Goal: Task Accomplishment & Management: Manage account settings

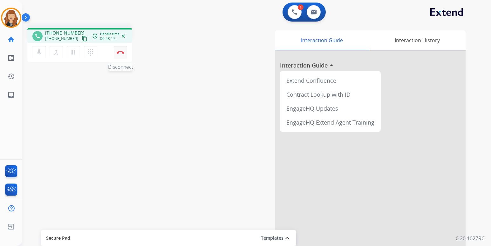
click at [121, 50] on button "Disconnect" at bounding box center [120, 52] width 13 height 13
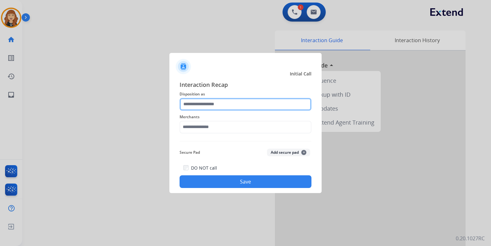
click at [203, 106] on input "text" at bounding box center [245, 104] width 132 height 13
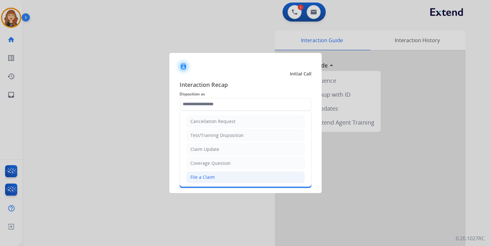
click at [256, 175] on li "File a Claim" at bounding box center [245, 178] width 118 height 12
type input "**********"
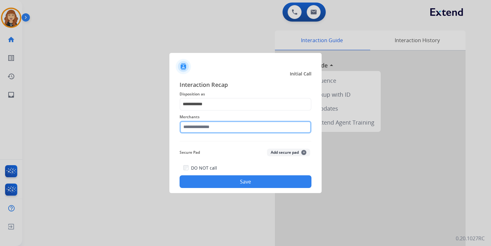
click at [216, 125] on input "text" at bounding box center [245, 127] width 132 height 13
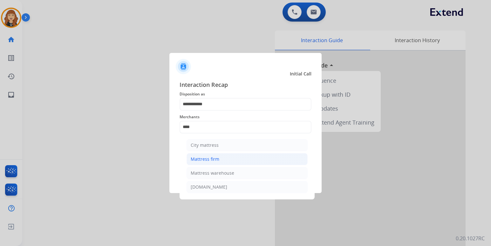
click at [215, 163] on li "Mattress firm" at bounding box center [246, 159] width 121 height 12
type input "**********"
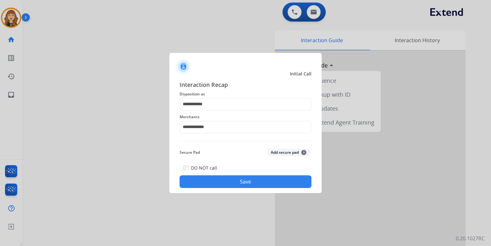
click at [251, 185] on button "Save" at bounding box center [245, 182] width 132 height 13
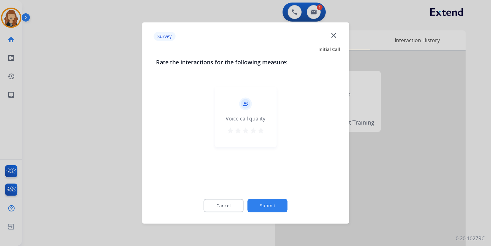
click at [260, 130] on mat-icon "star" at bounding box center [261, 131] width 8 height 8
click at [264, 205] on button "Submit" at bounding box center [267, 205] width 40 height 13
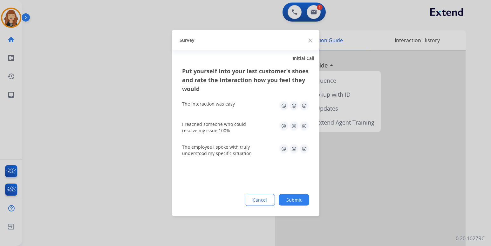
click at [300, 103] on img at bounding box center [304, 106] width 10 height 10
click at [302, 126] on img at bounding box center [304, 126] width 10 height 10
click at [302, 145] on img at bounding box center [304, 149] width 10 height 10
click at [290, 204] on button "Submit" at bounding box center [294, 200] width 30 height 11
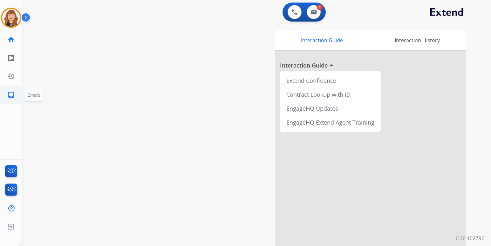
click at [12, 93] on mat-icon "inbox" at bounding box center [11, 95] width 8 height 8
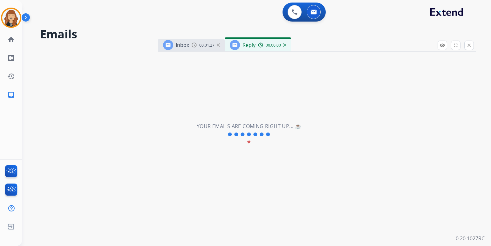
select select "**********"
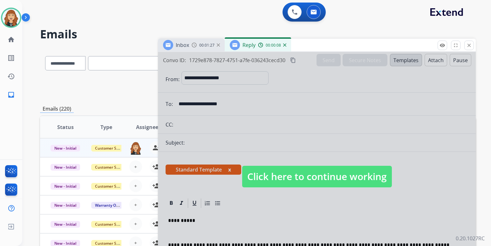
click at [262, 180] on span "Click here to continue working" at bounding box center [317, 177] width 150 height 22
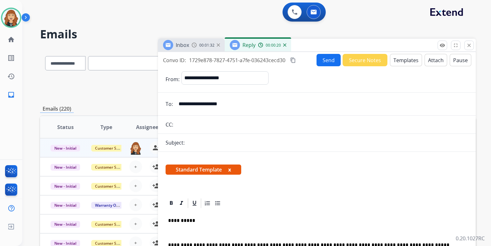
click at [216, 45] on div "00:01:32" at bounding box center [206, 45] width 28 height 6
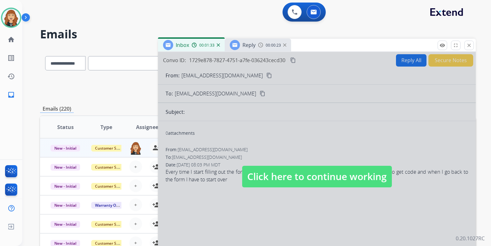
click at [291, 178] on span "Click here to continue working" at bounding box center [317, 177] width 150 height 22
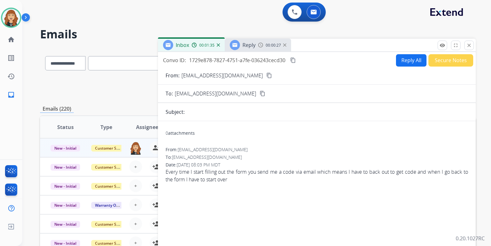
click at [218, 49] on div "Inbox 00:01:35" at bounding box center [191, 45] width 67 height 13
click at [218, 49] on div "Inbox 00:01:36" at bounding box center [191, 45] width 67 height 13
click at [218, 46] on img at bounding box center [218, 45] width 3 height 3
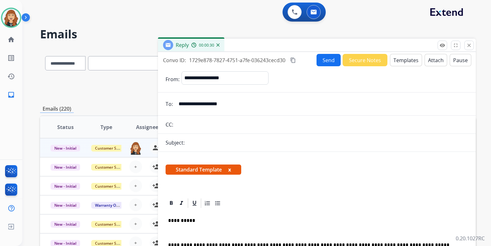
click at [218, 46] on img at bounding box center [217, 45] width 3 height 3
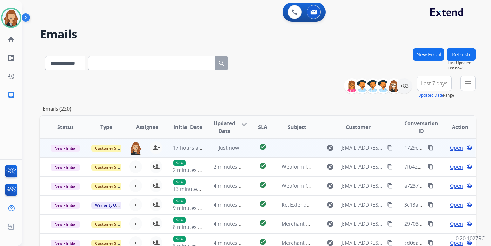
click at [387, 149] on mat-icon "content_copy" at bounding box center [390, 148] width 6 height 6
click at [450, 149] on span "Open" at bounding box center [456, 148] width 13 height 8
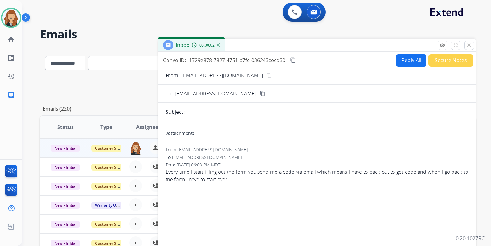
click at [405, 59] on button "Reply All" at bounding box center [411, 60] width 30 height 12
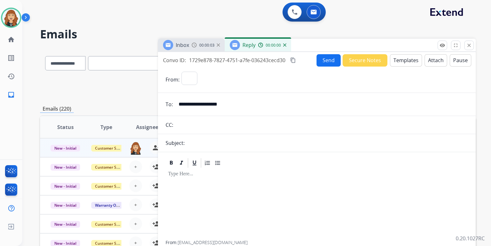
select select "**********"
click at [405, 59] on button "Templates" at bounding box center [406, 60] width 32 height 12
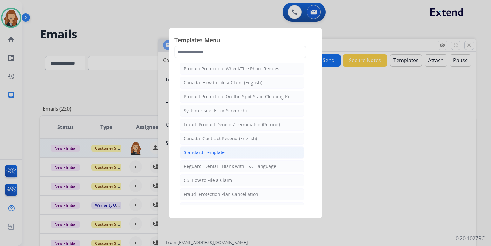
click at [212, 151] on div "Standard Template" at bounding box center [204, 153] width 41 height 6
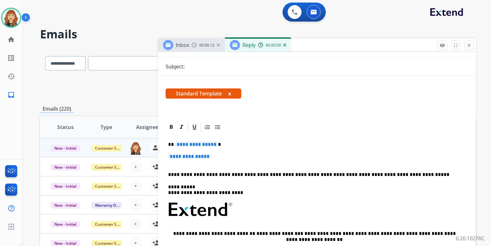
scroll to position [93, 0]
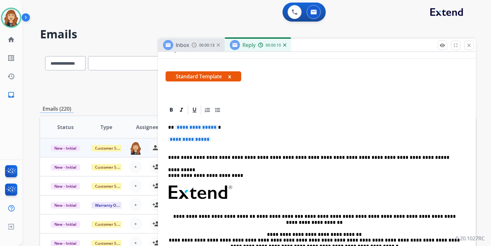
click at [257, 135] on div "**********" at bounding box center [316, 208] width 302 height 184
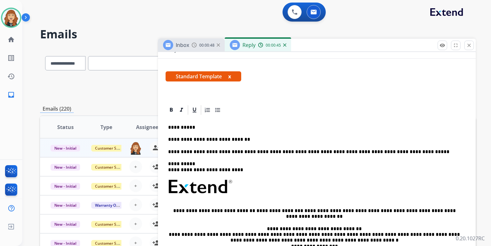
click at [244, 141] on p "**********" at bounding box center [314, 140] width 292 height 6
click at [229, 124] on div "**********" at bounding box center [316, 205] width 302 height 178
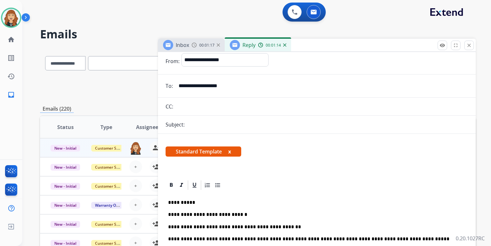
scroll to position [0, 0]
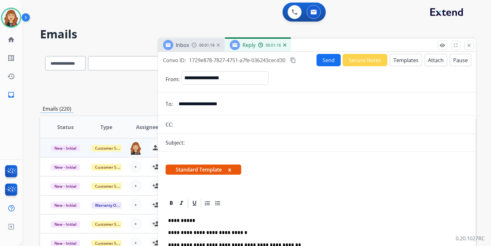
click at [331, 56] on button "Send" at bounding box center [328, 60] width 24 height 12
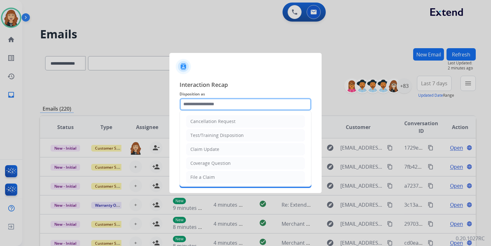
click at [258, 104] on input "text" at bounding box center [245, 104] width 132 height 13
type input "**********"
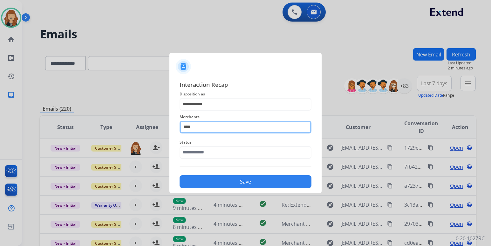
click at [211, 128] on input "****" at bounding box center [245, 127] width 132 height 13
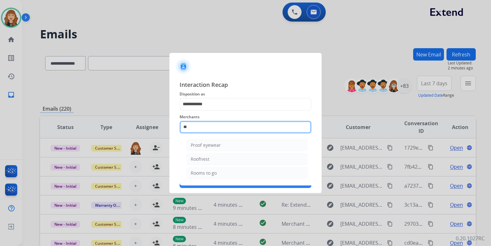
type input "*"
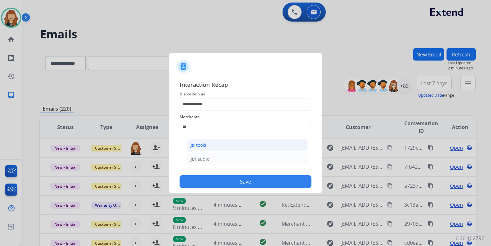
click at [207, 144] on li "Jb tools" at bounding box center [246, 145] width 121 height 12
type input "********"
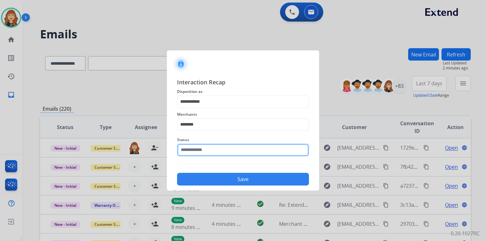
click at [207, 154] on input "text" at bounding box center [243, 150] width 132 height 13
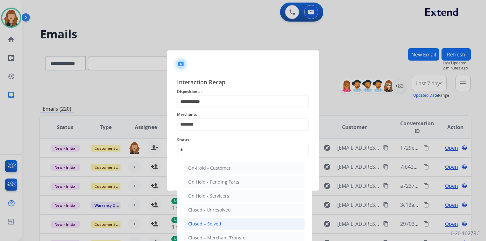
click at [219, 222] on div "Closed – Solved" at bounding box center [204, 224] width 33 height 6
type input "**********"
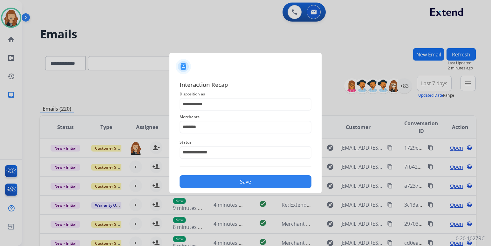
click at [226, 181] on button "Save" at bounding box center [245, 182] width 132 height 13
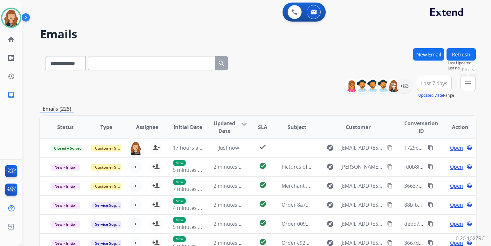
click at [470, 82] on mat-icon "menu" at bounding box center [468, 84] width 8 height 8
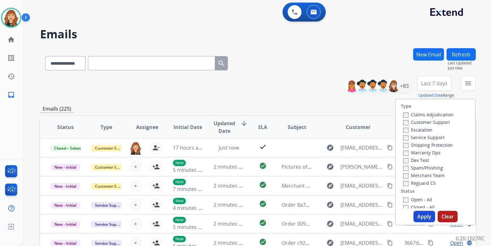
click at [403, 120] on label "Customer Support" at bounding box center [426, 122] width 47 height 6
click at [420, 216] on button "Apply" at bounding box center [424, 216] width 22 height 11
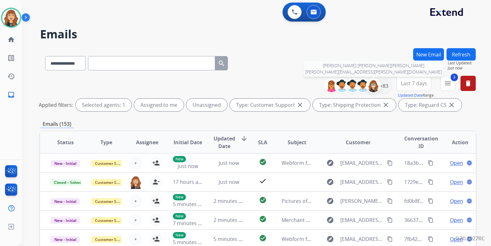
click at [379, 88] on div at bounding box center [373, 85] width 15 height 15
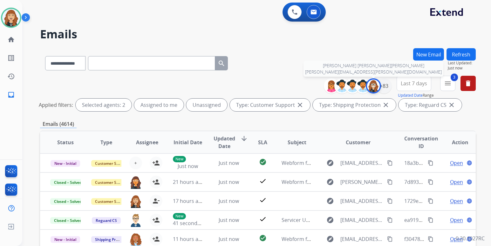
click at [379, 88] on div at bounding box center [373, 85] width 15 height 15
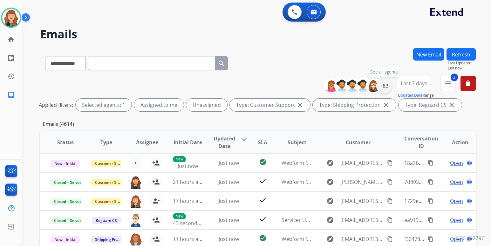
click at [386, 87] on div "+83" at bounding box center [383, 85] width 15 height 15
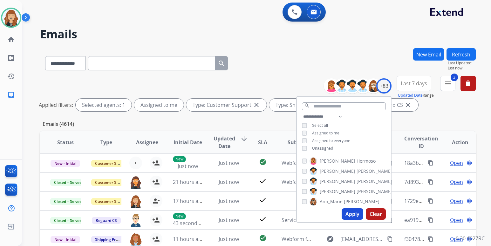
click at [353, 213] on button "Apply" at bounding box center [352, 214] width 22 height 11
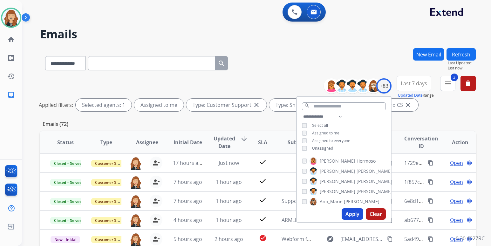
click at [481, 123] on div "**********" at bounding box center [256, 123] width 468 height 246
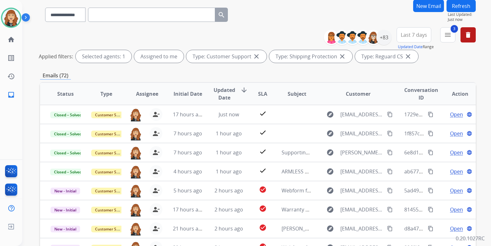
scroll to position [51, 0]
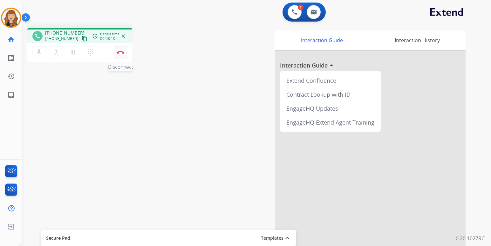
click at [118, 50] on button "Disconnect" at bounding box center [120, 52] width 13 height 13
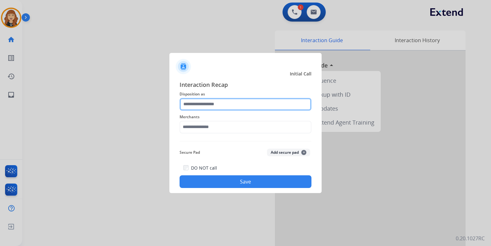
click at [222, 104] on input "text" at bounding box center [245, 104] width 132 height 13
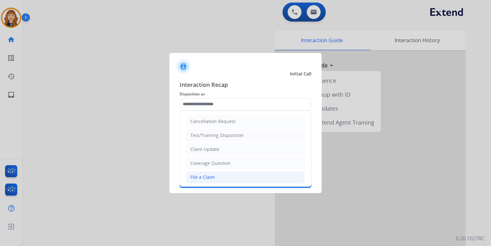
click at [221, 175] on li "File a Claim" at bounding box center [245, 178] width 118 height 12
type input "**********"
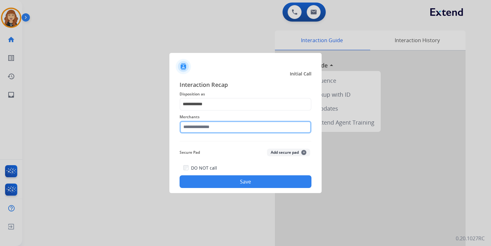
click at [222, 126] on input "text" at bounding box center [245, 127] width 132 height 13
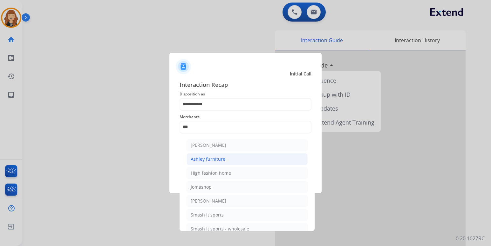
click at [231, 161] on li "Ashley furniture" at bounding box center [246, 159] width 121 height 12
type input "**********"
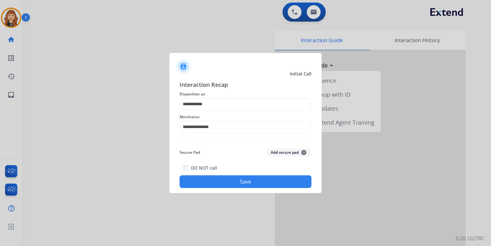
click at [253, 181] on button "Save" at bounding box center [245, 182] width 132 height 13
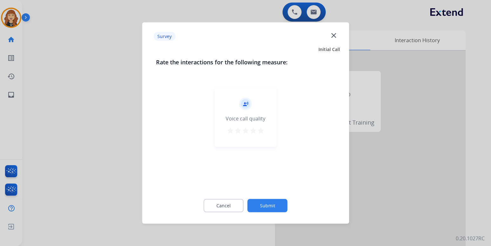
click at [260, 131] on mat-icon "star" at bounding box center [261, 131] width 8 height 8
click at [267, 208] on button "Submit" at bounding box center [267, 205] width 40 height 13
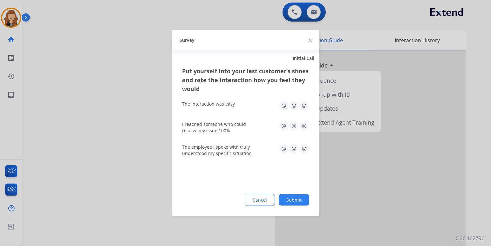
click at [302, 106] on img at bounding box center [304, 106] width 10 height 10
click at [304, 126] on img at bounding box center [304, 126] width 10 height 10
click at [304, 149] on img at bounding box center [304, 149] width 10 height 10
click at [296, 199] on button "Submit" at bounding box center [294, 200] width 30 height 11
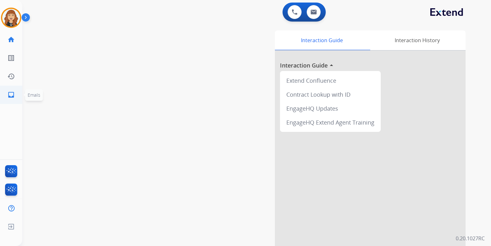
click at [10, 96] on mat-icon "inbox" at bounding box center [11, 95] width 8 height 8
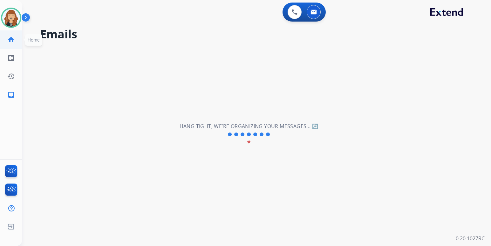
click at [13, 41] on mat-icon "home" at bounding box center [11, 40] width 8 height 8
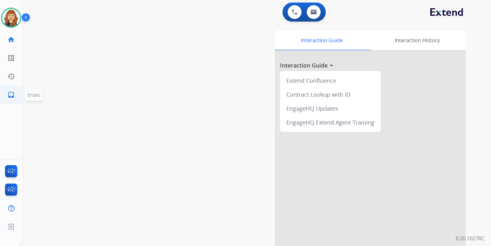
click at [13, 98] on mat-icon "inbox" at bounding box center [11, 95] width 8 height 8
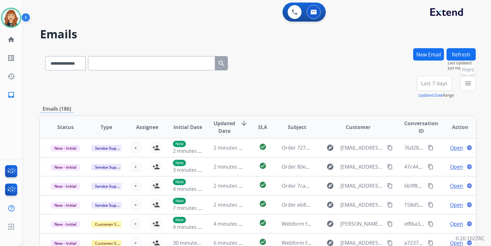
click at [465, 84] on mat-icon "menu" at bounding box center [468, 84] width 8 height 8
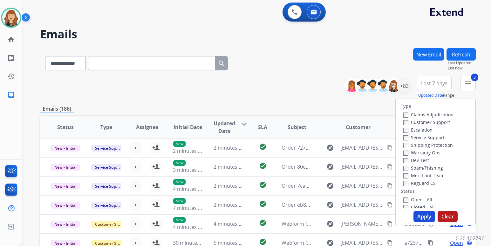
click at [420, 215] on button "Apply" at bounding box center [424, 216] width 22 height 11
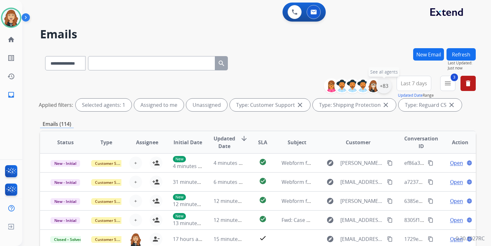
click at [385, 85] on div "+83" at bounding box center [383, 85] width 15 height 15
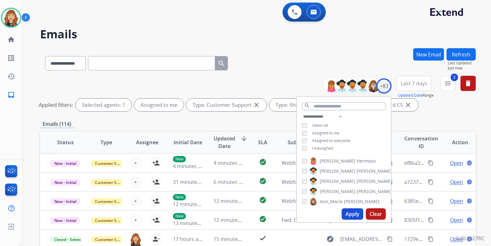
click at [357, 215] on button "Apply" at bounding box center [352, 214] width 22 height 11
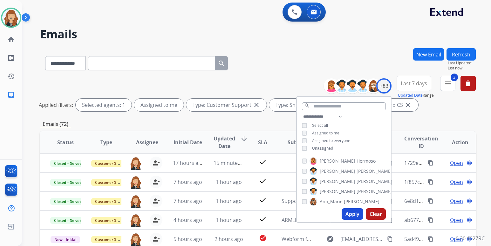
click at [481, 130] on div "**********" at bounding box center [256, 123] width 468 height 246
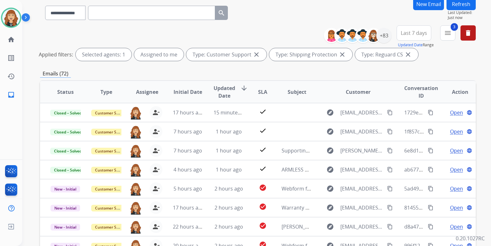
scroll to position [51, 0]
click at [459, 4] on button "Refresh" at bounding box center [460, 3] width 29 height 12
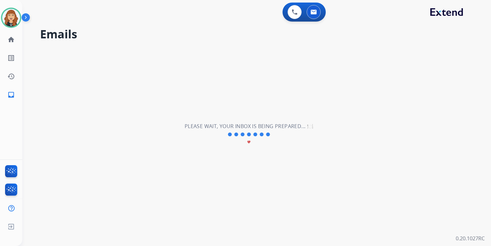
scroll to position [0, 0]
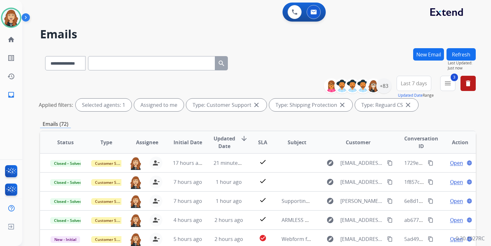
click at [487, 185] on div "**********" at bounding box center [256, 123] width 468 height 246
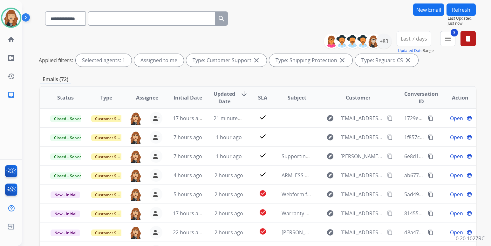
scroll to position [64, 0]
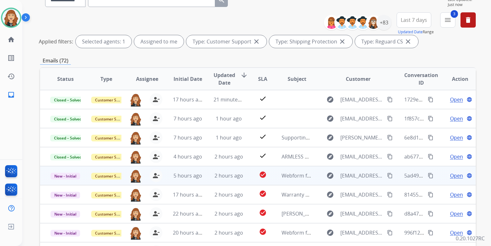
click at [450, 176] on span "Open" at bounding box center [456, 176] width 13 height 8
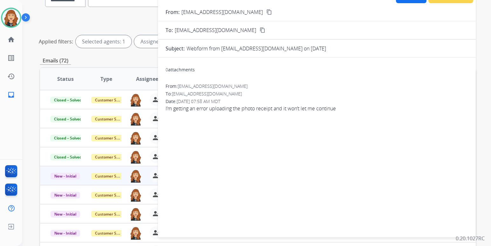
click at [266, 11] on mat-icon "content_copy" at bounding box center [269, 12] width 6 height 6
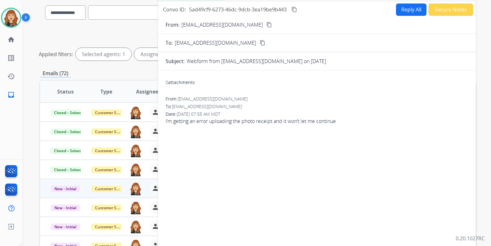
click at [409, 8] on button "Reply All" at bounding box center [411, 9] width 30 height 12
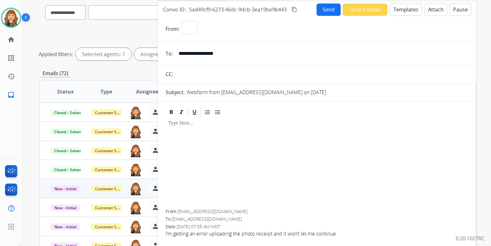
select select "**********"
click at [409, 8] on button "Templates" at bounding box center [406, 9] width 32 height 12
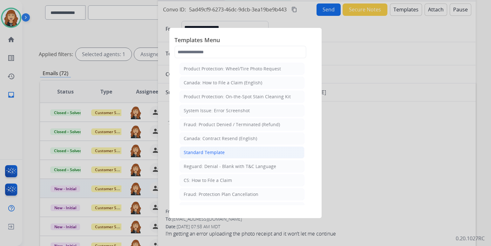
click at [239, 151] on li "Standard Template" at bounding box center [241, 153] width 125 height 12
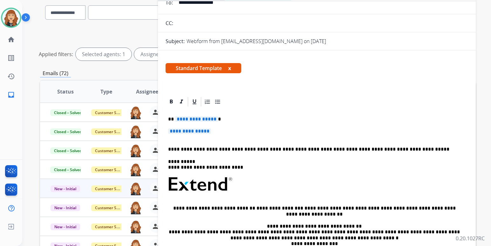
scroll to position [67, 0]
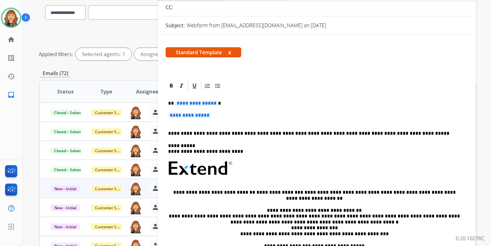
click at [237, 111] on div "**********" at bounding box center [316, 184] width 302 height 184
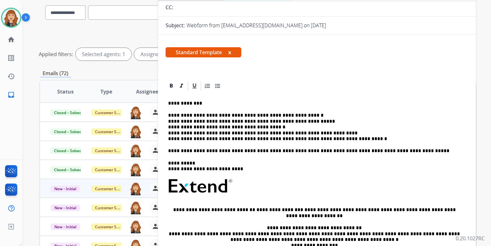
click at [302, 116] on p "**********" at bounding box center [314, 127] width 292 height 29
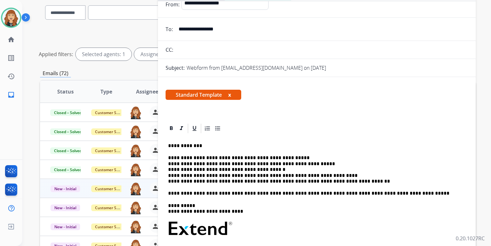
scroll to position [0, 0]
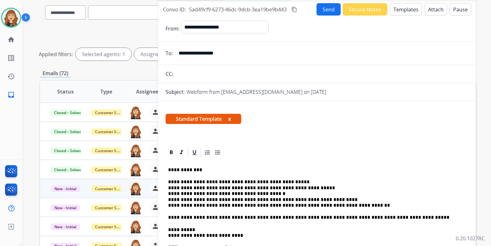
click at [327, 8] on button "Send" at bounding box center [328, 9] width 24 height 12
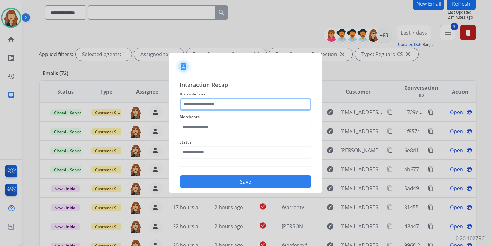
click at [252, 102] on input "text" at bounding box center [245, 104] width 132 height 13
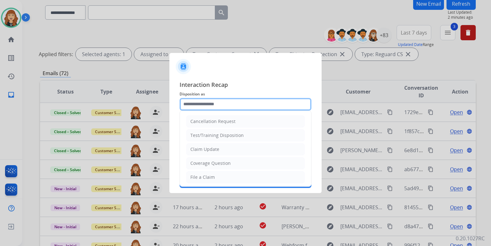
click at [229, 103] on input "text" at bounding box center [245, 104] width 132 height 13
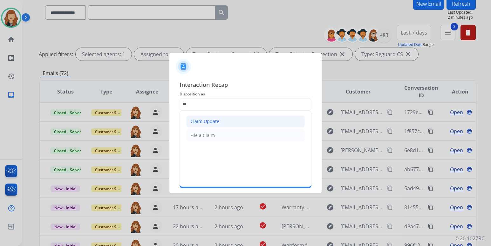
click at [214, 118] on div "Claim Update" at bounding box center [204, 121] width 29 height 6
type input "**********"
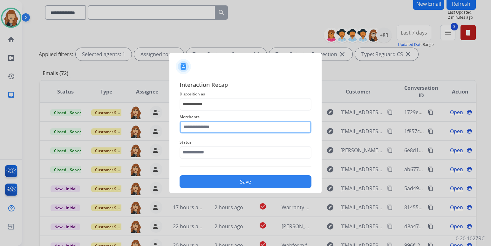
click at [204, 125] on input "text" at bounding box center [245, 127] width 132 height 13
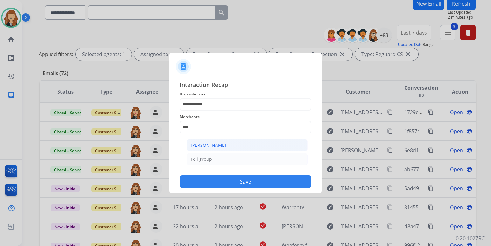
click at [204, 142] on div "[PERSON_NAME]" at bounding box center [209, 145] width 36 height 6
type input "**********"
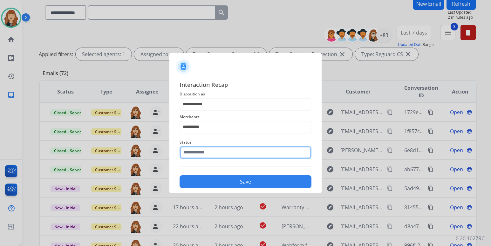
click at [210, 154] on input "text" at bounding box center [245, 152] width 132 height 13
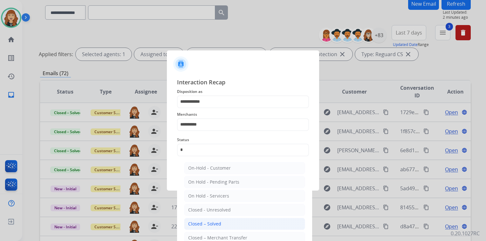
click at [212, 226] on div "Closed – Solved" at bounding box center [204, 224] width 33 height 6
type input "**********"
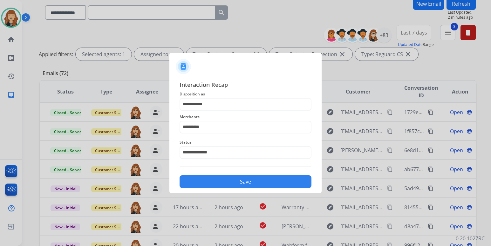
click at [239, 183] on button "Save" at bounding box center [245, 182] width 132 height 13
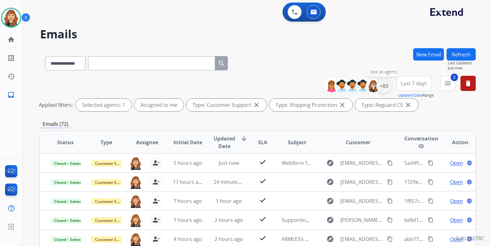
click at [381, 89] on div "+83" at bounding box center [383, 85] width 15 height 15
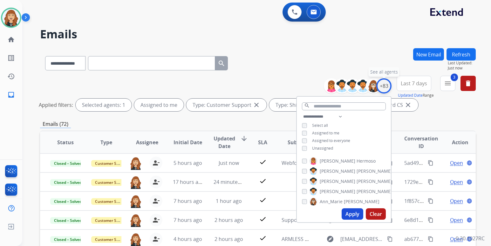
click at [381, 89] on div "+83" at bounding box center [383, 85] width 15 height 15
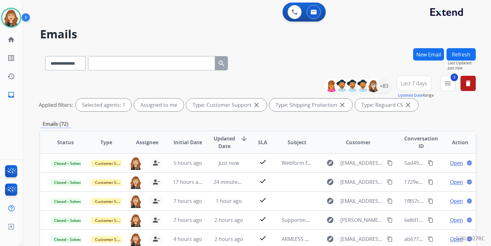
click at [485, 133] on div "**********" at bounding box center [256, 123] width 468 height 246
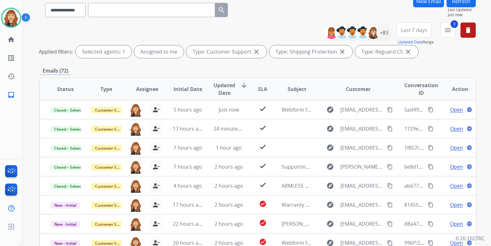
scroll to position [54, 0]
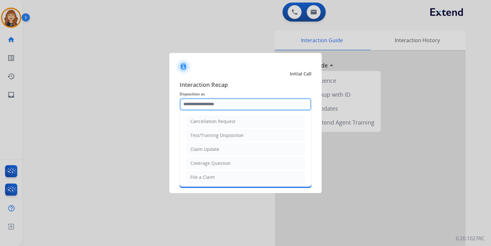
click at [242, 104] on input "text" at bounding box center [245, 104] width 132 height 13
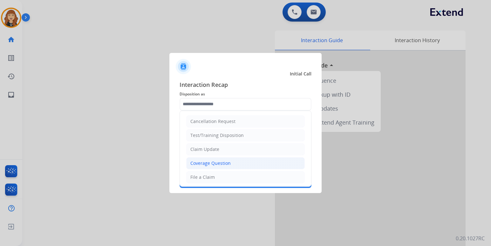
click at [219, 159] on li "Coverage Question" at bounding box center [245, 164] width 118 height 12
type input "**********"
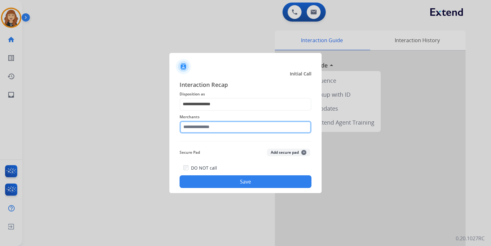
click at [214, 128] on input "text" at bounding box center [245, 127] width 132 height 13
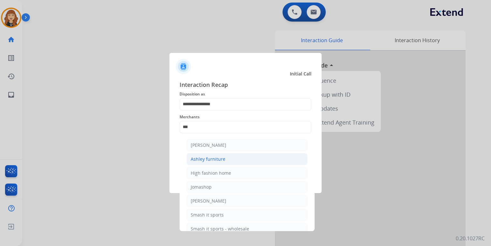
click at [216, 155] on li "Ashley furniture" at bounding box center [246, 159] width 121 height 12
type input "**********"
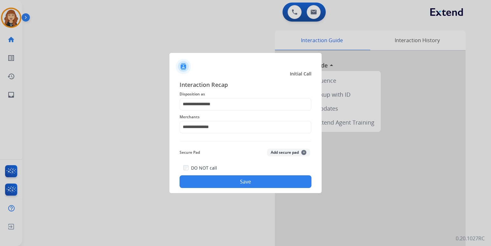
click at [241, 184] on button "Save" at bounding box center [245, 182] width 132 height 13
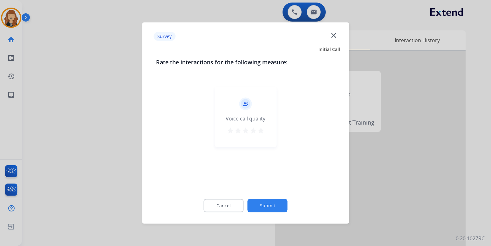
click at [261, 129] on mat-icon "star" at bounding box center [261, 131] width 8 height 8
click at [280, 202] on button "Submit" at bounding box center [267, 205] width 40 height 13
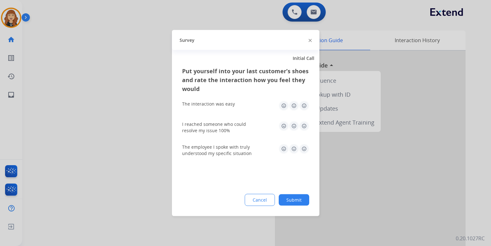
click at [304, 105] on img at bounding box center [304, 106] width 10 height 10
click at [307, 127] on img at bounding box center [304, 126] width 10 height 10
click at [306, 149] on img at bounding box center [304, 149] width 10 height 10
click at [294, 200] on button "Submit" at bounding box center [294, 200] width 30 height 11
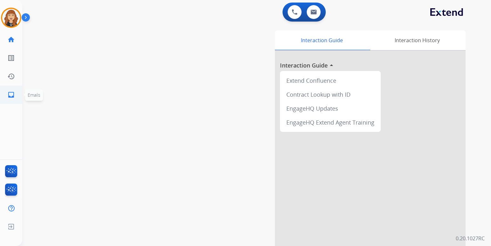
click at [13, 93] on mat-icon "inbox" at bounding box center [11, 95] width 8 height 8
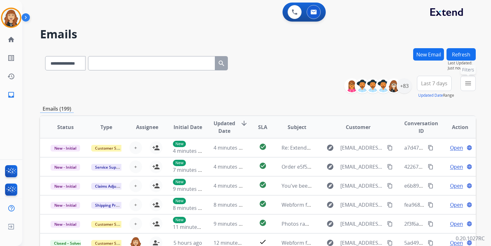
click at [470, 84] on mat-icon "menu" at bounding box center [468, 84] width 8 height 8
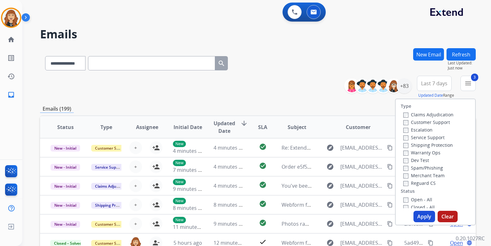
click at [419, 216] on button "Apply" at bounding box center [424, 216] width 22 height 11
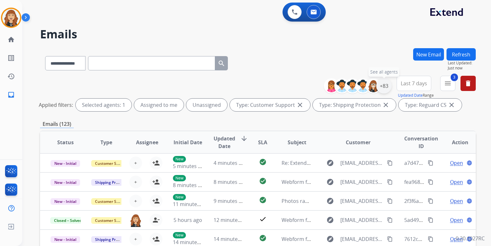
click at [381, 85] on div "+83" at bounding box center [383, 85] width 15 height 15
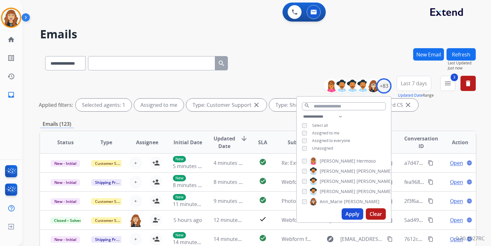
click at [346, 213] on button "Apply" at bounding box center [352, 214] width 22 height 11
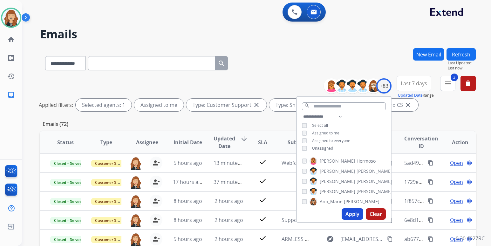
click at [455, 112] on div "**********" at bounding box center [257, 95] width 435 height 38
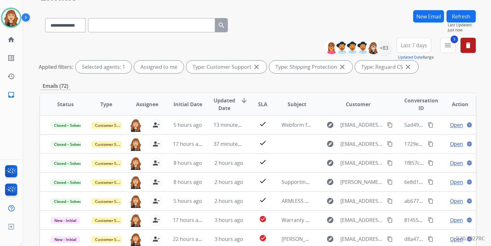
scroll to position [51, 0]
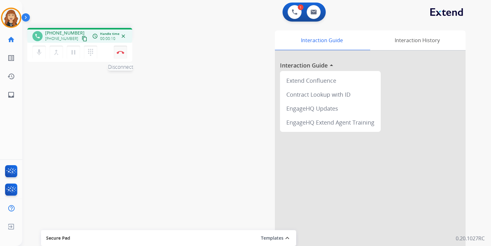
click at [120, 53] on img at bounding box center [121, 52] width 8 height 3
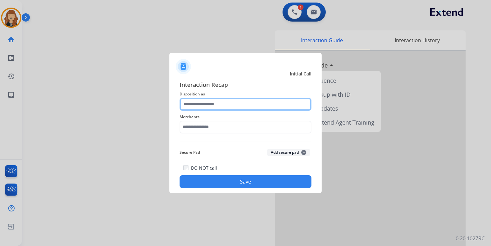
click at [232, 109] on input "text" at bounding box center [245, 104] width 132 height 13
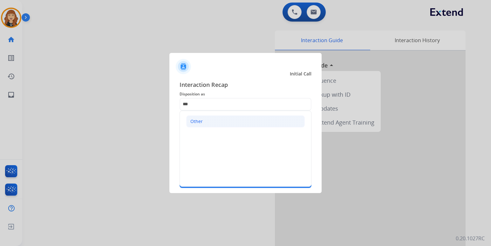
click at [211, 121] on li "Other" at bounding box center [245, 122] width 118 height 12
type input "*****"
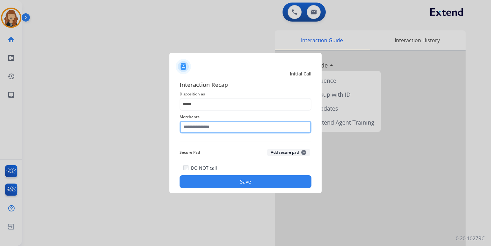
click at [214, 130] on input "text" at bounding box center [245, 127] width 132 height 13
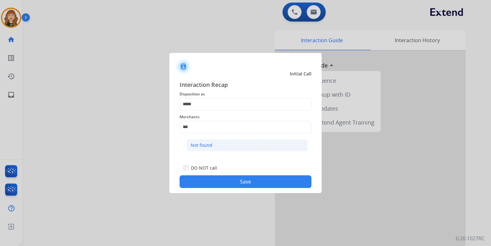
click at [223, 150] on li "Not found" at bounding box center [246, 145] width 121 height 12
type input "*********"
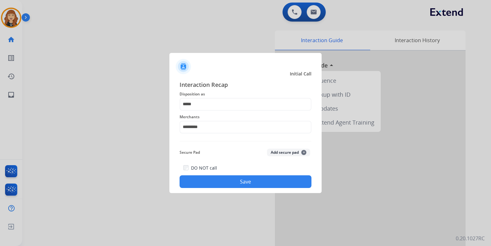
click at [245, 181] on button "Save" at bounding box center [245, 182] width 132 height 13
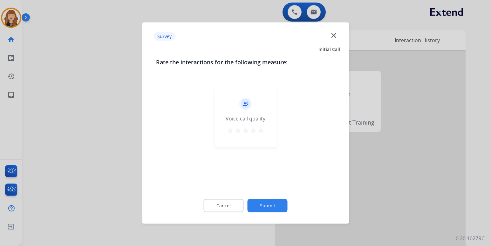
click at [261, 129] on mat-icon "star" at bounding box center [261, 131] width 8 height 8
click at [264, 206] on button "Submit" at bounding box center [267, 205] width 40 height 13
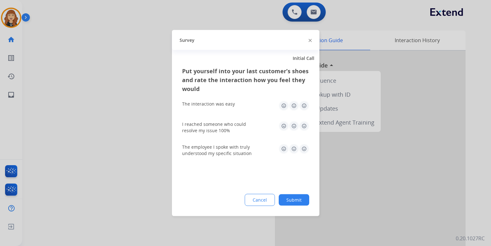
click at [303, 103] on img at bounding box center [304, 106] width 10 height 10
click at [303, 126] on img at bounding box center [304, 126] width 10 height 10
click at [303, 149] on img at bounding box center [304, 149] width 10 height 10
click at [291, 203] on button "Submit" at bounding box center [294, 200] width 30 height 11
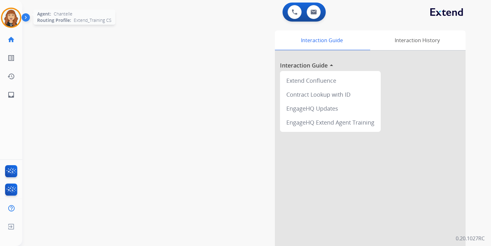
click at [12, 18] on img at bounding box center [11, 18] width 18 height 18
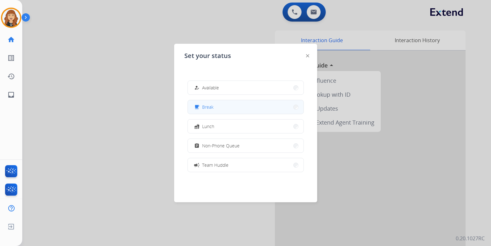
click at [239, 108] on button "free_breakfast Break" at bounding box center [246, 107] width 116 height 14
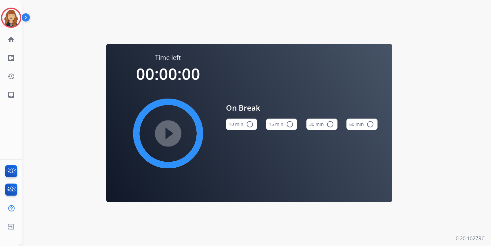
click at [246, 124] on mat-icon "radio_button_unchecked" at bounding box center [250, 125] width 8 height 8
click at [164, 136] on mat-icon "play_circle_filled" at bounding box center [168, 134] width 8 height 8
click at [9, 18] on img at bounding box center [11, 18] width 18 height 18
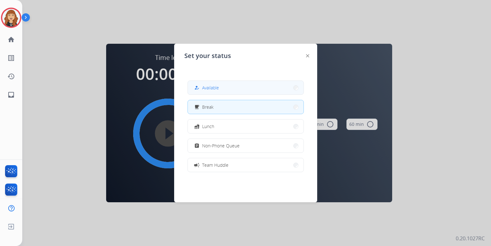
click at [226, 89] on button "how_to_reg Available" at bounding box center [246, 88] width 116 height 14
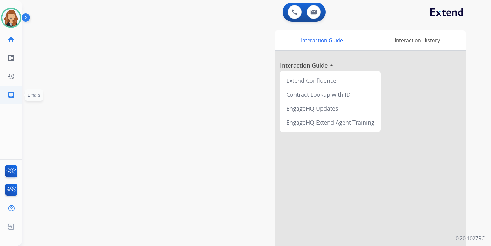
click at [15, 93] on link "inbox Emails" at bounding box center [11, 95] width 18 height 18
select select "**********"
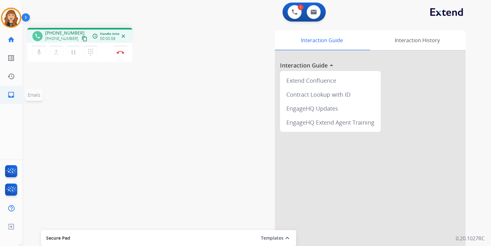
click at [13, 96] on mat-icon "inbox" at bounding box center [11, 95] width 8 height 8
select select "**********"
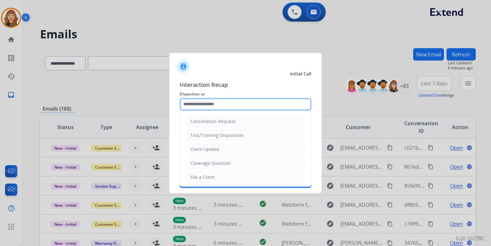
click at [222, 106] on input "text" at bounding box center [245, 104] width 132 height 13
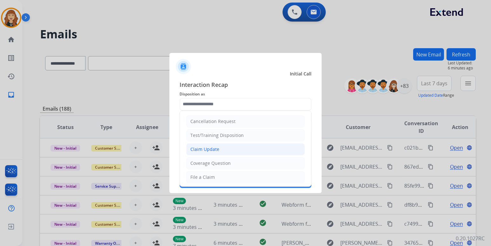
click at [211, 148] on div "Claim Update" at bounding box center [204, 149] width 29 height 6
type input "**********"
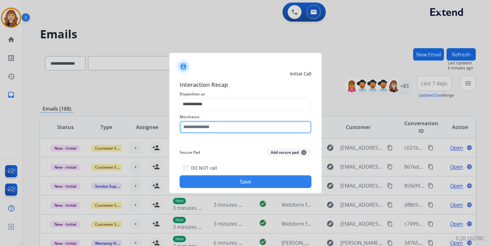
click at [220, 128] on input "text" at bounding box center [245, 127] width 132 height 13
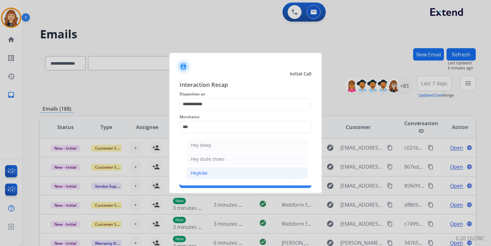
click at [210, 173] on li "Heybike" at bounding box center [246, 173] width 121 height 12
type input "*******"
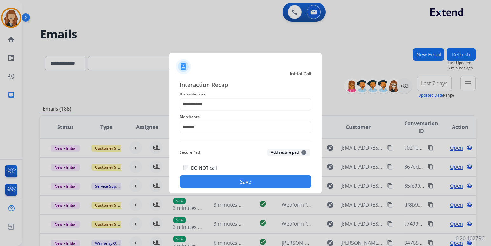
click at [232, 179] on button "Save" at bounding box center [245, 182] width 132 height 13
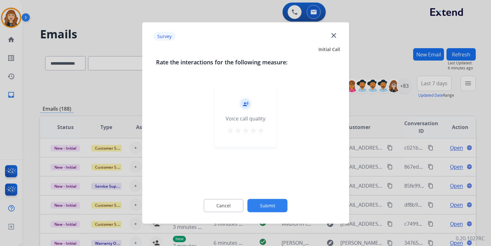
click at [259, 131] on mat-icon "star" at bounding box center [261, 131] width 8 height 8
click at [265, 202] on button "Submit" at bounding box center [267, 205] width 40 height 13
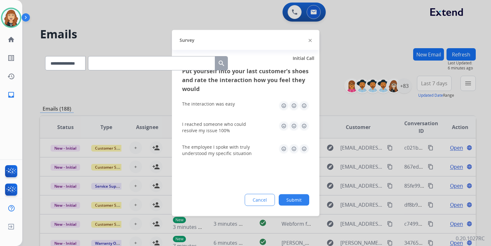
click at [303, 106] on img at bounding box center [304, 106] width 10 height 10
click at [303, 126] on img at bounding box center [304, 126] width 10 height 10
click at [304, 150] on img at bounding box center [304, 149] width 10 height 10
click at [295, 201] on button "Submit" at bounding box center [294, 200] width 30 height 11
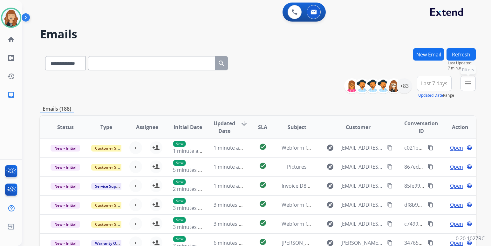
click at [474, 79] on button "menu Filters" at bounding box center [467, 83] width 15 height 15
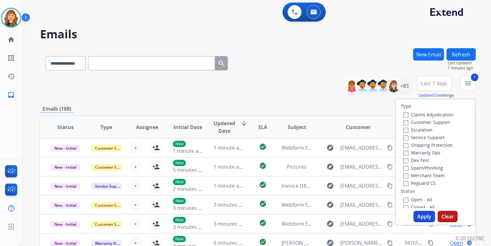
click at [404, 149] on div "Shipping Protection" at bounding box center [428, 145] width 50 height 8
click at [428, 221] on button "Apply" at bounding box center [424, 216] width 22 height 11
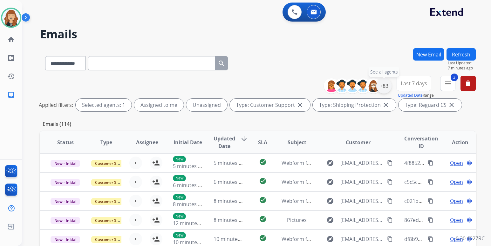
click at [382, 86] on div "+83" at bounding box center [383, 85] width 15 height 15
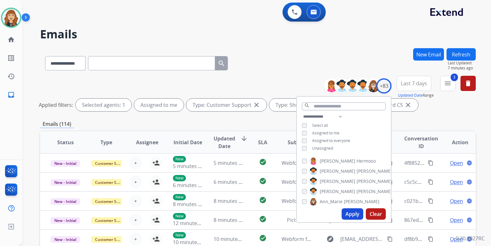
click at [355, 210] on button "Apply" at bounding box center [352, 214] width 22 height 11
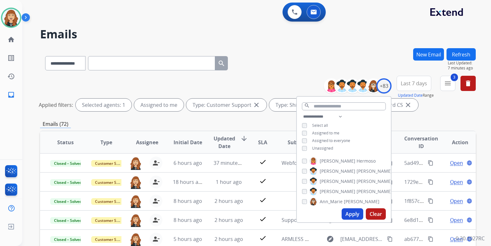
click at [480, 132] on div "**********" at bounding box center [256, 123] width 468 height 246
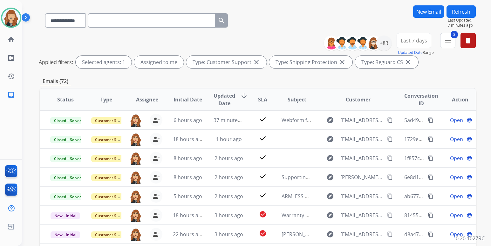
scroll to position [51, 0]
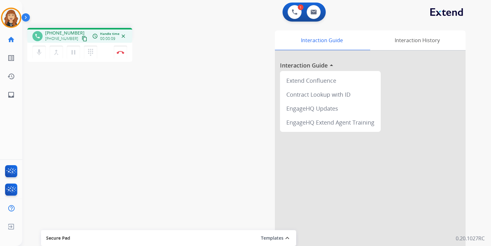
click at [37, 73] on div "phone [PHONE_NUMBER] [PHONE_NUMBER] content_copy access_time Call metrics Queue…" at bounding box center [248, 155] width 453 height 265
click at [120, 51] on img at bounding box center [121, 52] width 8 height 3
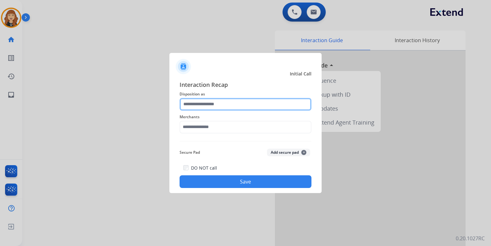
click at [219, 106] on input "text" at bounding box center [245, 104] width 132 height 13
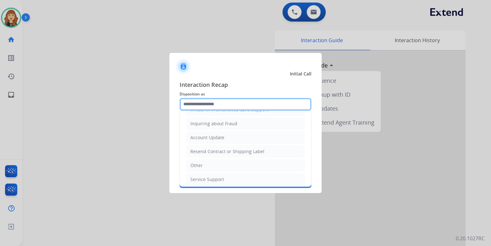
scroll to position [99, 0]
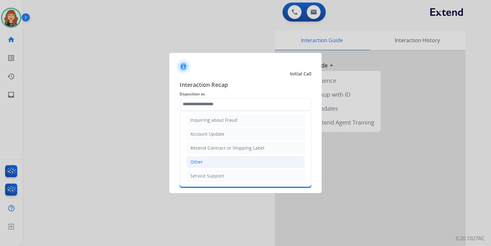
click at [237, 163] on li "Other" at bounding box center [245, 162] width 118 height 12
type input "*****"
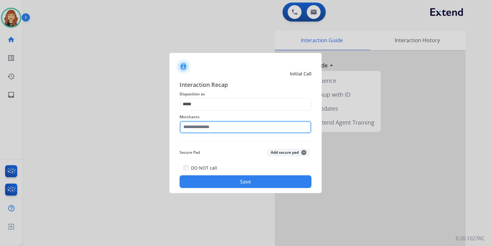
click at [229, 128] on input "text" at bounding box center [245, 127] width 132 height 13
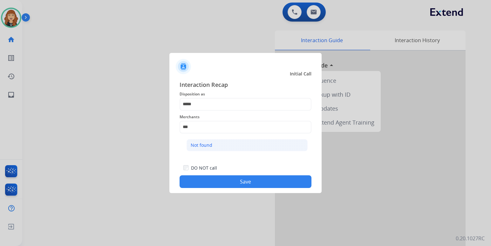
click at [233, 145] on li "Not found" at bounding box center [246, 145] width 121 height 12
type input "*********"
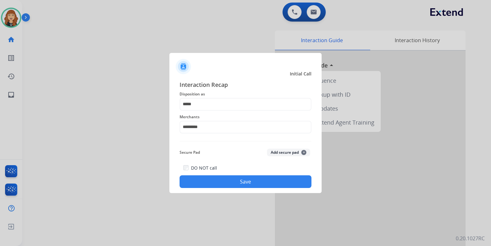
click at [243, 181] on button "Save" at bounding box center [245, 182] width 132 height 13
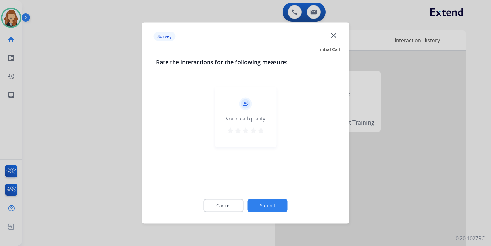
click at [258, 129] on mat-icon "star" at bounding box center [261, 131] width 8 height 8
click at [260, 203] on button "Submit" at bounding box center [267, 205] width 40 height 13
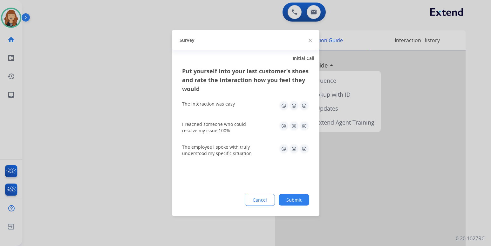
click at [302, 105] on img at bounding box center [304, 106] width 10 height 10
click at [291, 201] on button "Submit" at bounding box center [294, 200] width 30 height 11
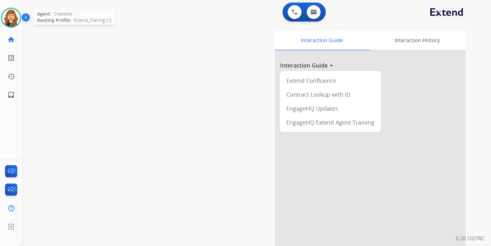
click at [12, 20] on img at bounding box center [11, 18] width 18 height 18
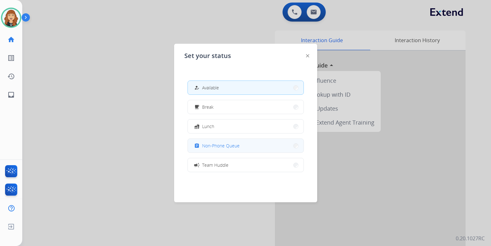
click at [207, 145] on span "Non-Phone Queue" at bounding box center [220, 146] width 37 height 7
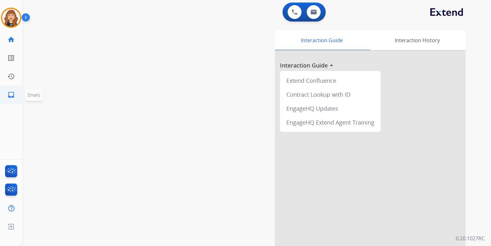
click at [15, 93] on link "inbox Emails" at bounding box center [11, 95] width 18 height 18
select select "**********"
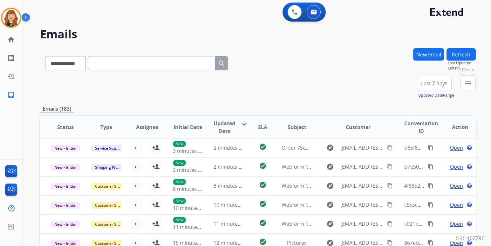
click at [464, 82] on mat-icon "menu" at bounding box center [468, 84] width 8 height 8
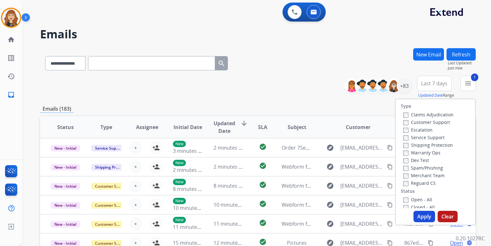
click at [403, 150] on div "Warranty Ops" at bounding box center [428, 153] width 50 height 8
click at [421, 217] on button "Apply" at bounding box center [424, 216] width 22 height 11
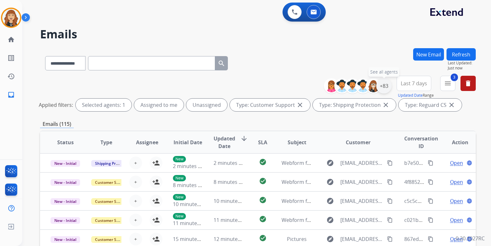
click at [381, 86] on div "+83" at bounding box center [383, 85] width 15 height 15
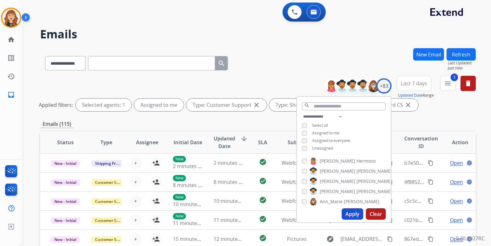
click at [344, 212] on button "Apply" at bounding box center [352, 214] width 22 height 11
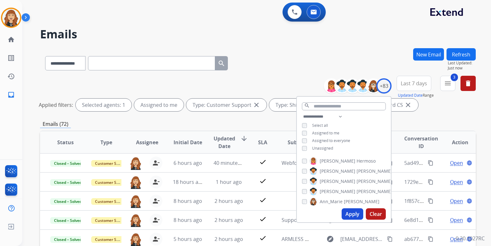
click at [486, 116] on div "**********" at bounding box center [256, 123] width 468 height 246
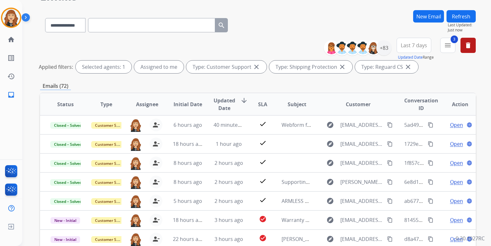
scroll to position [51, 0]
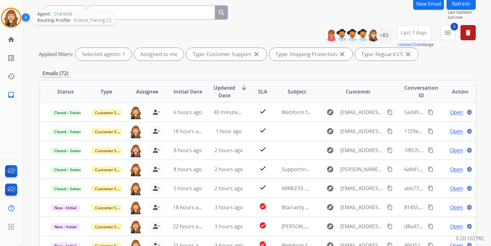
click at [15, 17] on img at bounding box center [11, 18] width 18 height 18
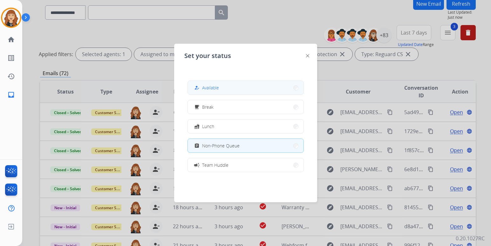
click at [208, 86] on span "Available" at bounding box center [210, 87] width 17 height 7
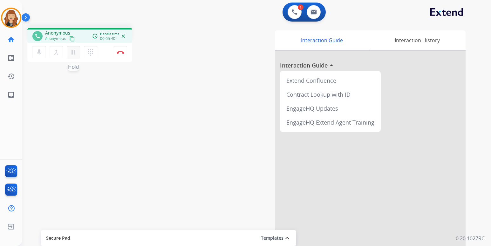
click at [73, 52] on mat-icon "pause" at bounding box center [74, 53] width 8 height 8
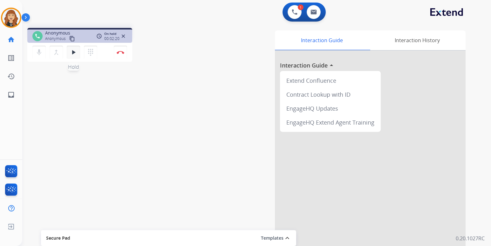
click at [74, 49] on mat-icon "play_arrow" at bounding box center [74, 53] width 8 height 8
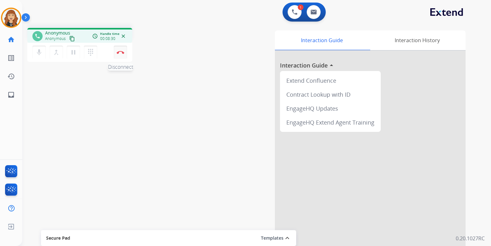
click at [117, 52] on img at bounding box center [121, 52] width 8 height 3
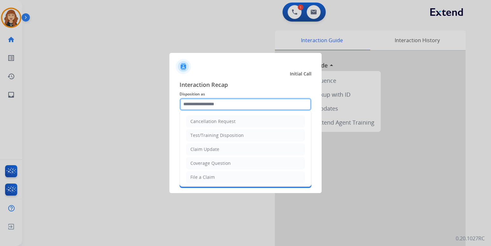
click at [219, 101] on input "text" at bounding box center [245, 104] width 132 height 13
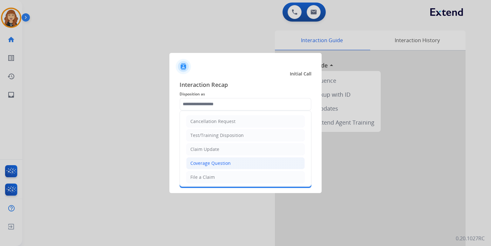
click at [211, 164] on div "Coverage Question" at bounding box center [210, 163] width 40 height 6
type input "**********"
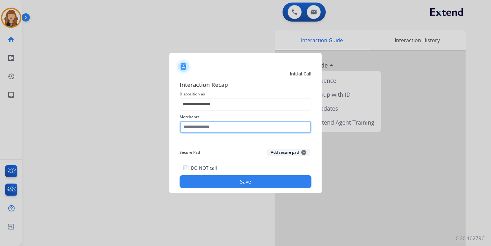
click at [206, 128] on input "text" at bounding box center [245, 127] width 132 height 13
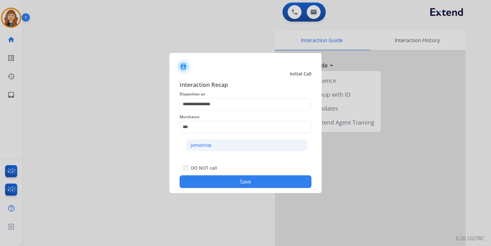
click at [205, 146] on div "Jomashop" at bounding box center [201, 145] width 21 height 6
type input "********"
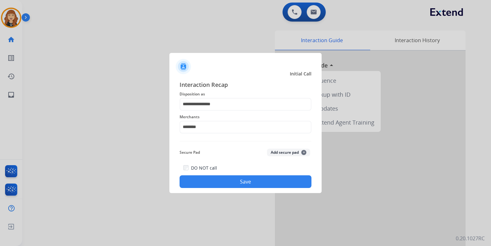
click at [231, 181] on button "Save" at bounding box center [245, 182] width 132 height 13
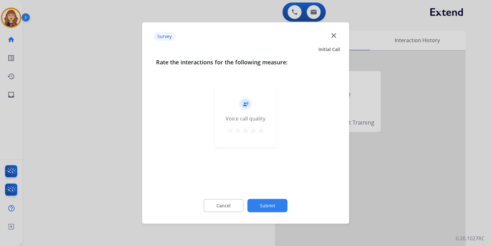
click at [260, 126] on div "record_voice_over Voice call quality star star star star star" at bounding box center [245, 117] width 62 height 60
click at [261, 131] on mat-icon "star" at bounding box center [261, 131] width 8 height 8
click at [272, 209] on button "Submit" at bounding box center [267, 205] width 40 height 13
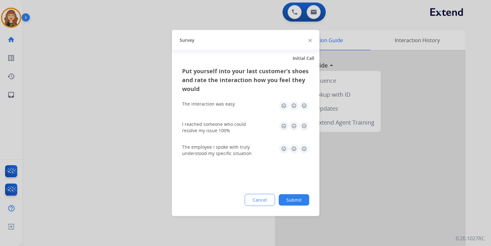
click at [303, 104] on img at bounding box center [304, 106] width 10 height 10
click at [305, 126] on img at bounding box center [304, 126] width 10 height 10
click at [305, 150] on img at bounding box center [304, 149] width 10 height 10
click at [296, 205] on button "Submit" at bounding box center [294, 200] width 30 height 11
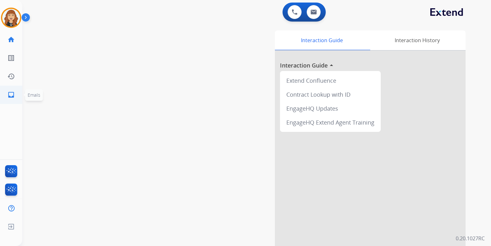
click at [13, 94] on mat-icon "inbox" at bounding box center [11, 95] width 8 height 8
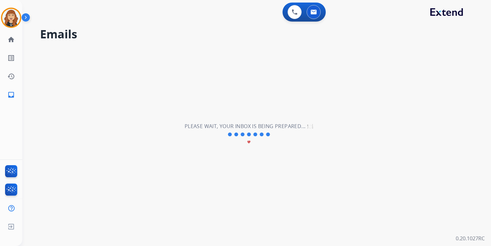
click at [182, 66] on div "**********" at bounding box center [248, 135] width 453 height 224
click at [13, 41] on mat-icon "home" at bounding box center [11, 40] width 8 height 8
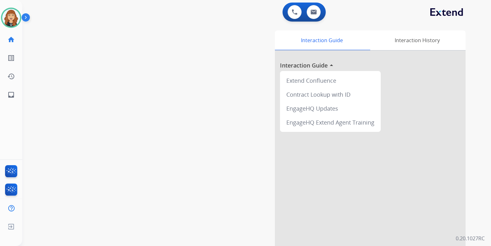
click at [13, 41] on mat-icon "home" at bounding box center [11, 40] width 8 height 8
click at [15, 95] on link "inbox Emails" at bounding box center [11, 95] width 18 height 18
select select "**********"
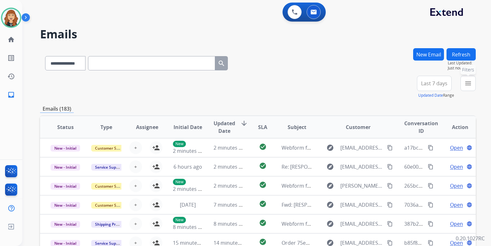
click at [467, 85] on mat-icon "menu" at bounding box center [468, 84] width 8 height 8
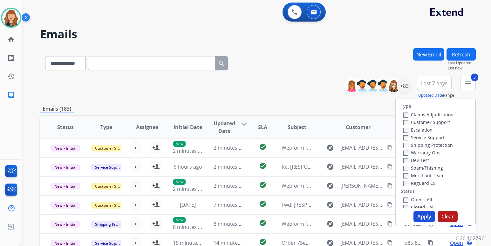
click at [418, 216] on button "Apply" at bounding box center [424, 216] width 22 height 11
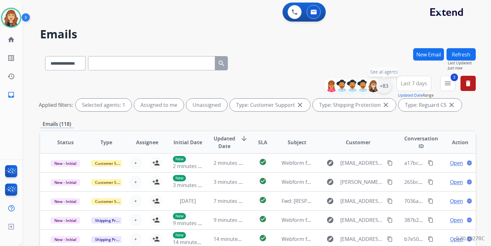
click at [383, 85] on div "+83" at bounding box center [383, 85] width 15 height 15
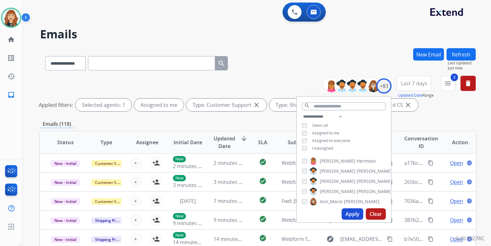
click at [345, 211] on button "Apply" at bounding box center [352, 214] width 22 height 11
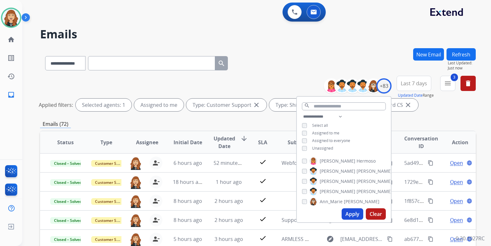
click at [482, 117] on div "**********" at bounding box center [256, 123] width 468 height 246
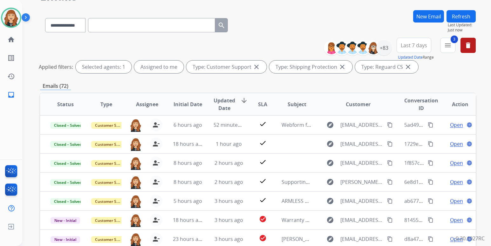
scroll to position [51, 0]
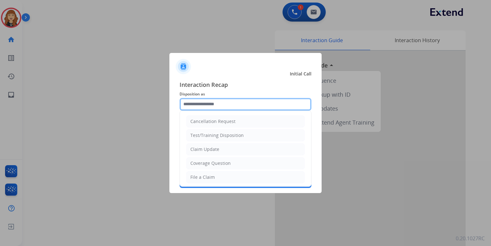
click at [229, 107] on input "text" at bounding box center [245, 104] width 132 height 13
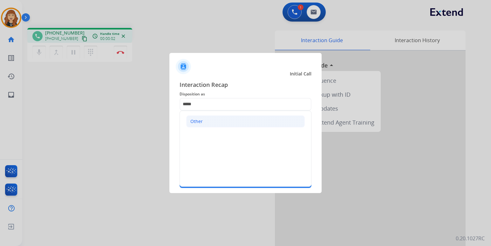
click at [208, 122] on li "Other" at bounding box center [245, 122] width 118 height 12
type input "*****"
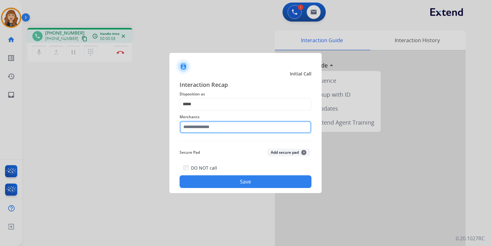
click at [218, 125] on input "text" at bounding box center [245, 127] width 132 height 13
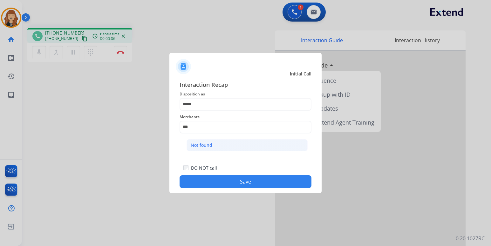
click at [216, 147] on li "Not found" at bounding box center [246, 145] width 121 height 12
type input "*********"
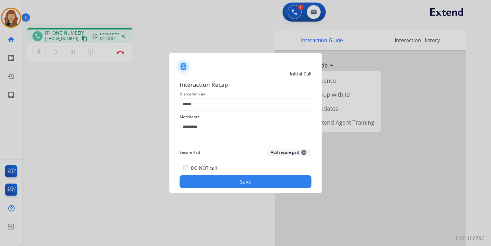
click at [237, 181] on button "Save" at bounding box center [245, 182] width 132 height 13
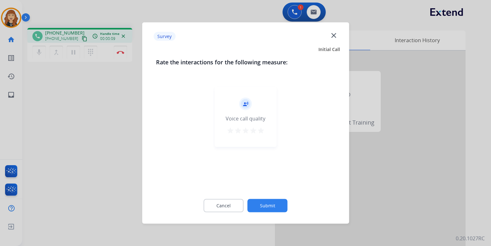
click at [265, 208] on button "Submit" at bounding box center [267, 205] width 40 height 13
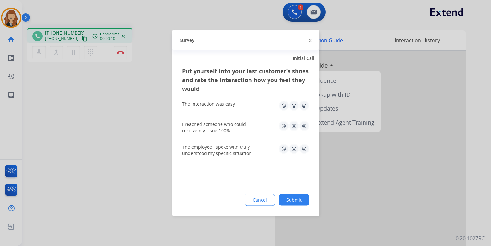
click at [291, 201] on button "Submit" at bounding box center [294, 200] width 30 height 11
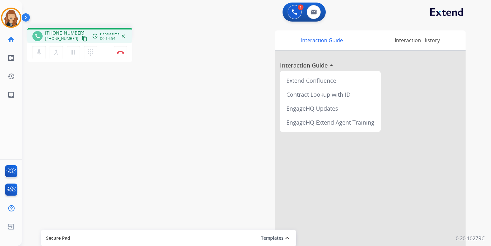
click at [37, 100] on div "phone [PHONE_NUMBER] [PHONE_NUMBER] content_copy access_time Call metrics Queue…" at bounding box center [248, 155] width 453 height 265
click at [117, 54] on button "Disconnect" at bounding box center [120, 52] width 13 height 13
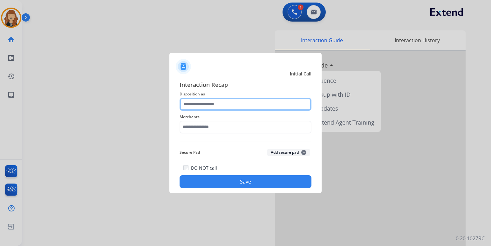
click at [191, 107] on input "text" at bounding box center [245, 104] width 132 height 13
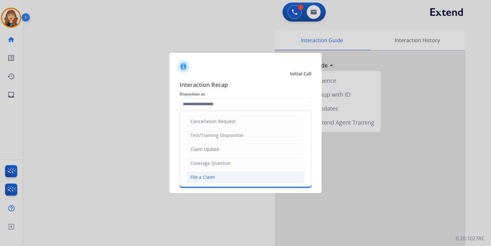
click at [207, 177] on div "File a Claim" at bounding box center [202, 177] width 24 height 6
type input "**********"
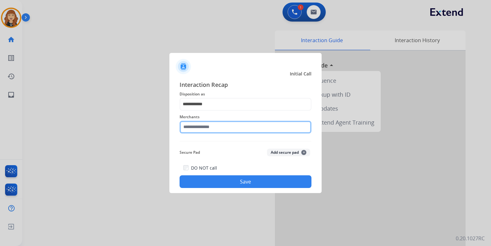
click at [202, 127] on input "text" at bounding box center [245, 127] width 132 height 13
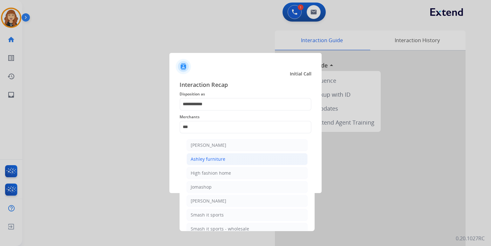
click at [208, 158] on div "Ashley furniture" at bounding box center [208, 159] width 35 height 6
type input "**********"
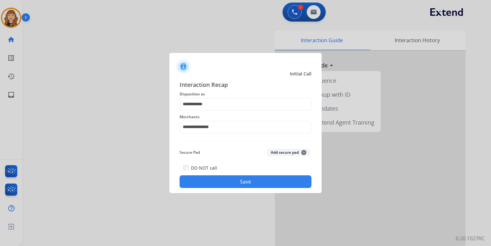
click at [226, 185] on button "Save" at bounding box center [245, 182] width 132 height 13
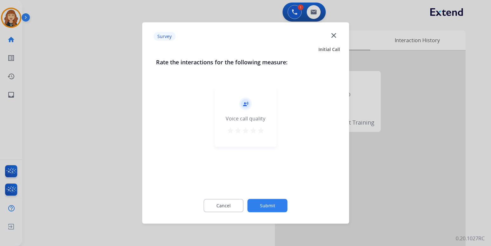
click at [261, 129] on mat-icon "star" at bounding box center [261, 131] width 8 height 8
click at [267, 201] on button "Submit" at bounding box center [267, 205] width 40 height 13
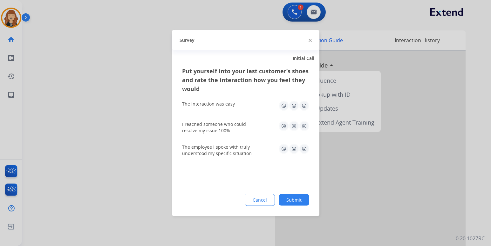
click at [304, 107] on img at bounding box center [304, 106] width 10 height 10
click at [304, 128] on img at bounding box center [304, 126] width 10 height 10
click at [304, 148] on img at bounding box center [304, 149] width 10 height 10
click at [288, 204] on button "Submit" at bounding box center [294, 200] width 30 height 11
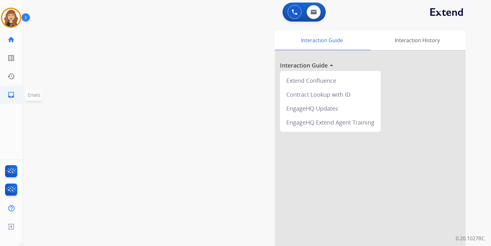
click at [12, 96] on mat-icon "inbox" at bounding box center [11, 95] width 8 height 8
select select "**********"
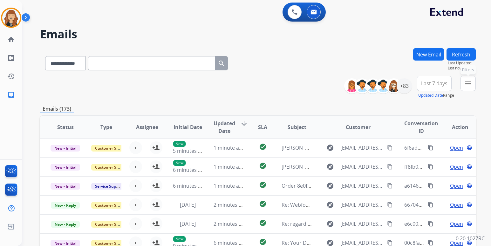
click at [471, 80] on mat-icon "menu" at bounding box center [468, 84] width 8 height 8
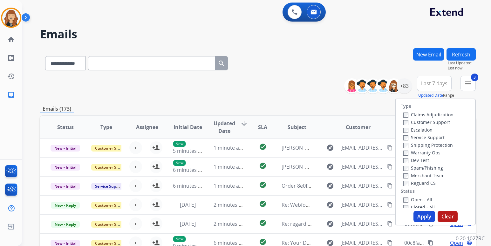
click at [419, 216] on button "Apply" at bounding box center [424, 216] width 22 height 11
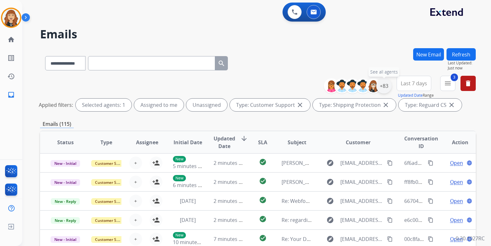
click at [384, 86] on div "+83" at bounding box center [383, 85] width 15 height 15
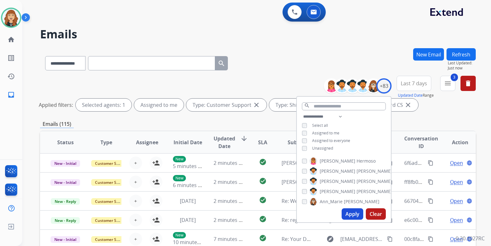
click at [351, 215] on button "Apply" at bounding box center [352, 214] width 22 height 11
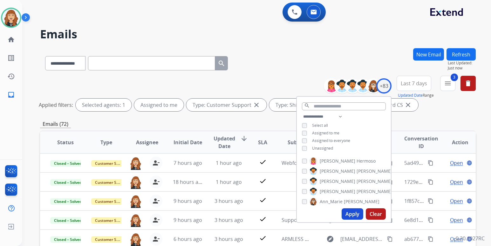
click at [481, 118] on div "**********" at bounding box center [256, 123] width 468 height 246
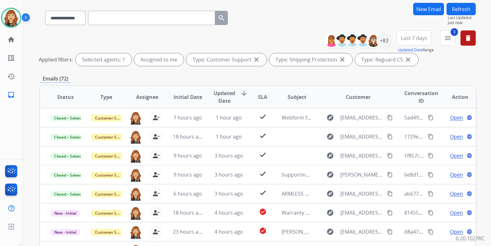
scroll to position [51, 0]
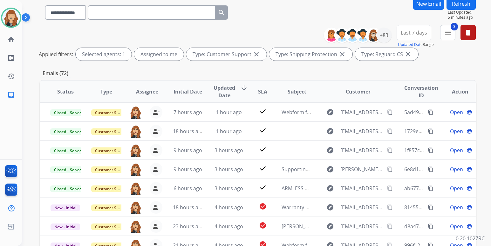
click at [455, 8] on button "Refresh" at bounding box center [460, 3] width 29 height 12
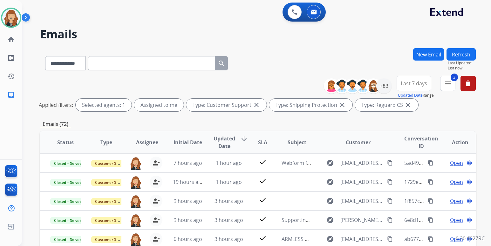
click at [480, 108] on div "**********" at bounding box center [256, 123] width 468 height 246
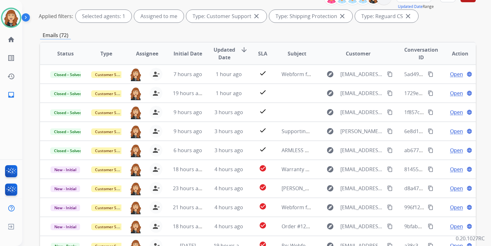
scroll to position [102, 0]
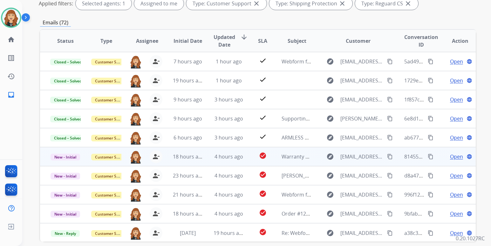
click at [451, 157] on span "Open" at bounding box center [456, 157] width 13 height 8
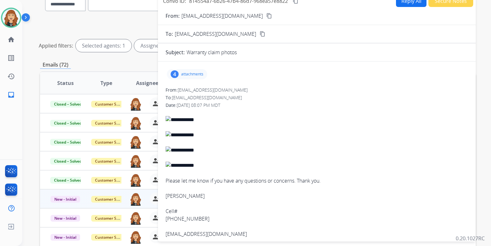
scroll to position [51, 0]
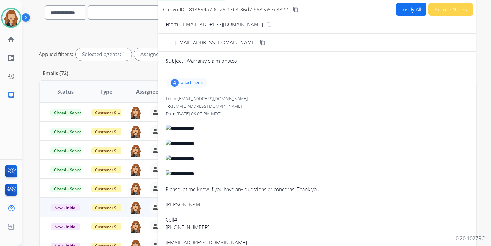
click at [266, 25] on mat-icon "content_copy" at bounding box center [269, 25] width 6 height 6
click at [188, 83] on p "attachments" at bounding box center [192, 82] width 22 height 5
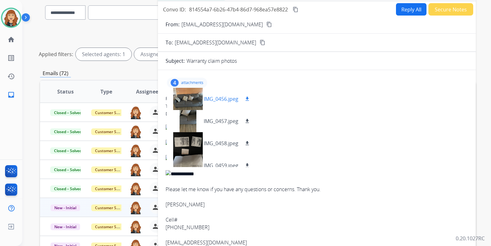
click at [246, 97] on mat-icon "download" at bounding box center [247, 99] width 6 height 6
click at [246, 117] on div "IMG_0457.jpeg download" at bounding box center [211, 121] width 89 height 22
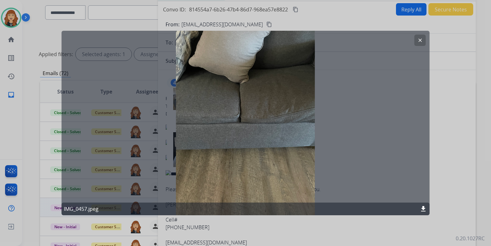
click at [464, 77] on div at bounding box center [245, 123] width 491 height 246
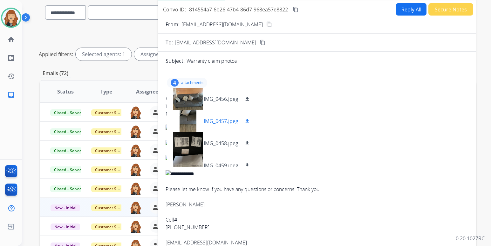
click at [247, 120] on mat-icon "download" at bounding box center [247, 121] width 6 height 6
click at [246, 143] on mat-icon "download" at bounding box center [247, 144] width 6 height 6
click at [246, 165] on mat-icon "download" at bounding box center [247, 166] width 6 height 6
click at [266, 25] on mat-icon "content_copy" at bounding box center [269, 25] width 6 height 6
click at [408, 10] on button "Reply All" at bounding box center [411, 9] width 30 height 12
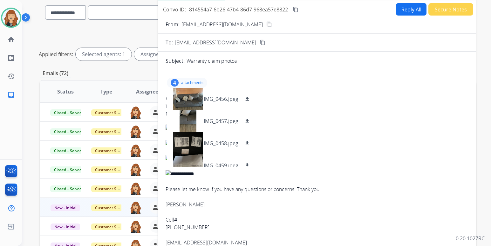
select select "**********"
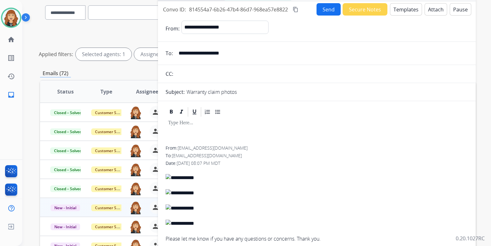
click at [403, 11] on button "Templates" at bounding box center [406, 9] width 32 height 12
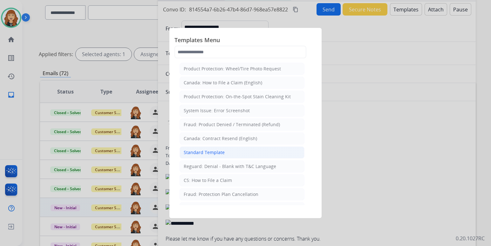
click at [205, 152] on div "Standard Template" at bounding box center [204, 153] width 41 height 6
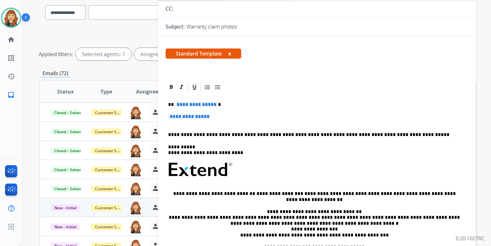
scroll to position [68, 0]
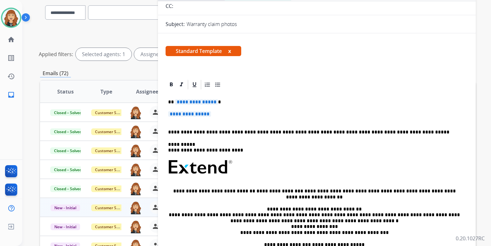
click at [260, 106] on div "**********" at bounding box center [316, 183] width 302 height 184
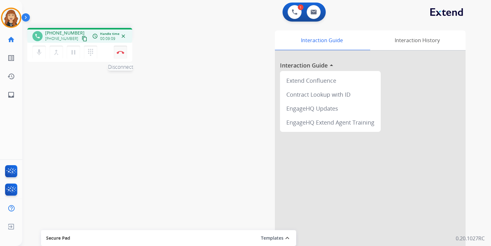
click at [120, 51] on img at bounding box center [121, 52] width 8 height 3
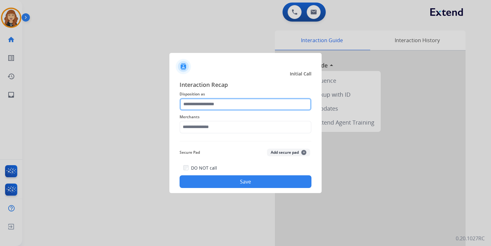
click at [199, 107] on input "text" at bounding box center [245, 104] width 132 height 13
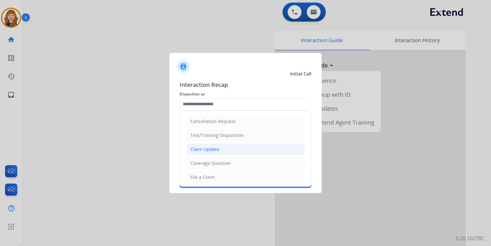
click at [206, 147] on div "Claim Update" at bounding box center [204, 149] width 29 height 6
type input "**********"
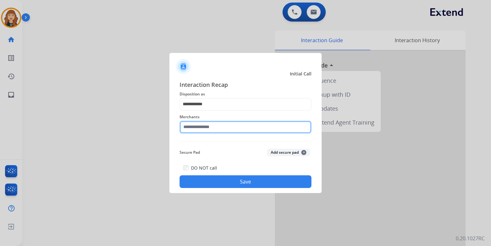
click at [227, 125] on input "text" at bounding box center [245, 127] width 132 height 13
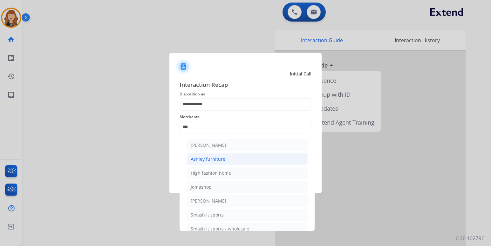
click at [224, 159] on div "Ashley furniture" at bounding box center [208, 159] width 35 height 6
type input "**********"
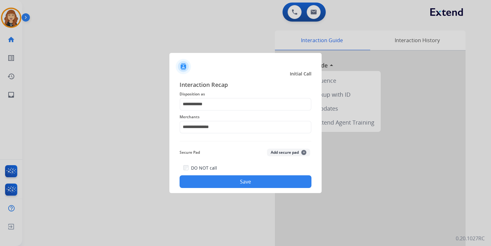
click at [235, 180] on button "Save" at bounding box center [245, 182] width 132 height 13
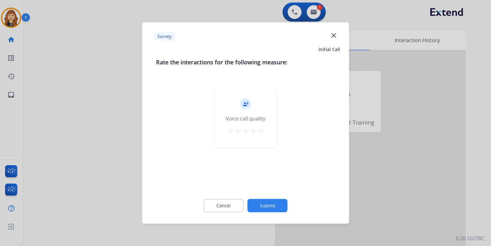
click at [260, 130] on mat-icon "star" at bounding box center [261, 131] width 8 height 8
click at [265, 205] on button "Submit" at bounding box center [267, 205] width 40 height 13
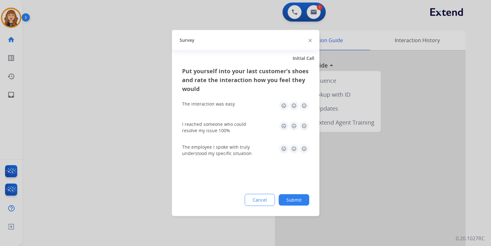
click at [303, 104] on img at bounding box center [304, 106] width 10 height 10
click at [306, 126] on img at bounding box center [304, 126] width 10 height 10
click at [306, 150] on img at bounding box center [304, 149] width 10 height 10
click at [294, 202] on button "Submit" at bounding box center [294, 200] width 30 height 11
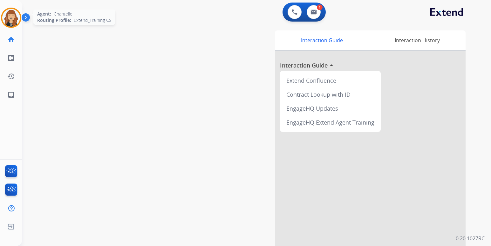
click at [13, 18] on img at bounding box center [11, 18] width 18 height 18
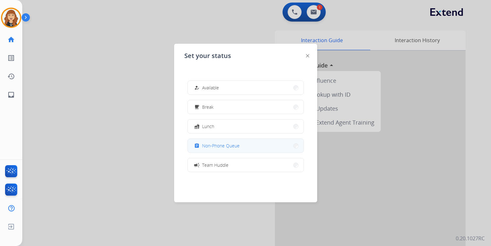
click at [219, 146] on span "Non-Phone Queue" at bounding box center [220, 146] width 37 height 7
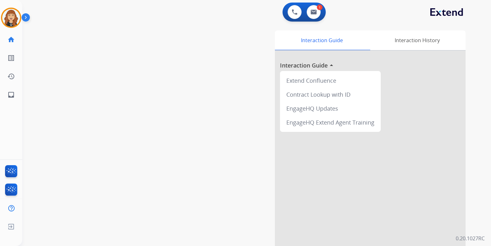
click at [39, 129] on div "swap_horiz Break voice bridge close_fullscreen Connect 3-Way Call merge_type Se…" at bounding box center [248, 155] width 453 height 265
click at [10, 23] on img at bounding box center [11, 18] width 18 height 18
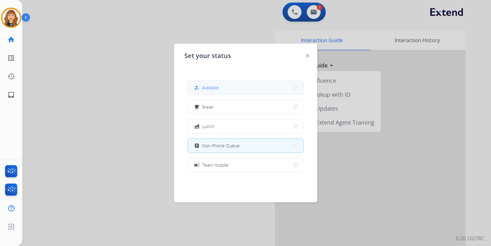
click at [226, 85] on button "how_to_reg Available" at bounding box center [246, 88] width 116 height 14
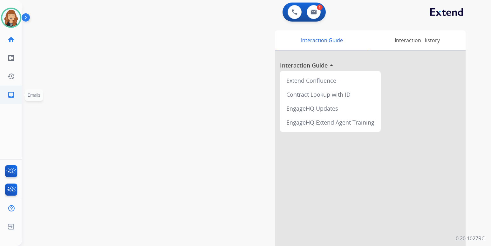
click at [12, 95] on mat-icon "inbox" at bounding box center [11, 95] width 8 height 8
select select "**********"
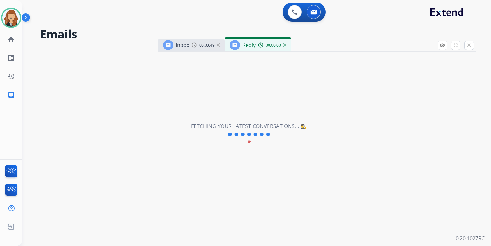
select select "**********"
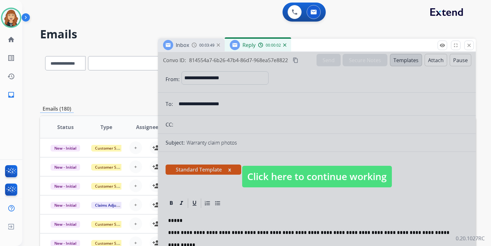
click at [299, 179] on span "Click here to continue working" at bounding box center [317, 177] width 150 height 22
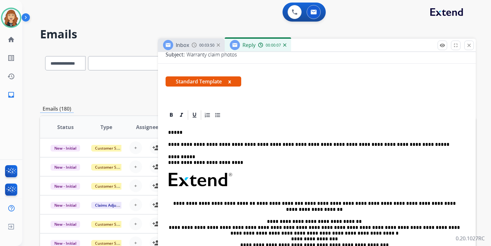
scroll to position [110, 0]
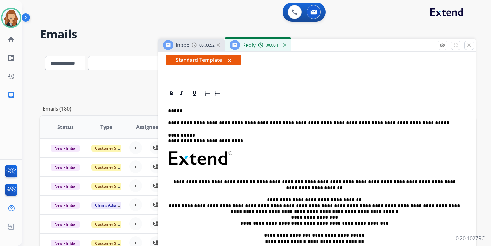
click at [200, 110] on p "*****" at bounding box center [314, 111] width 292 height 6
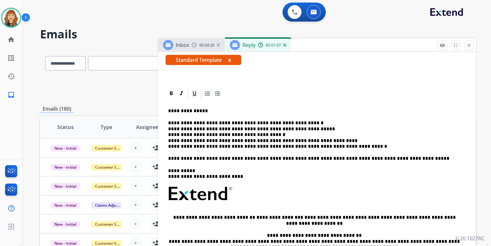
click at [303, 123] on p "**********" at bounding box center [314, 134] width 292 height 29
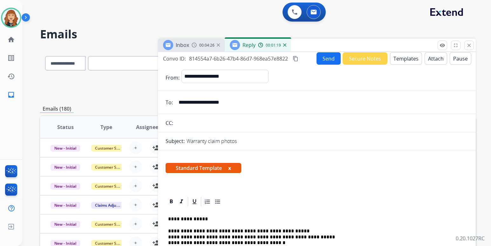
scroll to position [0, 0]
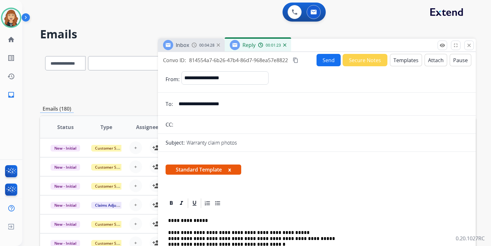
click at [325, 60] on button "Send" at bounding box center [328, 60] width 24 height 12
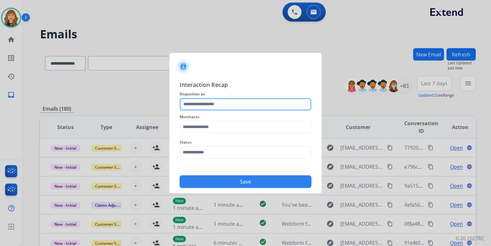
click at [232, 104] on input "text" at bounding box center [245, 104] width 132 height 13
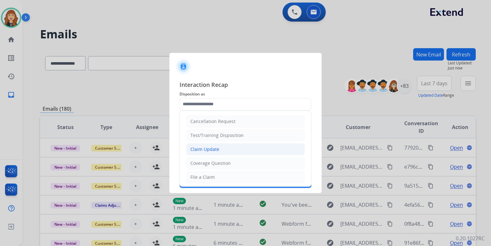
click at [206, 145] on li "Claim Update" at bounding box center [245, 150] width 118 height 12
type input "**********"
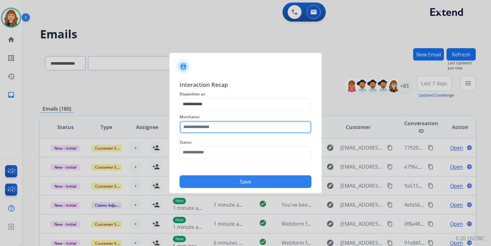
click at [217, 125] on input "text" at bounding box center [245, 127] width 132 height 13
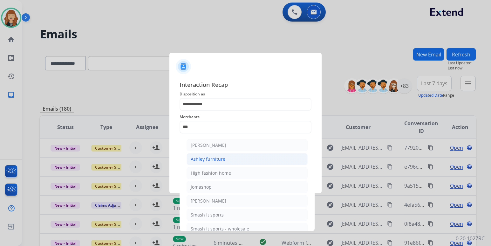
click at [203, 158] on div "Ashley furniture" at bounding box center [208, 159] width 35 height 6
type input "**********"
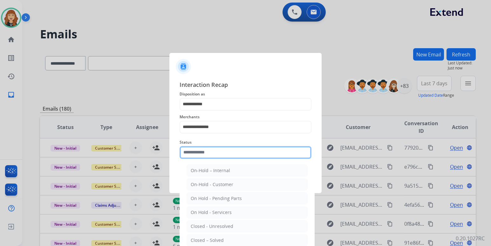
click at [215, 150] on input "text" at bounding box center [245, 152] width 132 height 13
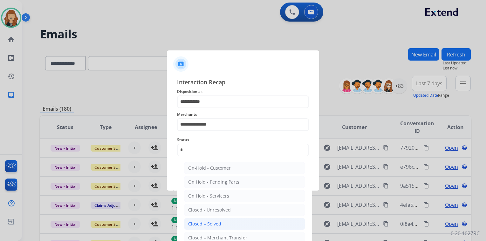
click at [210, 227] on div "Closed – Solved" at bounding box center [204, 224] width 33 height 6
type input "**********"
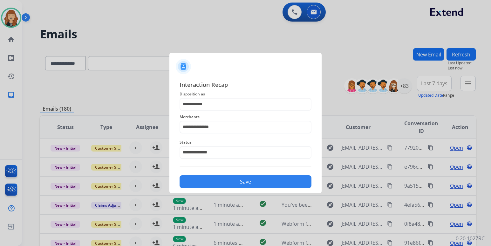
click at [234, 182] on button "Save" at bounding box center [245, 182] width 132 height 13
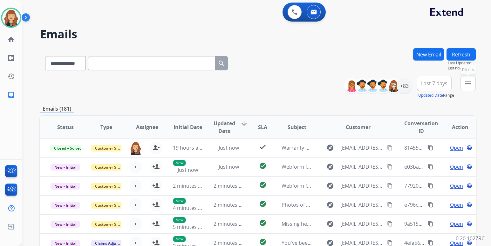
click at [469, 78] on button "menu Filters" at bounding box center [467, 83] width 15 height 15
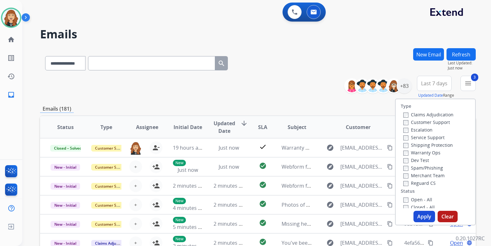
click at [424, 215] on button "Apply" at bounding box center [424, 216] width 22 height 11
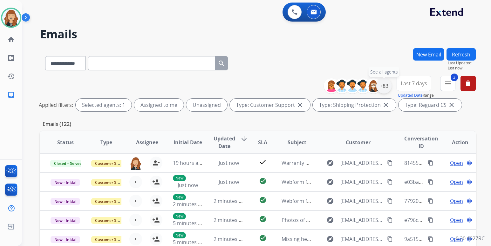
click at [384, 93] on div "+83" at bounding box center [383, 85] width 15 height 15
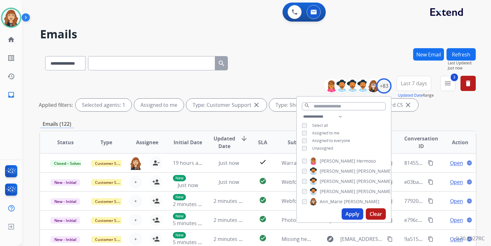
click at [353, 215] on button "Apply" at bounding box center [352, 214] width 22 height 11
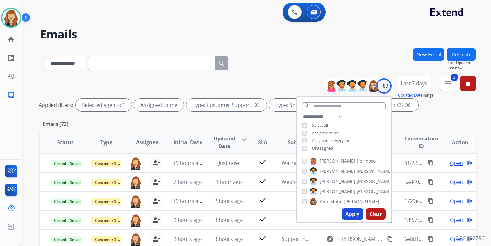
click at [482, 117] on div "**********" at bounding box center [256, 123] width 468 height 246
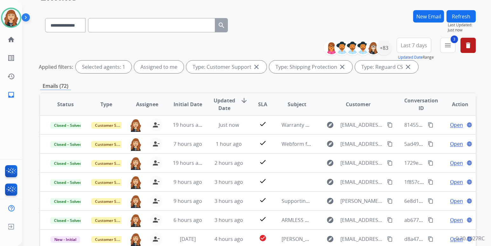
scroll to position [51, 0]
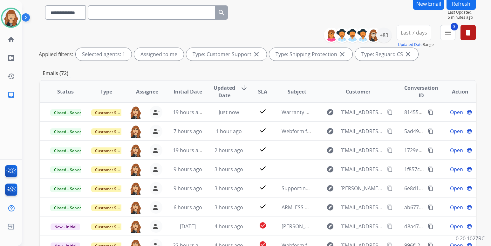
click at [454, 7] on button "Refresh" at bounding box center [460, 3] width 29 height 12
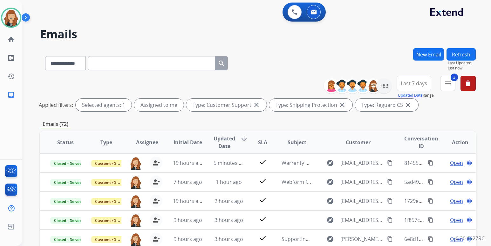
click at [479, 136] on div "**********" at bounding box center [256, 123] width 468 height 246
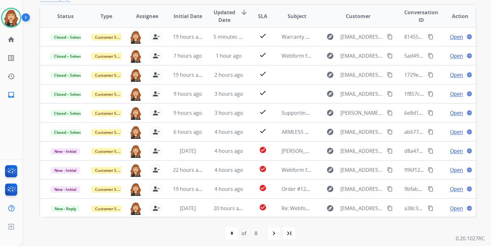
scroll to position [127, 0]
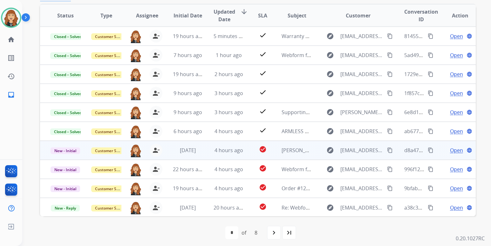
click at [450, 152] on span "Open" at bounding box center [456, 151] width 13 height 8
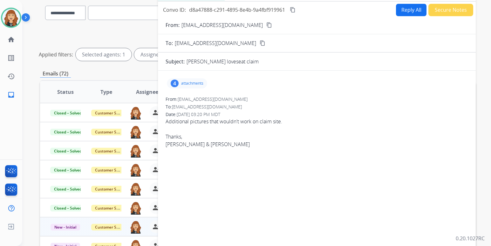
scroll to position [38, 0]
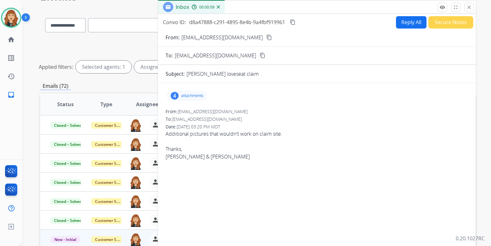
click at [266, 36] on mat-icon "content_copy" at bounding box center [269, 38] width 6 height 6
click at [467, 10] on button "close Close" at bounding box center [469, 8] width 10 height 10
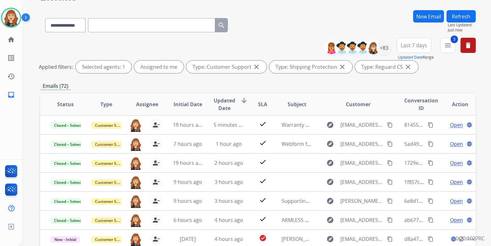
click at [486, 102] on div "**********" at bounding box center [256, 123] width 468 height 246
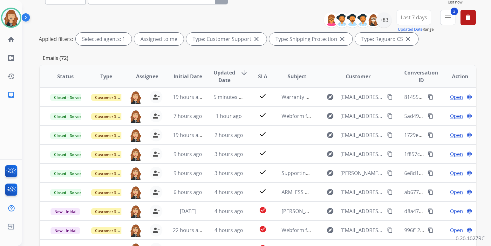
scroll to position [76, 0]
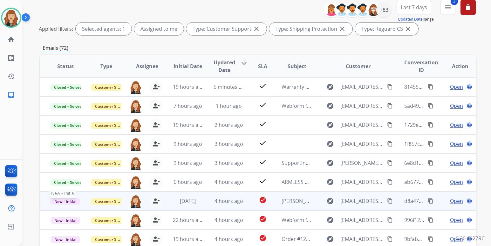
click at [61, 199] on span "New - Initial" at bounding box center [66, 202] width 30 height 7
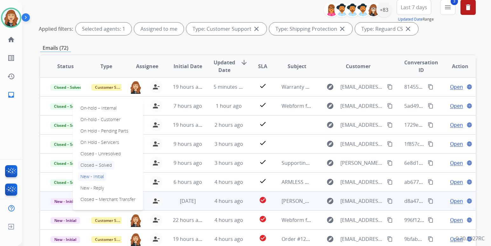
click at [108, 163] on p "Closed – Solved" at bounding box center [96, 165] width 37 height 9
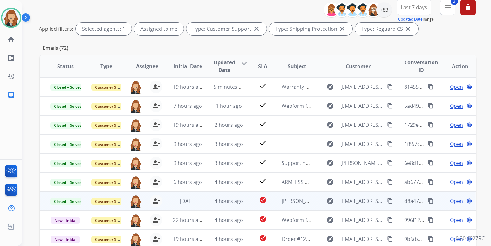
click at [482, 97] on div "**********" at bounding box center [256, 123] width 468 height 246
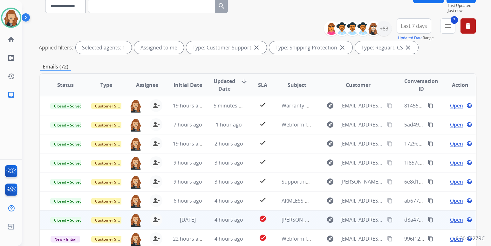
scroll to position [51, 0]
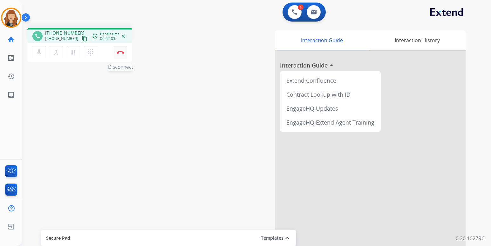
click at [122, 50] on button "Disconnect" at bounding box center [120, 52] width 13 height 13
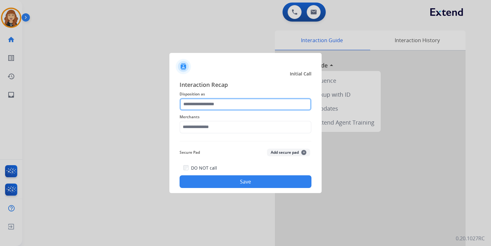
click at [220, 102] on input "text" at bounding box center [245, 104] width 132 height 13
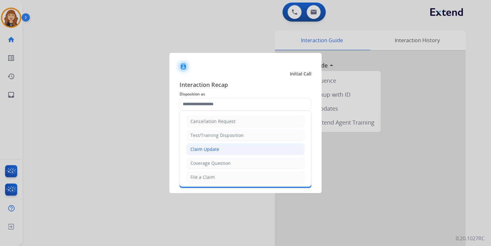
click at [211, 146] on div "Claim Update" at bounding box center [204, 149] width 29 height 6
type input "**********"
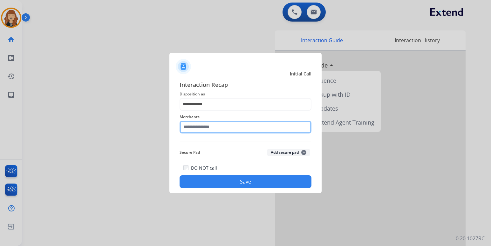
click at [211, 126] on input "text" at bounding box center [245, 127] width 132 height 13
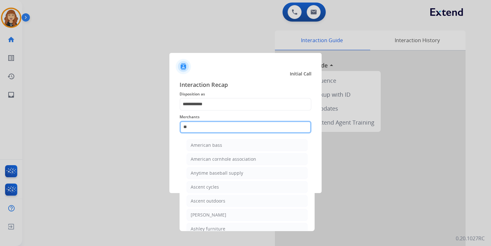
type input "***"
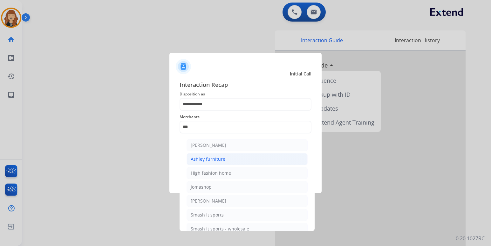
click at [219, 161] on div "Ashley furniture" at bounding box center [208, 159] width 35 height 6
type input "**********"
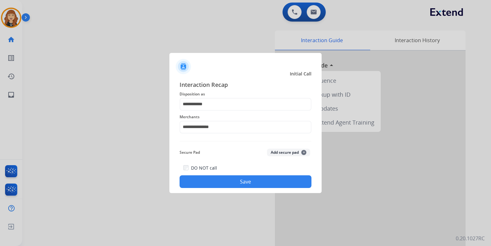
click at [226, 180] on button "Save" at bounding box center [245, 182] width 132 height 13
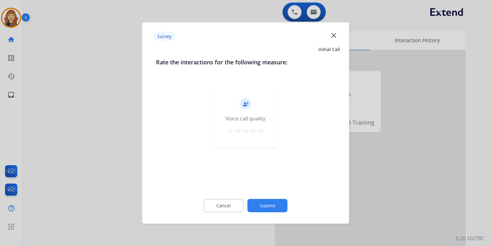
click at [263, 127] on mat-icon "star" at bounding box center [261, 131] width 8 height 8
click at [266, 203] on button "Submit" at bounding box center [267, 205] width 40 height 13
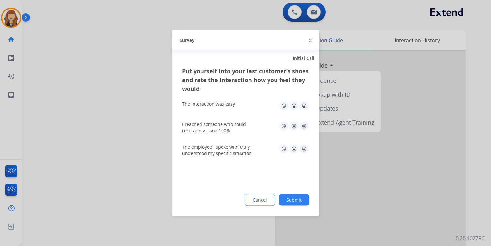
click at [305, 103] on img at bounding box center [304, 106] width 10 height 10
click at [305, 125] on img at bounding box center [304, 126] width 10 height 10
click at [305, 148] on img at bounding box center [304, 149] width 10 height 10
click at [294, 200] on button "Submit" at bounding box center [294, 200] width 30 height 11
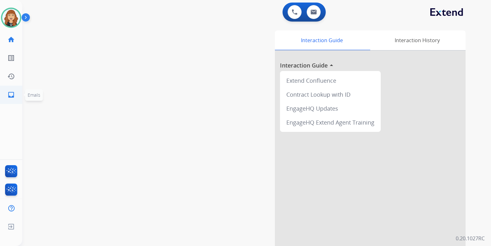
click at [12, 96] on mat-icon "inbox" at bounding box center [11, 95] width 8 height 8
select select "**********"
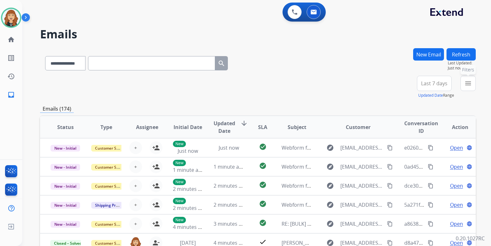
click at [470, 85] on mat-icon "menu" at bounding box center [468, 84] width 8 height 8
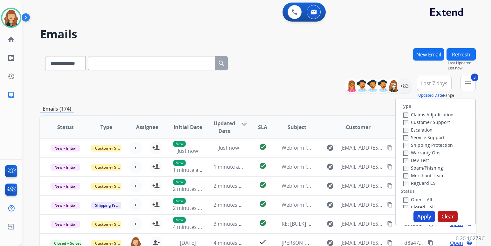
click at [421, 215] on button "Apply" at bounding box center [424, 216] width 22 height 11
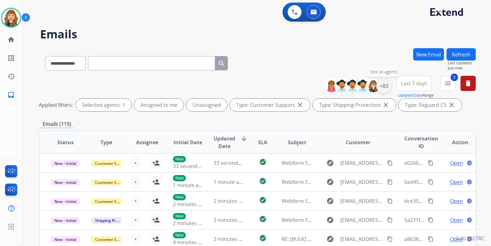
click at [380, 91] on div "+83" at bounding box center [383, 85] width 15 height 15
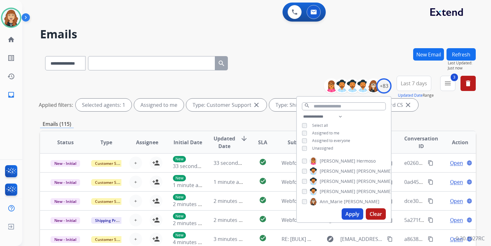
click at [353, 216] on button "Apply" at bounding box center [352, 214] width 22 height 11
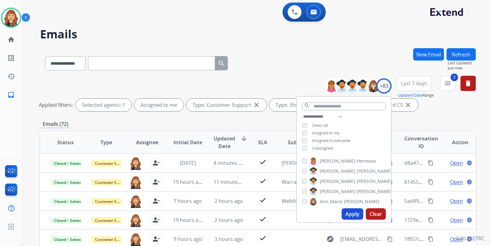
click at [479, 106] on div "**********" at bounding box center [256, 123] width 468 height 246
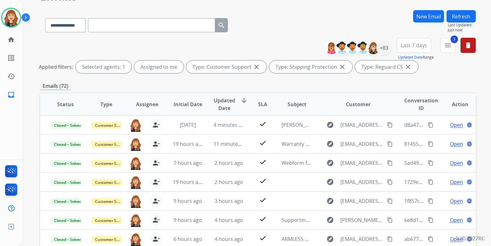
scroll to position [51, 0]
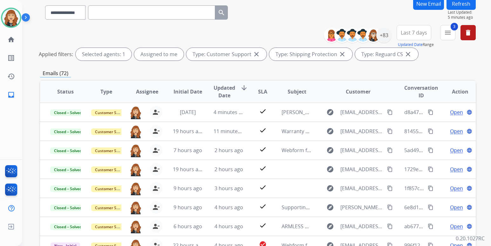
click at [453, 6] on button "Refresh" at bounding box center [460, 3] width 29 height 12
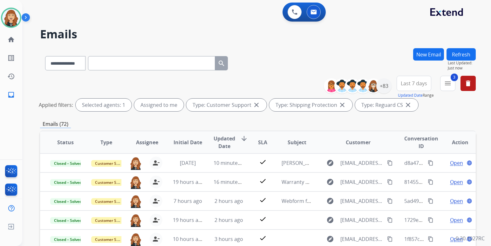
click at [480, 115] on div "**********" at bounding box center [256, 123] width 468 height 246
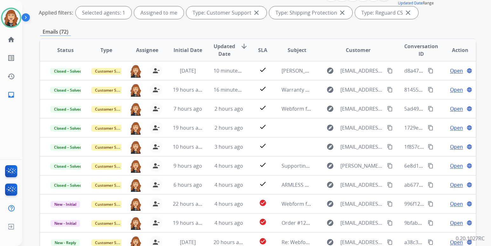
scroll to position [102, 0]
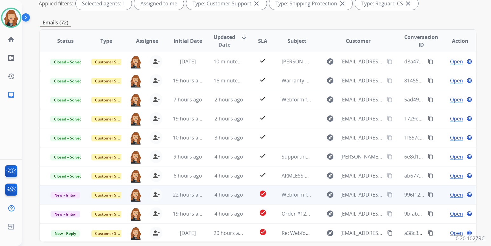
click at [455, 194] on span "Open" at bounding box center [456, 195] width 13 height 8
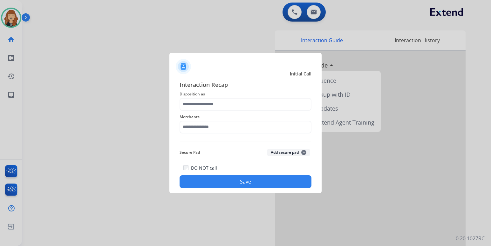
click at [224, 112] on div "Merchants" at bounding box center [245, 123] width 132 height 25
click at [219, 103] on input "text" at bounding box center [245, 104] width 132 height 13
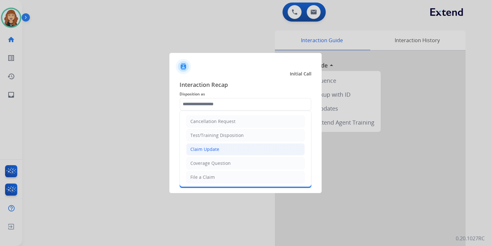
click at [214, 150] on div "Claim Update" at bounding box center [204, 149] width 29 height 6
type input "**********"
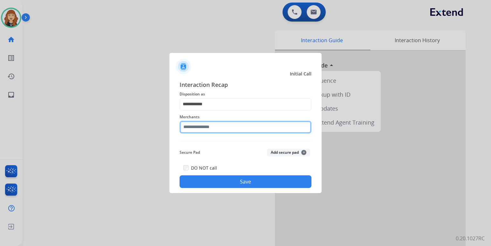
click at [229, 125] on input "text" at bounding box center [245, 127] width 132 height 13
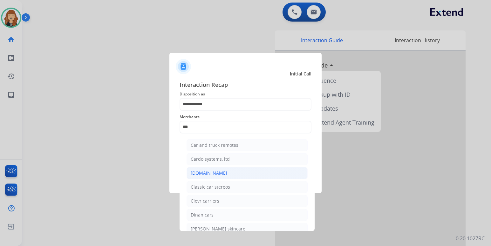
click at [223, 175] on li "[DOMAIN_NAME]" at bounding box center [246, 173] width 121 height 12
type input "**********"
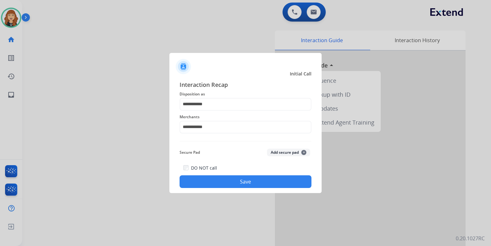
click at [264, 185] on button "Save" at bounding box center [245, 182] width 132 height 13
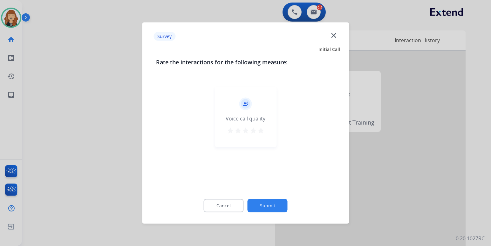
click at [260, 130] on mat-icon "star" at bounding box center [261, 131] width 8 height 8
click at [269, 203] on button "Submit" at bounding box center [267, 205] width 40 height 13
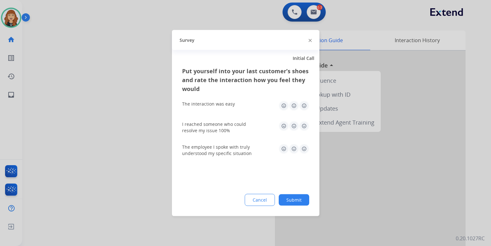
click at [305, 104] on img at bounding box center [304, 106] width 10 height 10
click at [305, 125] on img at bounding box center [304, 126] width 10 height 10
click at [305, 147] on img at bounding box center [304, 149] width 10 height 10
click at [295, 199] on button "Submit" at bounding box center [294, 200] width 30 height 11
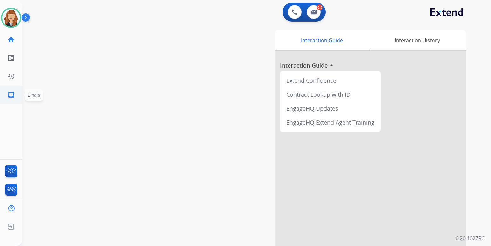
click at [13, 93] on mat-icon "inbox" at bounding box center [11, 95] width 8 height 8
select select "**********"
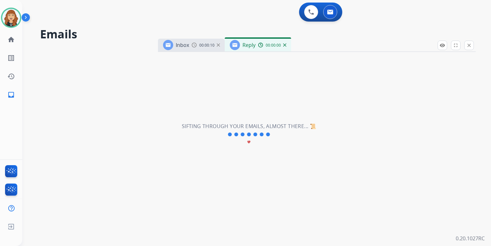
select select "**********"
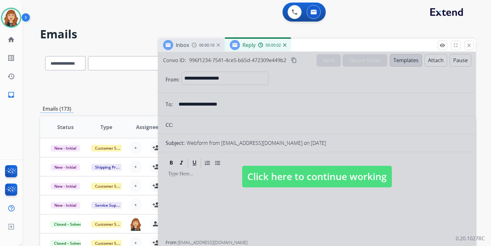
click at [298, 174] on span "Click here to continue working" at bounding box center [317, 177] width 150 height 22
select select
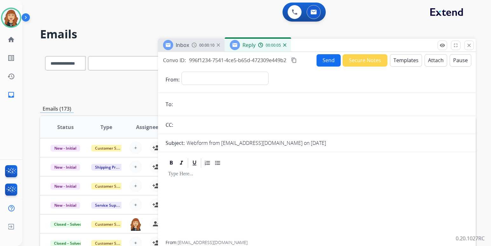
click at [218, 44] on img at bounding box center [218, 45] width 3 height 3
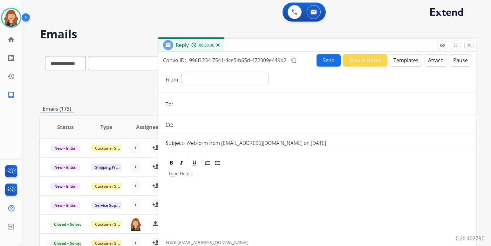
click at [218, 44] on img at bounding box center [217, 45] width 3 height 3
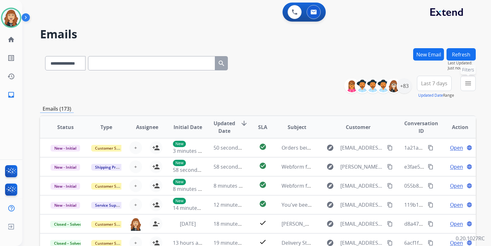
click at [467, 84] on mat-icon "menu" at bounding box center [468, 84] width 8 height 8
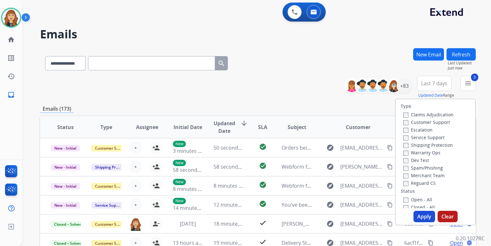
click at [421, 218] on button "Apply" at bounding box center [424, 216] width 22 height 11
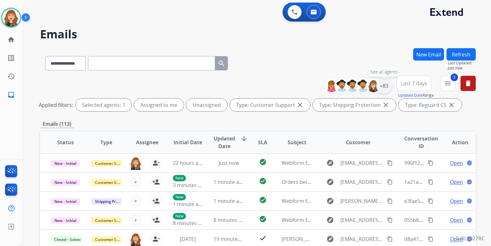
click at [383, 84] on div "+83" at bounding box center [383, 85] width 15 height 15
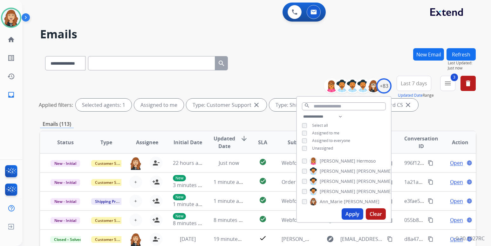
click at [356, 217] on button "Apply" at bounding box center [352, 214] width 22 height 11
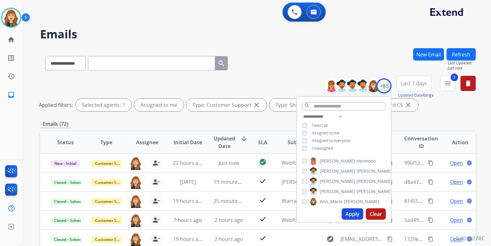
click at [480, 135] on div "**********" at bounding box center [256, 123] width 468 height 246
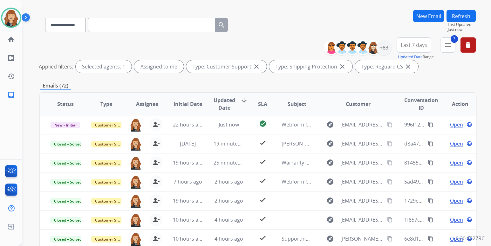
scroll to position [51, 0]
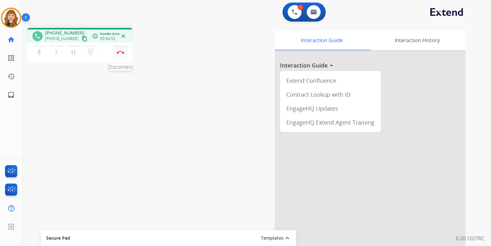
click at [121, 52] on img at bounding box center [121, 52] width 8 height 3
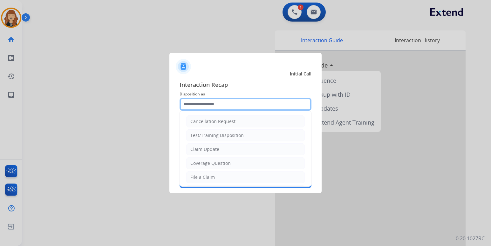
click at [225, 104] on input "text" at bounding box center [245, 104] width 132 height 13
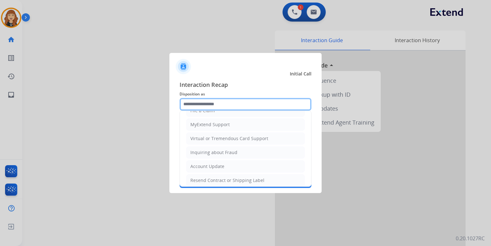
scroll to position [71, 0]
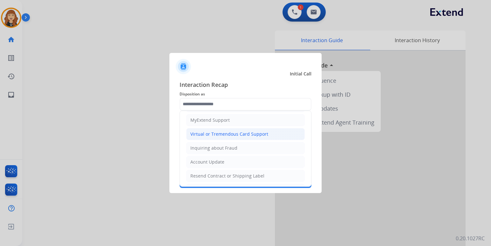
click at [236, 132] on div "Virtual or Tremendous Card Support" at bounding box center [229, 134] width 78 height 6
type input "**********"
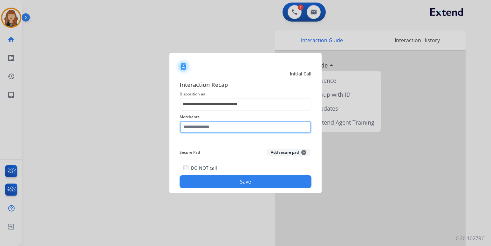
click at [215, 127] on input "text" at bounding box center [245, 127] width 132 height 13
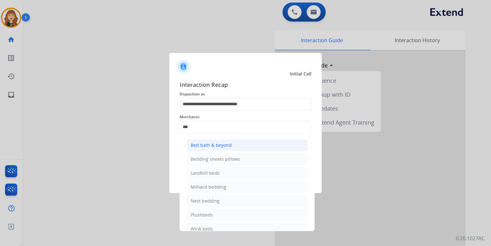
click at [219, 146] on div "Bed bath & beyond" at bounding box center [211, 145] width 41 height 6
type input "**********"
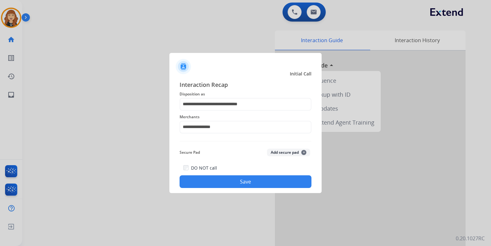
click at [232, 183] on button "Save" at bounding box center [245, 182] width 132 height 13
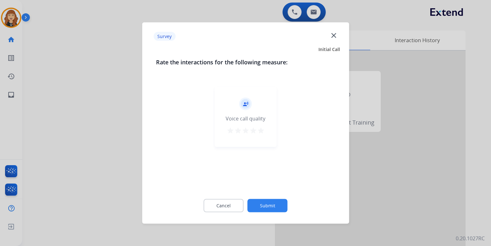
click at [264, 130] on mat-icon "star" at bounding box center [261, 131] width 8 height 8
click at [272, 205] on button "Submit" at bounding box center [267, 205] width 40 height 13
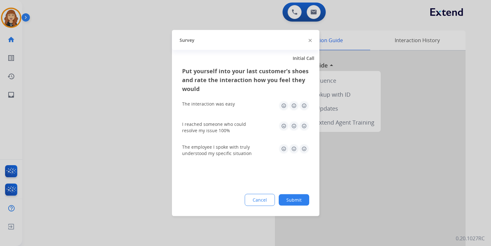
click at [305, 105] on img at bounding box center [304, 106] width 10 height 10
click at [304, 125] on img at bounding box center [304, 126] width 10 height 10
click at [304, 147] on img at bounding box center [304, 149] width 10 height 10
click at [292, 195] on button "Submit" at bounding box center [294, 200] width 30 height 11
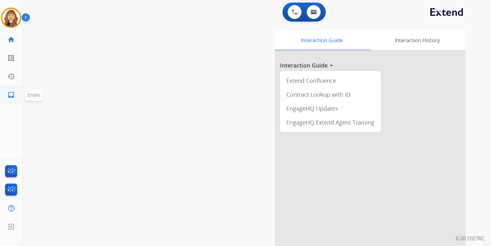
click at [14, 93] on mat-icon "inbox" at bounding box center [11, 95] width 8 height 8
select select "**********"
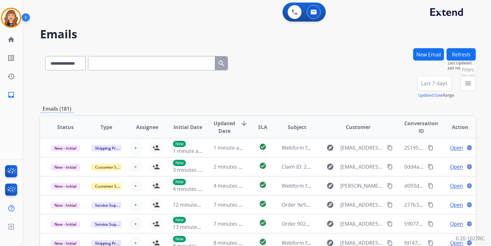
click at [464, 85] on mat-icon "menu" at bounding box center [468, 84] width 8 height 8
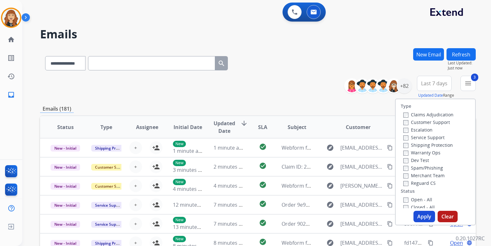
click at [423, 220] on button "Apply" at bounding box center [424, 216] width 22 height 11
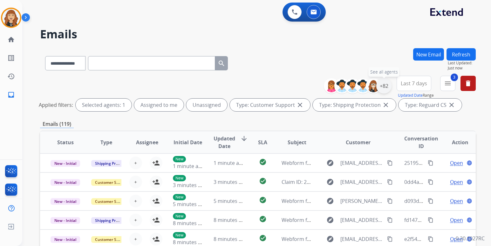
click at [382, 85] on div "+82" at bounding box center [383, 85] width 15 height 15
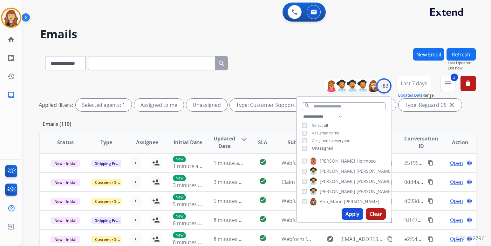
click at [304, 144] on div "**********" at bounding box center [344, 133] width 94 height 41
click at [348, 211] on button "Apply" at bounding box center [352, 214] width 22 height 11
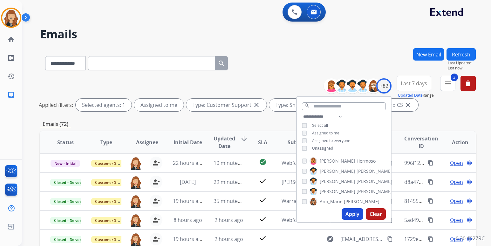
click at [484, 109] on div "**********" at bounding box center [256, 123] width 468 height 246
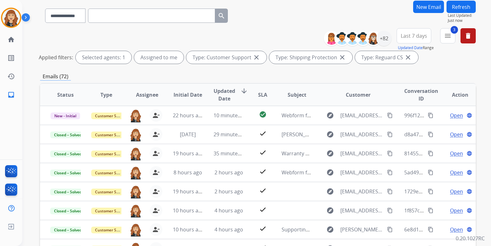
scroll to position [51, 0]
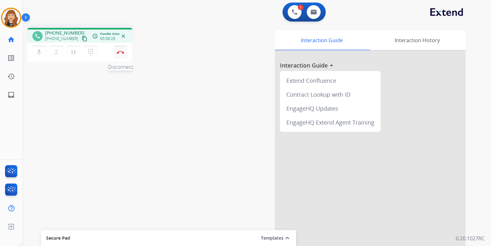
click at [120, 51] on img at bounding box center [121, 52] width 8 height 3
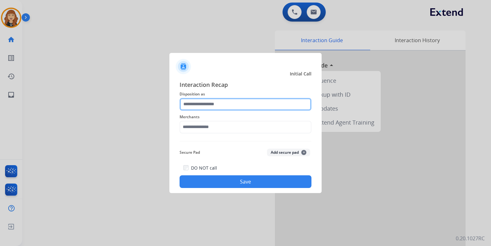
click at [218, 109] on input "text" at bounding box center [245, 104] width 132 height 13
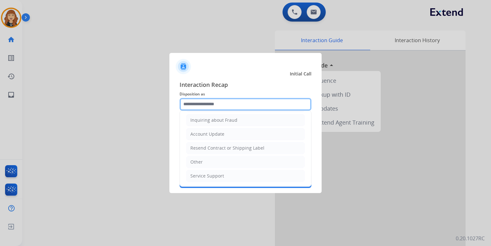
scroll to position [69, 0]
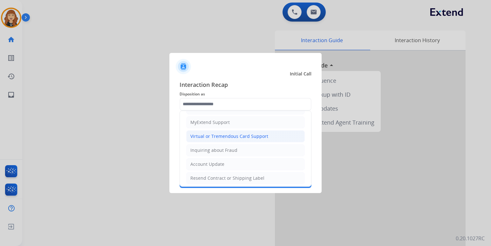
click at [239, 137] on div "Virtual or Tremendous Card Support" at bounding box center [229, 136] width 78 height 6
type input "**********"
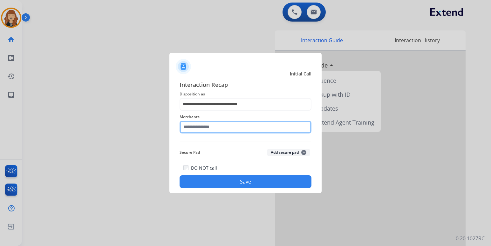
click at [226, 123] on input "text" at bounding box center [245, 127] width 132 height 13
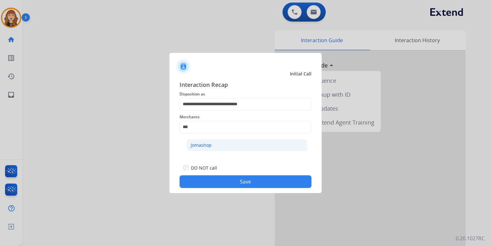
click at [216, 149] on li "Jomashop" at bounding box center [246, 145] width 121 height 12
type input "********"
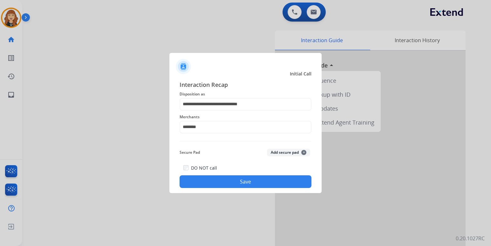
click at [237, 181] on button "Save" at bounding box center [245, 182] width 132 height 13
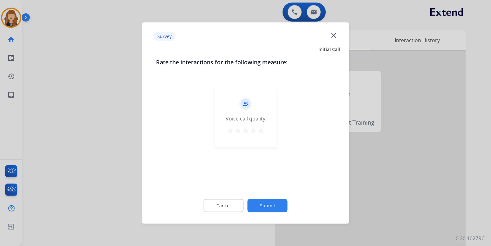
click at [259, 130] on mat-icon "star" at bounding box center [261, 131] width 8 height 8
click at [265, 205] on button "Submit" at bounding box center [267, 205] width 40 height 13
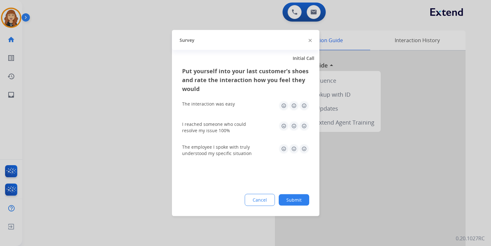
click at [302, 104] on img at bounding box center [304, 106] width 10 height 10
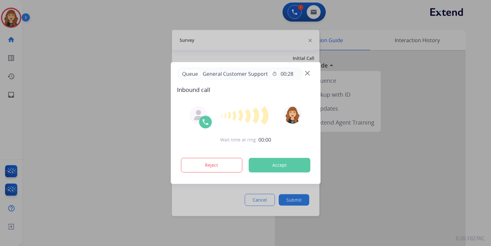
click at [302, 123] on div at bounding box center [245, 116] width 137 height 20
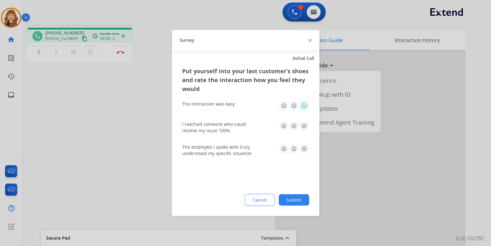
click at [293, 199] on button "Submit" at bounding box center [294, 200] width 30 height 11
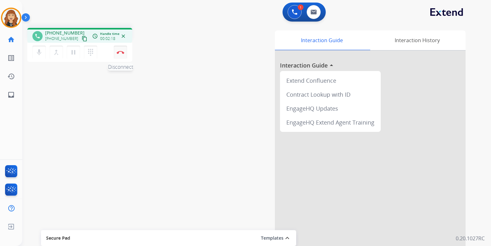
click at [121, 49] on button "Disconnect" at bounding box center [120, 52] width 13 height 13
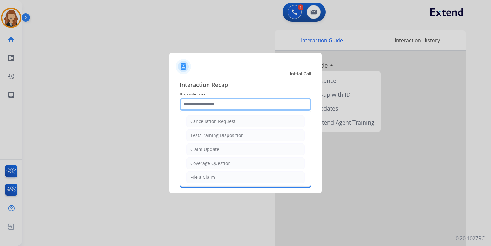
click at [253, 104] on input "text" at bounding box center [245, 104] width 132 height 13
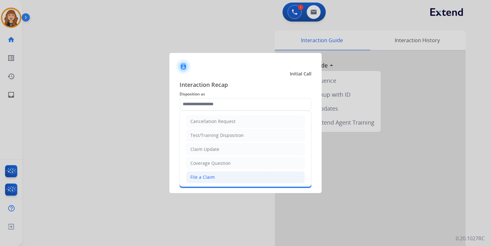
click at [211, 178] on div "File a Claim" at bounding box center [202, 177] width 24 height 6
type input "**********"
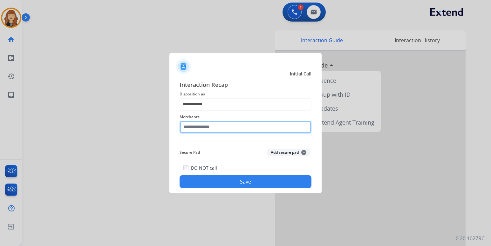
click at [217, 125] on input "text" at bounding box center [245, 127] width 132 height 13
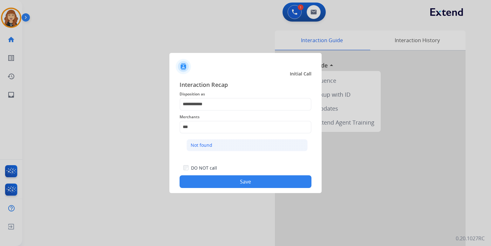
click at [220, 146] on li "Not found" at bounding box center [246, 145] width 121 height 12
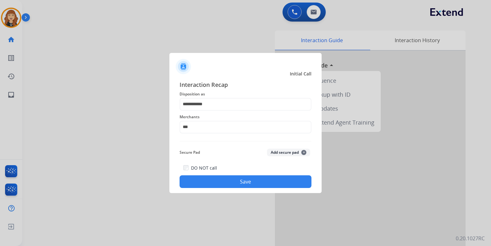
type input "*********"
click at [241, 181] on button "Save" at bounding box center [245, 182] width 132 height 13
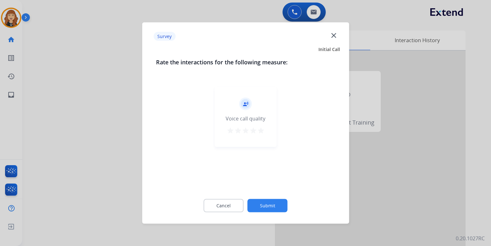
click at [258, 130] on mat-icon "star" at bounding box center [261, 131] width 8 height 8
click at [269, 206] on button "Submit" at bounding box center [267, 205] width 40 height 13
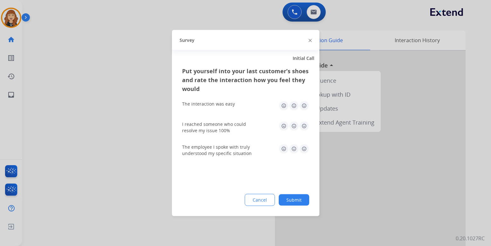
click at [305, 104] on img at bounding box center [304, 106] width 10 height 10
click at [304, 128] on img at bounding box center [304, 126] width 10 height 10
click at [304, 153] on img at bounding box center [304, 149] width 10 height 10
click at [293, 200] on button "Submit" at bounding box center [294, 200] width 30 height 11
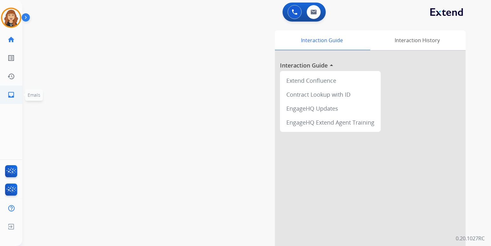
click at [13, 93] on mat-icon "inbox" at bounding box center [11, 95] width 8 height 8
select select "**********"
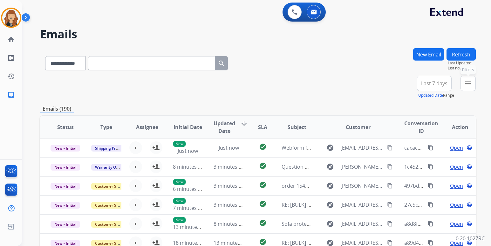
click at [468, 84] on mat-icon "menu" at bounding box center [468, 84] width 8 height 8
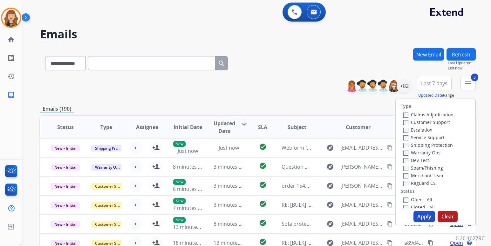
click at [424, 218] on button "Apply" at bounding box center [424, 216] width 22 height 11
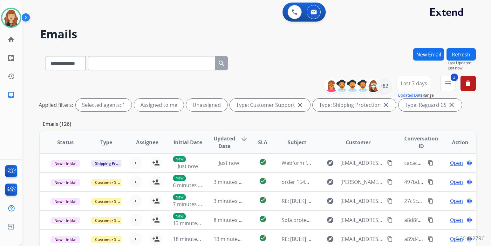
click at [470, 98] on div "**********" at bounding box center [401, 87] width 147 height 23
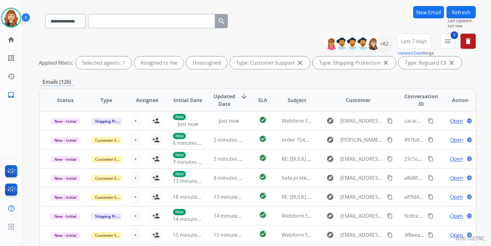
scroll to position [51, 0]
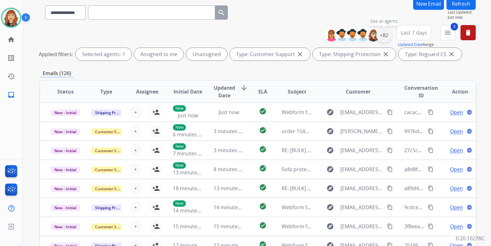
click at [381, 34] on div "+82" at bounding box center [383, 35] width 15 height 15
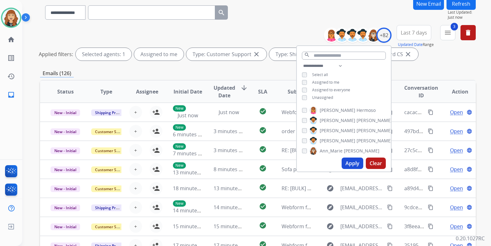
click at [353, 165] on button "Apply" at bounding box center [352, 163] width 22 height 11
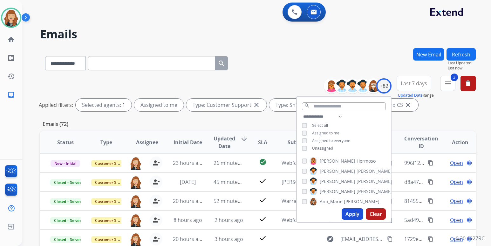
click at [486, 124] on div "**********" at bounding box center [256, 123] width 468 height 246
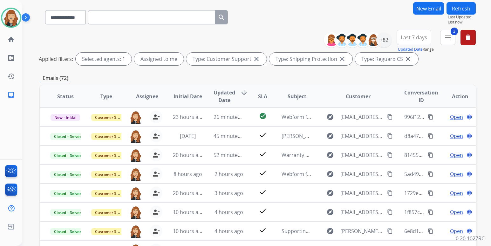
scroll to position [51, 0]
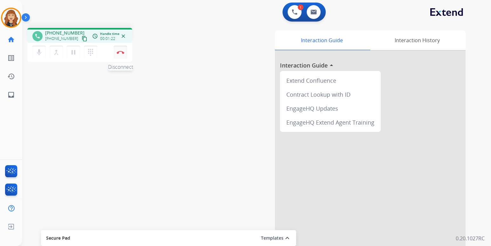
click at [120, 55] on button "Disconnect" at bounding box center [120, 52] width 13 height 13
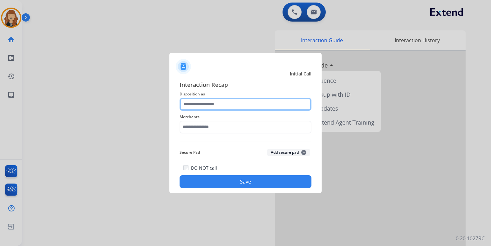
click at [224, 104] on input "text" at bounding box center [245, 104] width 132 height 13
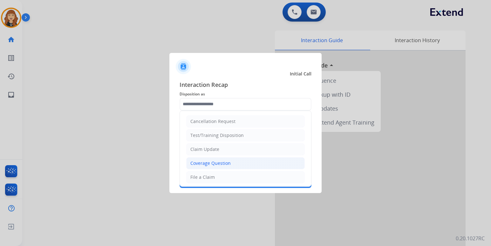
click at [212, 163] on div "Coverage Question" at bounding box center [210, 163] width 40 height 6
type input "**********"
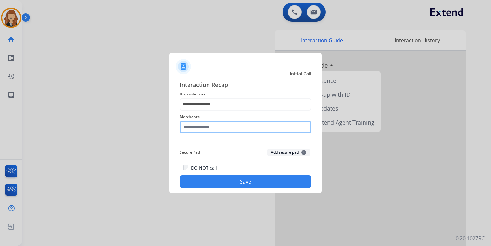
click at [228, 128] on input "text" at bounding box center [245, 127] width 132 height 13
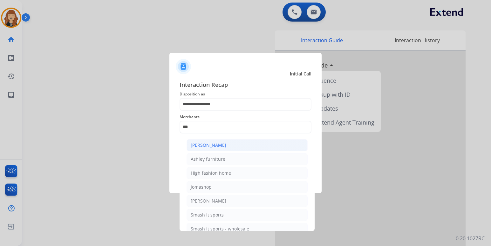
click at [227, 142] on li "[PERSON_NAME]" at bounding box center [246, 145] width 121 height 12
type input "**********"
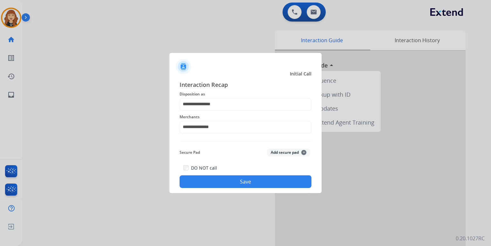
click at [242, 181] on button "Save" at bounding box center [245, 182] width 132 height 13
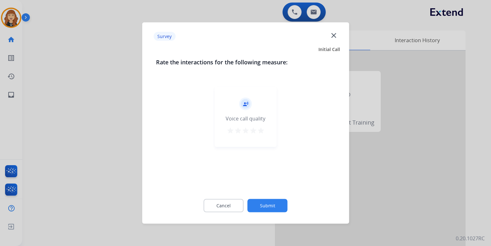
click at [262, 129] on mat-icon "star" at bounding box center [261, 131] width 8 height 8
click at [266, 205] on button "Submit" at bounding box center [267, 205] width 40 height 13
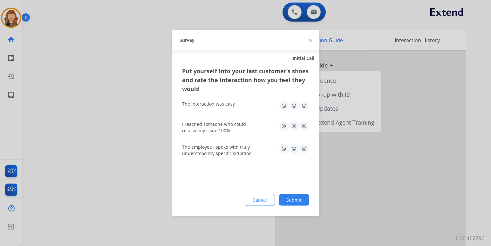
click at [302, 108] on img at bounding box center [304, 106] width 10 height 10
click at [303, 127] on img at bounding box center [304, 126] width 10 height 10
click at [302, 146] on img at bounding box center [304, 149] width 10 height 10
click at [295, 198] on button "Submit" at bounding box center [294, 200] width 30 height 11
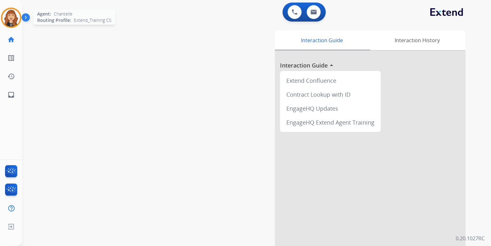
click at [8, 16] on img at bounding box center [11, 18] width 18 height 18
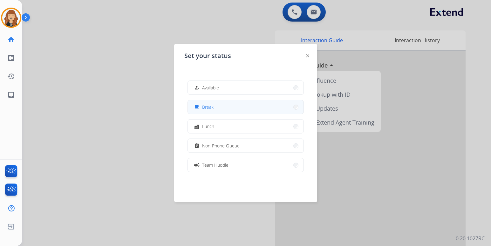
click at [225, 110] on button "free_breakfast Break" at bounding box center [246, 107] width 116 height 14
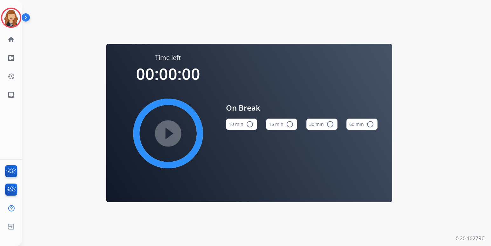
click at [239, 125] on button "10 min radio_button_unchecked" at bounding box center [241, 124] width 31 height 11
click at [164, 134] on mat-icon "play_circle_filled" at bounding box center [168, 134] width 8 height 8
click at [8, 17] on img at bounding box center [11, 18] width 18 height 18
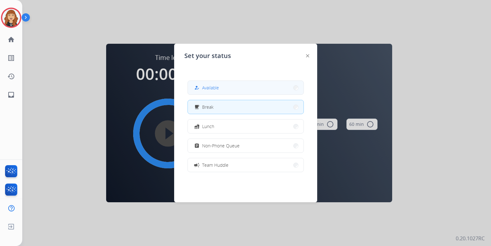
click at [220, 85] on button "how_to_reg Available" at bounding box center [246, 88] width 116 height 14
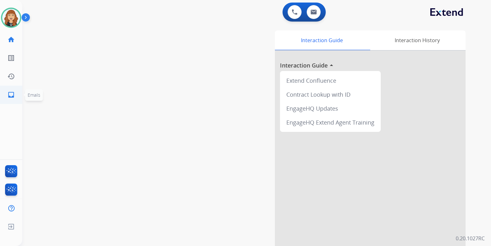
click at [8, 92] on mat-icon "inbox" at bounding box center [11, 95] width 8 height 8
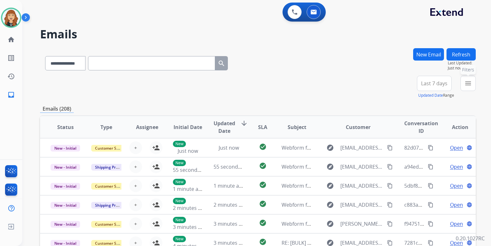
click at [465, 80] on mat-icon "menu" at bounding box center [468, 84] width 8 height 8
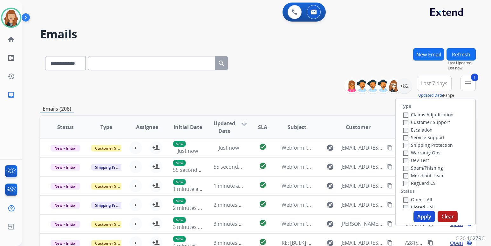
click at [403, 142] on div "Shipping Protection" at bounding box center [428, 145] width 50 height 8
click at [421, 219] on button "Apply" at bounding box center [424, 216] width 22 height 11
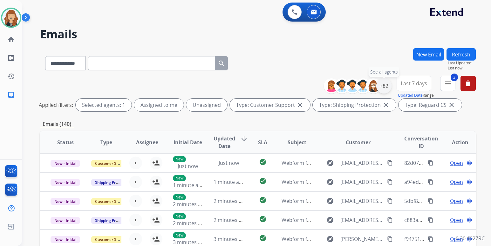
click at [381, 84] on div "+82" at bounding box center [383, 85] width 15 height 15
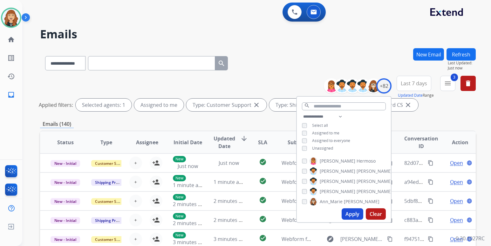
click at [350, 212] on button "Apply" at bounding box center [352, 214] width 22 height 11
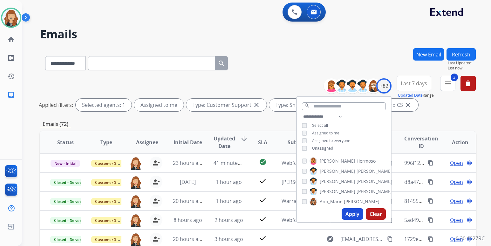
click at [484, 129] on div "**********" at bounding box center [256, 123] width 468 height 246
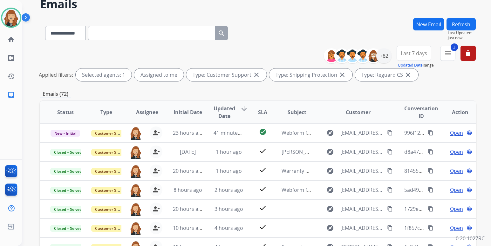
scroll to position [51, 0]
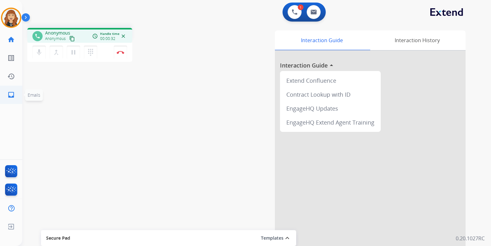
click at [11, 96] on mat-icon "inbox" at bounding box center [11, 95] width 8 height 8
select select "**********"
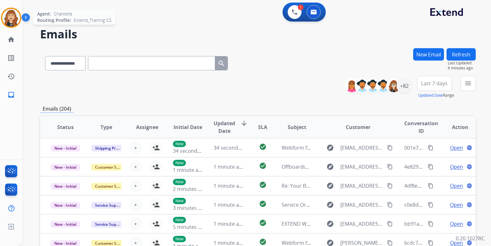
click at [13, 20] on img at bounding box center [11, 18] width 18 height 18
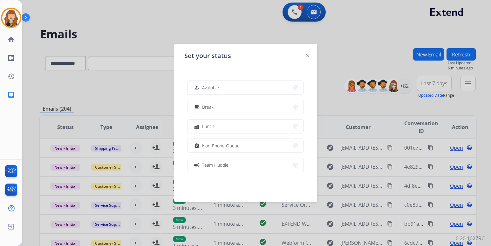
click at [122, 92] on div at bounding box center [245, 123] width 491 height 246
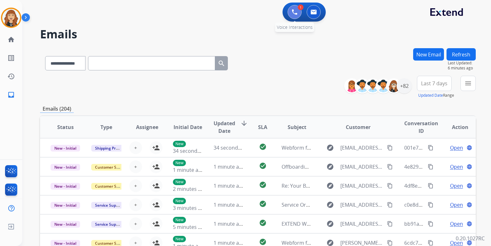
click at [293, 11] on img at bounding box center [295, 12] width 6 height 6
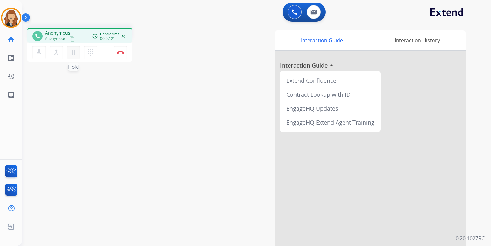
click at [73, 49] on mat-icon "pause" at bounding box center [74, 53] width 8 height 8
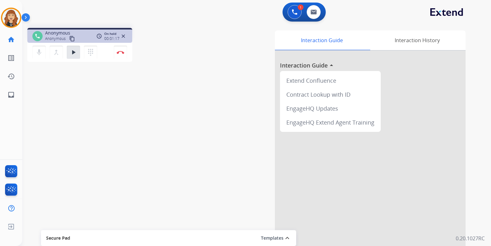
click at [31, 101] on div "phone Anonymous Anonymous content_copy access_time Call metrics Queue 07:32 Hol…" at bounding box center [248, 155] width 453 height 265
click at [73, 50] on mat-icon "play_arrow" at bounding box center [74, 53] width 8 height 8
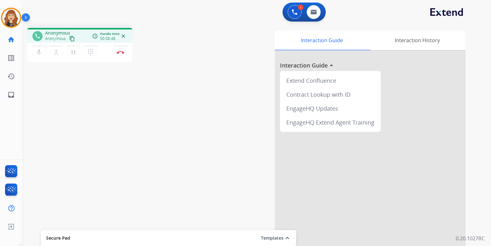
click at [49, 84] on div "phone Anonymous Anonymous content_copy access_time Call metrics Queue 07:32 Hol…" at bounding box center [248, 155] width 453 height 265
click at [51, 140] on div "phone Anonymous Anonymous content_copy access_time Call metrics Queue 07:32 Hol…" at bounding box center [248, 155] width 453 height 265
click at [56, 134] on div "phone Anonymous Anonymous content_copy access_time Call metrics Queue 07:32 Hol…" at bounding box center [248, 155] width 453 height 265
click at [44, 97] on div "phone Anonymous Anonymous content_copy access_time Call metrics Queue 07:32 Hol…" at bounding box center [248, 155] width 453 height 265
click at [121, 53] on img at bounding box center [121, 52] width 8 height 3
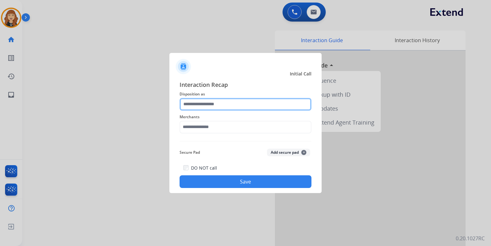
click at [229, 104] on input "text" at bounding box center [245, 104] width 132 height 13
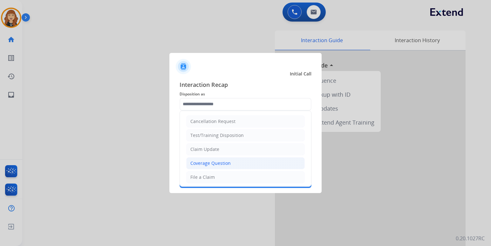
click at [210, 162] on div "Coverage Question" at bounding box center [210, 163] width 40 height 6
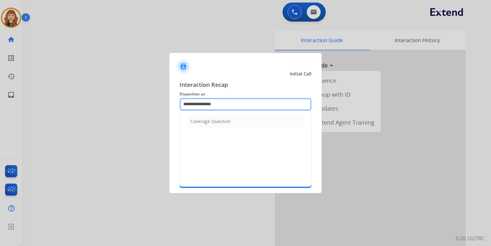
click at [224, 106] on input "**********" at bounding box center [245, 104] width 132 height 13
type input "*"
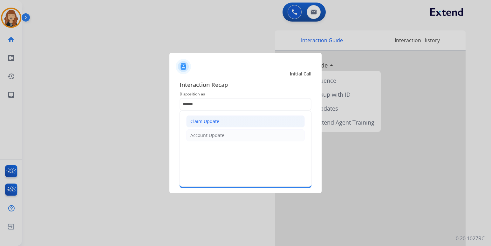
click at [212, 119] on div "Claim Update" at bounding box center [204, 121] width 29 height 6
type input "**********"
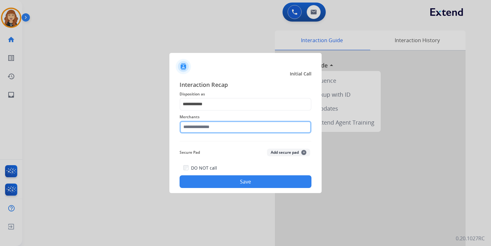
click at [217, 131] on input "text" at bounding box center [245, 127] width 132 height 13
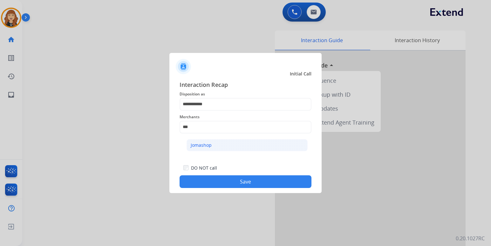
click at [214, 144] on li "Jomashop" at bounding box center [246, 145] width 121 height 12
type input "********"
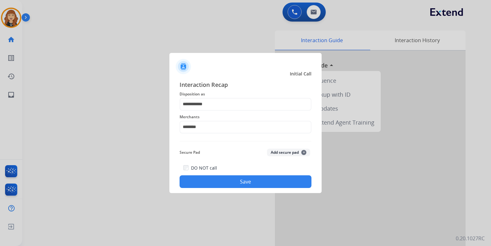
click at [239, 183] on button "Save" at bounding box center [245, 182] width 132 height 13
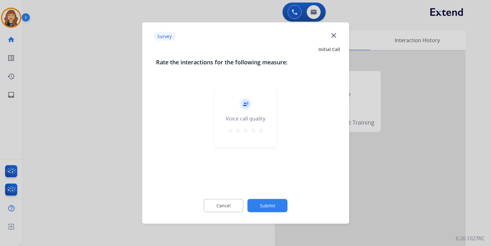
click at [259, 130] on mat-icon "star" at bounding box center [261, 131] width 8 height 8
click at [262, 206] on button "Submit" at bounding box center [267, 205] width 40 height 13
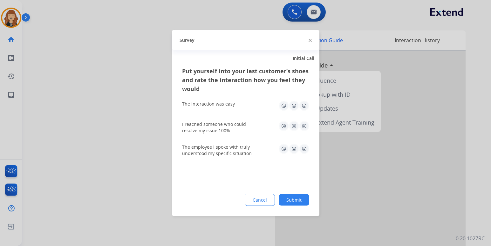
click at [299, 107] on img at bounding box center [304, 106] width 10 height 10
click at [304, 123] on img at bounding box center [304, 126] width 10 height 10
click at [303, 145] on img at bounding box center [304, 149] width 10 height 10
click at [295, 198] on button "Submit" at bounding box center [294, 200] width 30 height 11
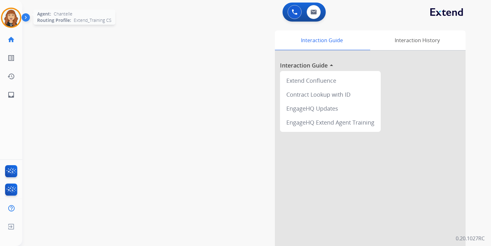
click at [16, 19] on img at bounding box center [11, 18] width 18 height 18
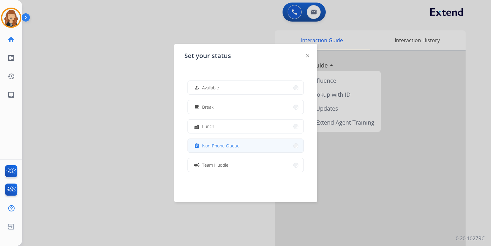
click at [222, 147] on span "Non-Phone Queue" at bounding box center [220, 146] width 37 height 7
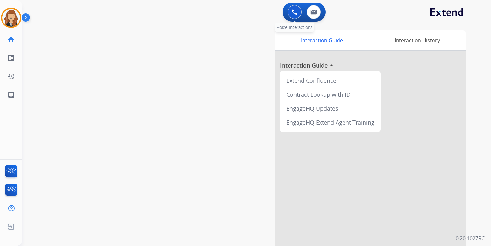
click at [290, 9] on button at bounding box center [294, 12] width 14 height 14
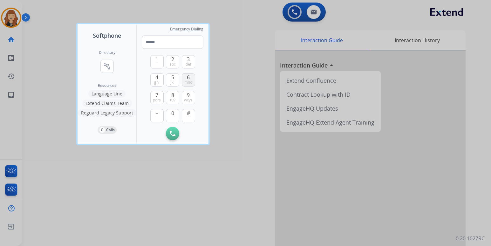
click at [188, 79] on span "6" at bounding box center [188, 78] width 3 height 8
click at [158, 80] on span "ghi" at bounding box center [156, 82] width 5 height 5
click at [189, 80] on span "mno" at bounding box center [188, 82] width 8 height 5
click at [187, 79] on span "6" at bounding box center [188, 78] width 3 height 8
click at [157, 63] on span "1" at bounding box center [156, 60] width 3 height 8
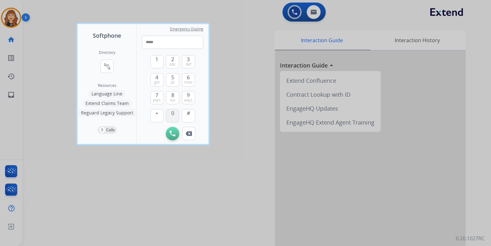
click at [172, 116] on span "0" at bounding box center [172, 114] width 3 height 8
click at [172, 80] on span "jkl" at bounding box center [173, 82] width 4 height 5
click at [155, 79] on button "4 ghi" at bounding box center [156, 79] width 13 height 13
click at [155, 58] on button "1" at bounding box center [156, 61] width 13 height 13
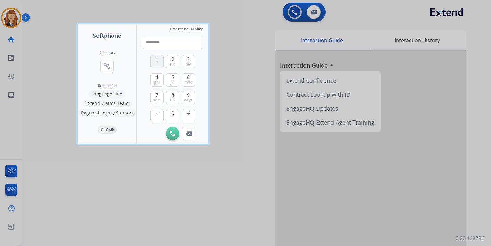
type input "**********"
click at [173, 136] on img at bounding box center [173, 134] width 6 height 6
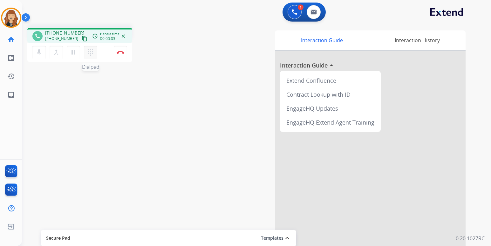
click at [89, 51] on mat-icon "dialpad" at bounding box center [91, 53] width 8 height 8
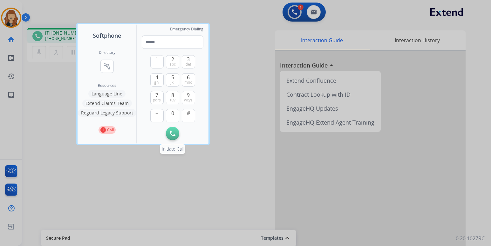
click at [175, 130] on button "Initiate Call" at bounding box center [172, 133] width 13 height 13
click at [172, 131] on img at bounding box center [173, 134] width 6 height 6
click at [53, 94] on div at bounding box center [245, 123] width 491 height 246
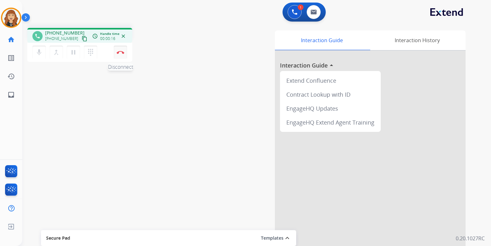
click at [121, 52] on img at bounding box center [121, 52] width 8 height 3
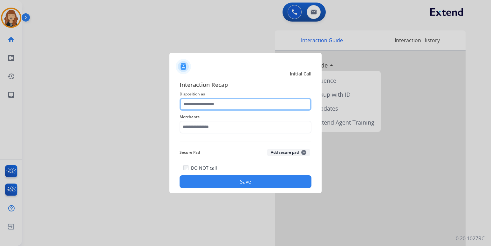
click at [241, 104] on input "text" at bounding box center [245, 104] width 132 height 13
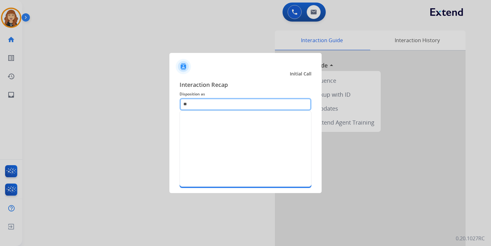
type input "*"
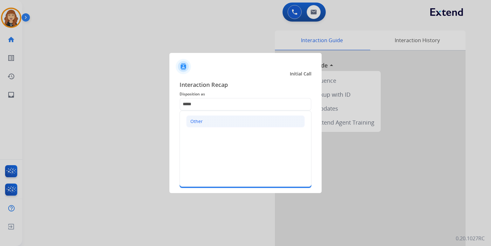
click at [236, 120] on li "Other" at bounding box center [245, 122] width 118 height 12
type input "*****"
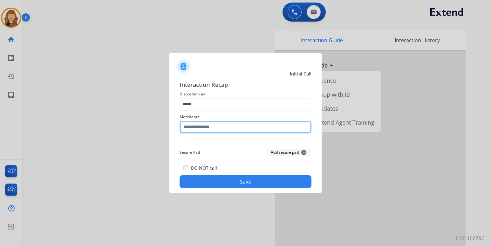
click at [228, 127] on input "text" at bounding box center [245, 127] width 132 height 13
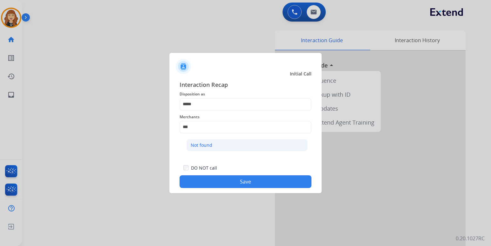
click at [229, 142] on li "Not found" at bounding box center [246, 145] width 121 height 12
type input "*********"
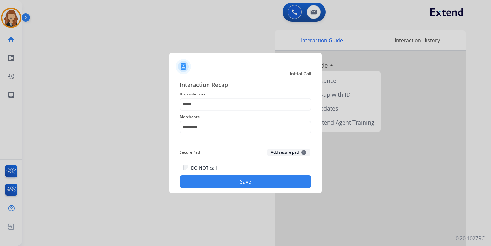
click at [239, 179] on button "Save" at bounding box center [245, 182] width 132 height 13
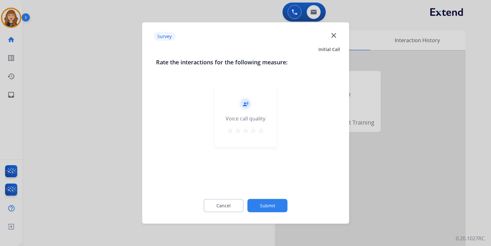
click at [262, 206] on button "Submit" at bounding box center [267, 205] width 40 height 13
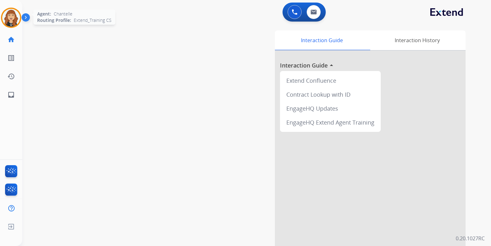
click at [15, 14] on img at bounding box center [11, 18] width 18 height 18
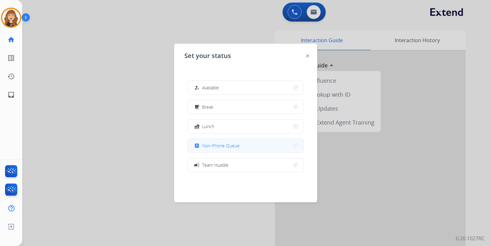
click at [226, 145] on span "Non-Phone Queue" at bounding box center [220, 146] width 37 height 7
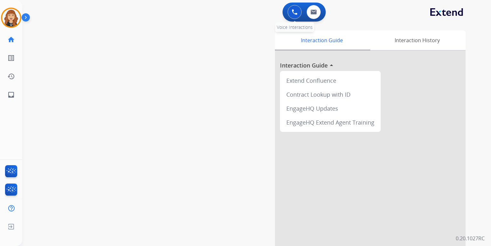
click at [298, 10] on button at bounding box center [294, 12] width 14 height 14
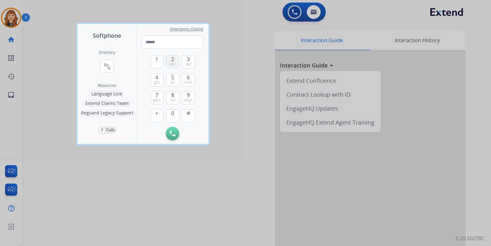
click at [172, 59] on span "2" at bounding box center [172, 60] width 3 height 8
click at [152, 59] on button "1" at bounding box center [156, 61] width 13 height 13
click at [170, 60] on button "2 abc" at bounding box center [172, 61] width 13 height 13
click at [158, 82] on span "ghi" at bounding box center [156, 82] width 5 height 5
click at [158, 96] on span "7" at bounding box center [156, 95] width 3 height 8
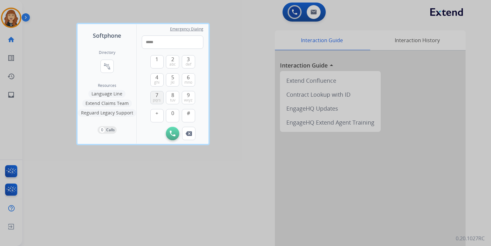
click at [158, 96] on span "7" at bounding box center [156, 95] width 3 height 8
click at [157, 96] on span "7" at bounding box center [156, 95] width 3 height 8
click at [156, 82] on span "ghi" at bounding box center [156, 82] width 5 height 5
click at [158, 62] on span "1" at bounding box center [156, 60] width 3 height 8
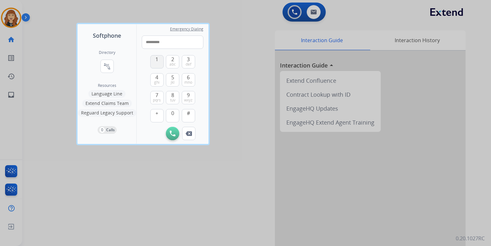
type input "**********"
click at [171, 135] on img at bounding box center [173, 134] width 6 height 6
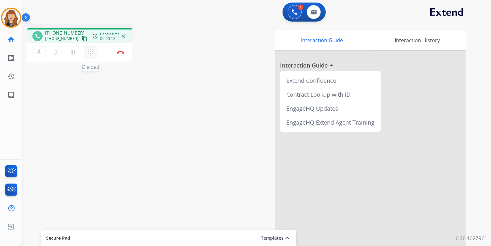
click at [86, 50] on button "dialpad Dialpad" at bounding box center [90, 52] width 13 height 13
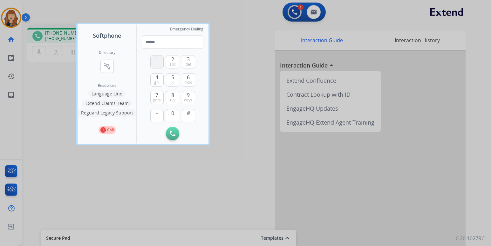
click at [156, 61] on span "1" at bounding box center [156, 60] width 3 height 8
type input "*"
click at [172, 136] on img at bounding box center [173, 134] width 6 height 6
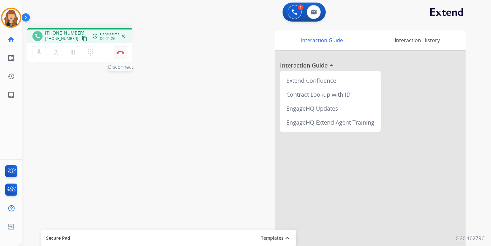
click at [124, 52] on img at bounding box center [121, 52] width 8 height 3
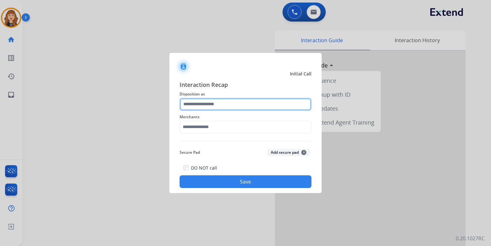
click at [231, 106] on input "text" at bounding box center [245, 104] width 132 height 13
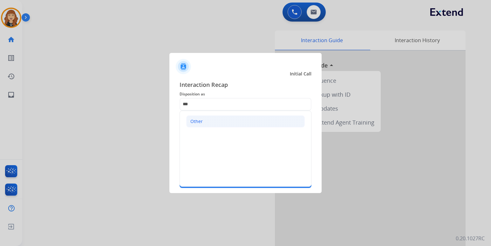
click at [220, 125] on li "Other" at bounding box center [245, 122] width 118 height 12
type input "*****"
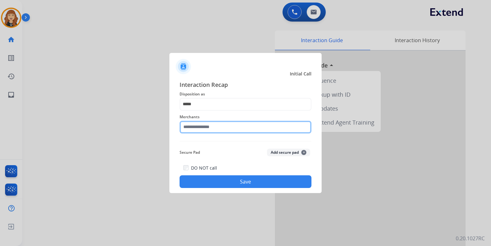
click at [219, 128] on input "text" at bounding box center [245, 127] width 132 height 13
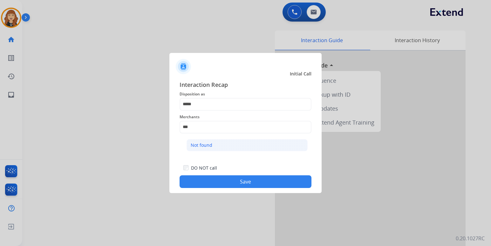
click at [224, 142] on li "Not found" at bounding box center [246, 145] width 121 height 12
type input "*********"
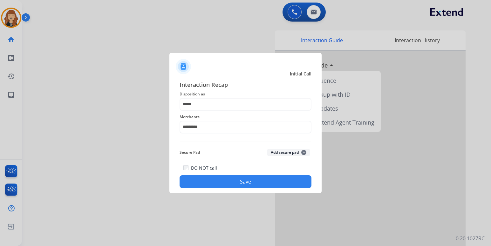
click at [230, 183] on button "Save" at bounding box center [245, 182] width 132 height 13
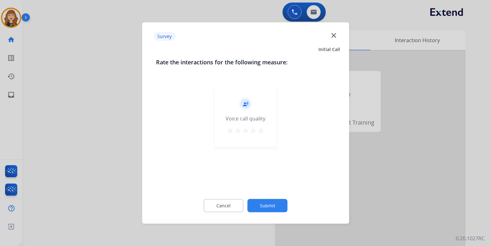
click at [257, 135] on button "star" at bounding box center [261, 132] width 8 height 10
click at [267, 211] on button "Submit" at bounding box center [267, 205] width 40 height 13
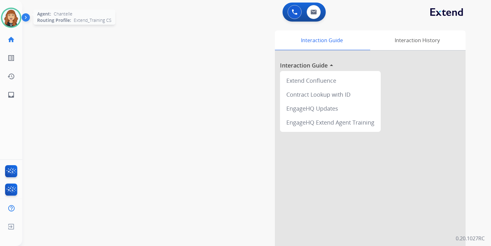
click at [13, 13] on img at bounding box center [11, 18] width 18 height 18
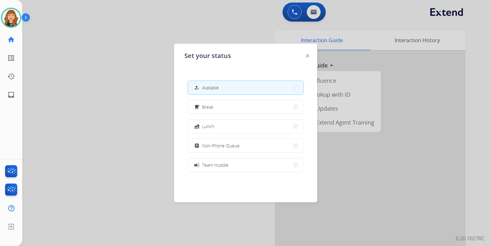
click at [205, 86] on span "Available" at bounding box center [210, 87] width 17 height 7
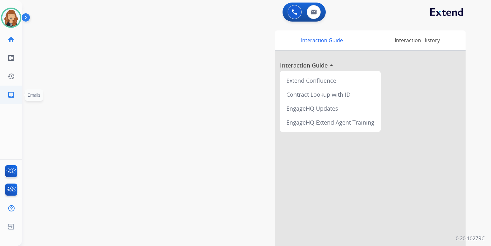
click at [13, 94] on mat-icon "inbox" at bounding box center [11, 95] width 8 height 8
select select "**********"
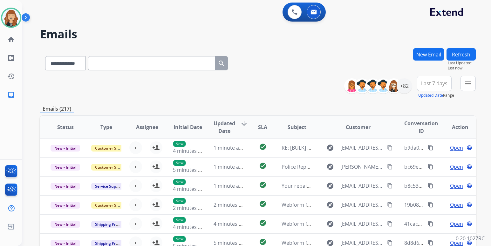
click at [49, 84] on div "**********" at bounding box center [257, 87] width 435 height 23
click at [468, 89] on button "menu Filters" at bounding box center [467, 83] width 15 height 15
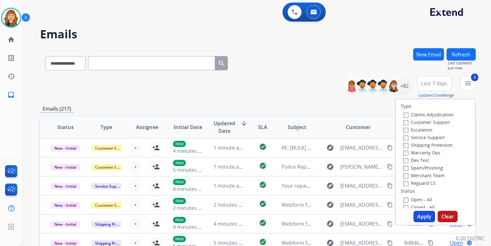
click at [421, 219] on button "Apply" at bounding box center [424, 216] width 22 height 11
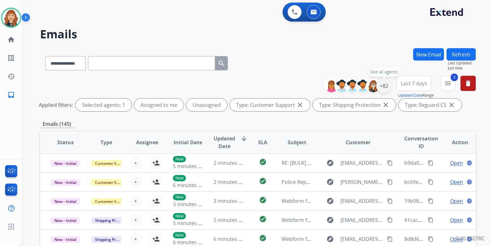
click at [387, 86] on div "+82" at bounding box center [383, 85] width 15 height 15
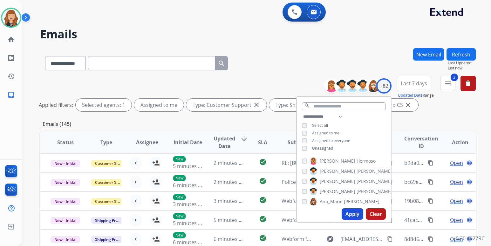
click at [353, 213] on button "Apply" at bounding box center [352, 214] width 22 height 11
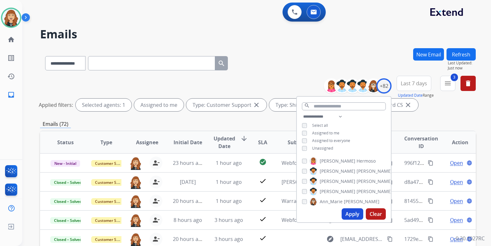
click at [490, 110] on div "**********" at bounding box center [256, 123] width 468 height 246
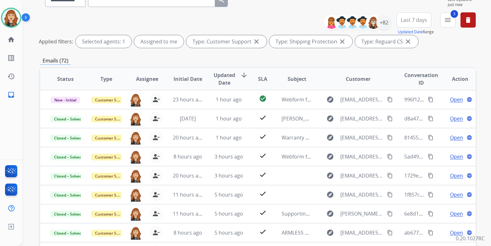
scroll to position [51, 0]
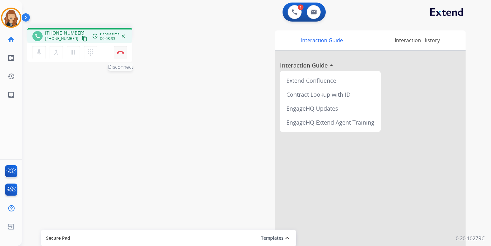
click at [119, 51] on img at bounding box center [121, 52] width 8 height 3
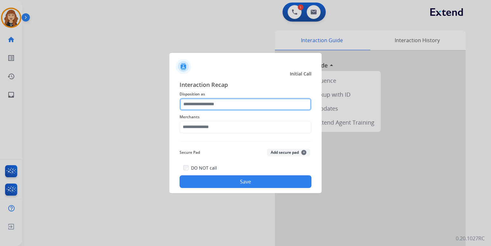
click at [221, 102] on input "text" at bounding box center [245, 104] width 132 height 13
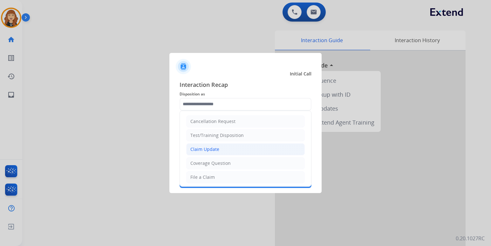
click at [206, 152] on div "Claim Update" at bounding box center [204, 149] width 29 height 6
type input "**********"
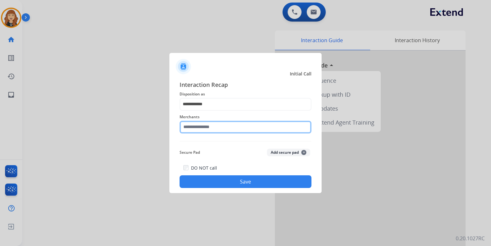
click at [209, 127] on input "text" at bounding box center [245, 127] width 132 height 13
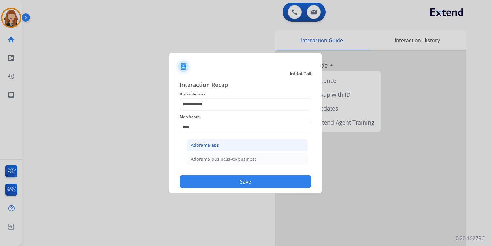
click at [213, 146] on div "Adorama abs" at bounding box center [205, 145] width 28 height 6
type input "**********"
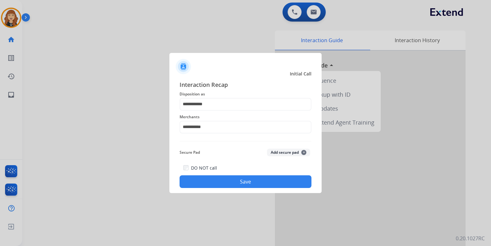
click at [240, 185] on button "Save" at bounding box center [245, 182] width 132 height 13
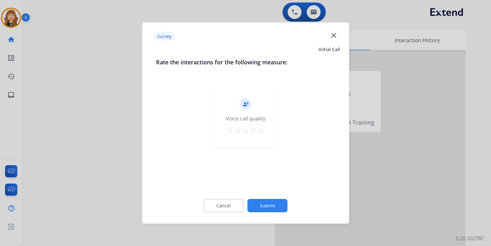
click at [259, 131] on mat-icon "star" at bounding box center [261, 131] width 8 height 8
click at [260, 205] on button "Submit" at bounding box center [267, 205] width 40 height 13
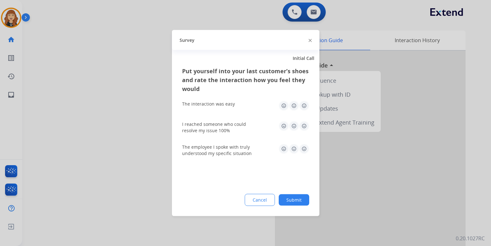
click at [305, 105] on img at bounding box center [304, 106] width 10 height 10
click at [307, 123] on img at bounding box center [304, 126] width 10 height 10
click at [306, 149] on img at bounding box center [304, 149] width 10 height 10
click at [289, 206] on div "Put yourself into your last customer’s shoes and rate the interaction how you f…" at bounding box center [245, 142] width 147 height 150
click at [291, 196] on button "Submit" at bounding box center [294, 200] width 30 height 11
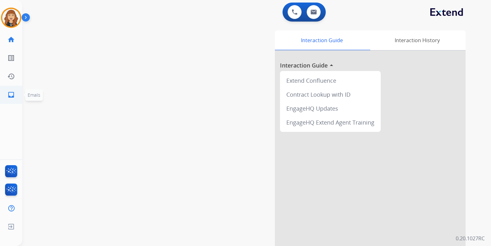
click at [10, 92] on mat-icon "inbox" at bounding box center [11, 95] width 8 height 8
select select "**********"
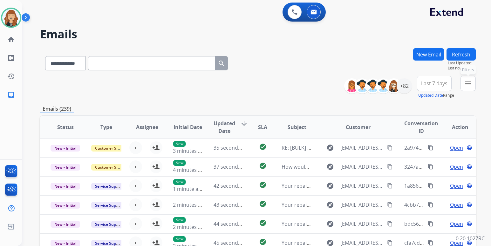
click at [467, 83] on mat-icon "menu" at bounding box center [468, 84] width 8 height 8
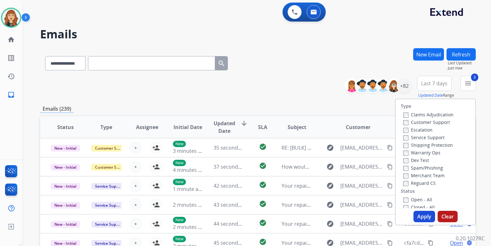
click at [423, 214] on button "Apply" at bounding box center [424, 216] width 22 height 11
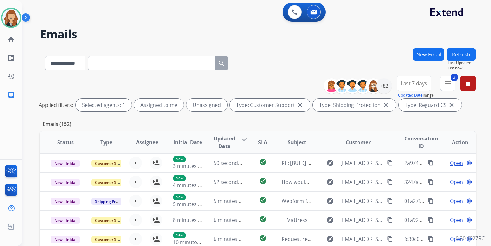
click at [278, 65] on div "**********" at bounding box center [257, 62] width 435 height 28
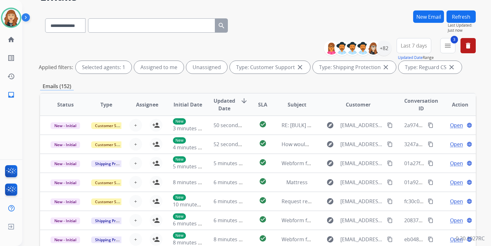
scroll to position [51, 0]
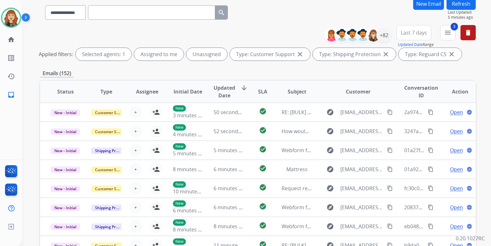
click at [458, 2] on button "Refresh" at bounding box center [460, 3] width 29 height 12
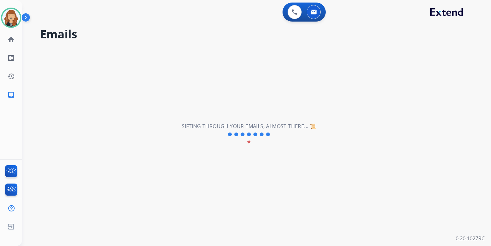
scroll to position [0, 0]
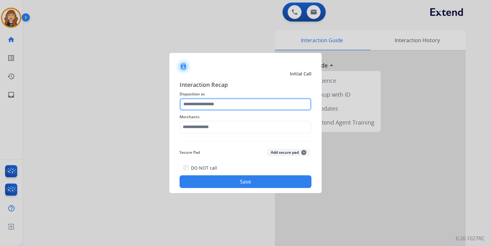
click at [209, 102] on input "text" at bounding box center [245, 104] width 132 height 13
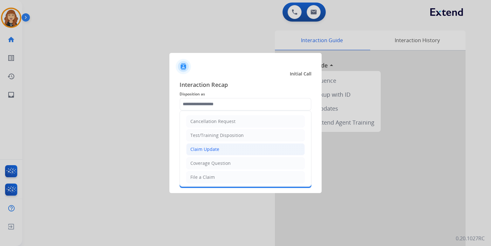
click at [209, 149] on div "Claim Update" at bounding box center [204, 149] width 29 height 6
type input "**********"
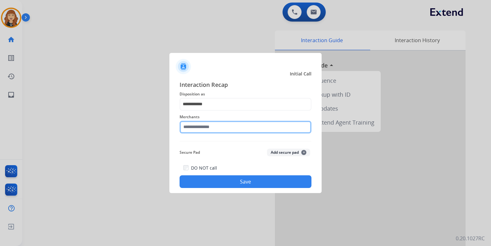
click at [210, 128] on input "text" at bounding box center [245, 127] width 132 height 13
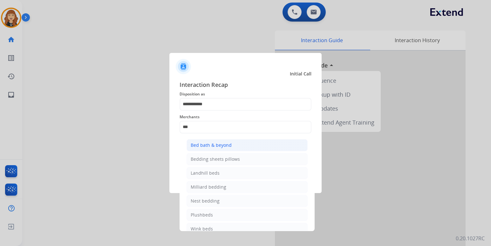
click at [217, 147] on div "Bed bath & beyond" at bounding box center [211, 145] width 41 height 6
type input "**********"
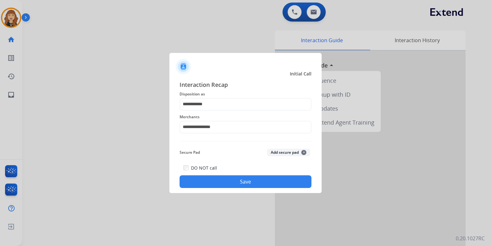
click at [230, 177] on button "Save" at bounding box center [245, 182] width 132 height 13
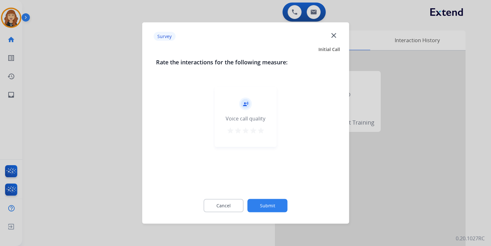
click at [260, 129] on mat-icon "star" at bounding box center [261, 131] width 8 height 8
click at [263, 207] on button "Submit" at bounding box center [267, 205] width 40 height 13
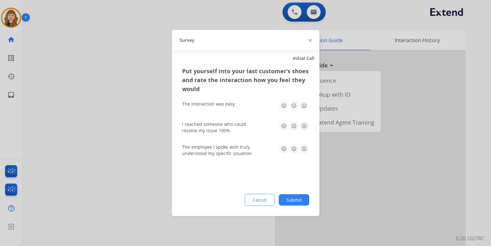
click at [307, 102] on img at bounding box center [304, 106] width 10 height 10
click at [306, 124] on img at bounding box center [304, 126] width 10 height 10
click at [306, 145] on img at bounding box center [304, 149] width 10 height 10
click at [291, 198] on button "Submit" at bounding box center [294, 200] width 30 height 11
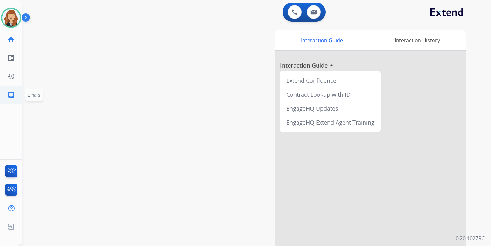
click at [10, 97] on mat-icon "inbox" at bounding box center [11, 95] width 8 height 8
select select "**********"
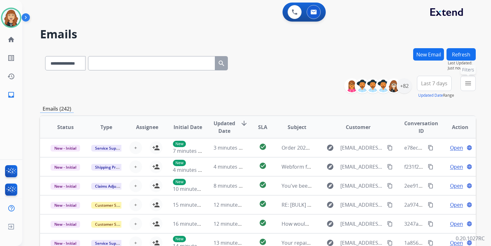
click at [467, 85] on mat-icon "menu" at bounding box center [468, 84] width 8 height 8
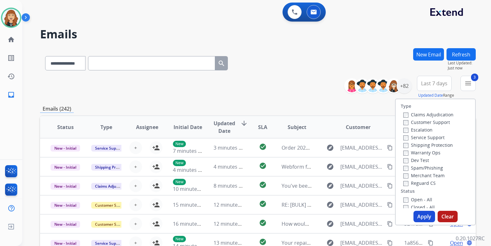
click at [420, 217] on button "Apply" at bounding box center [424, 216] width 22 height 11
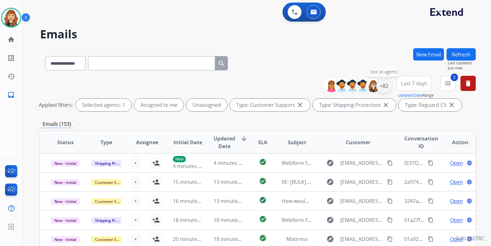
click at [381, 85] on div "+82" at bounding box center [383, 85] width 15 height 15
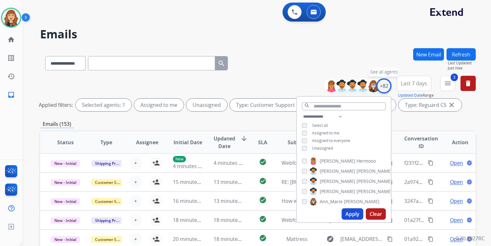
click at [381, 85] on div "+82" at bounding box center [383, 85] width 15 height 15
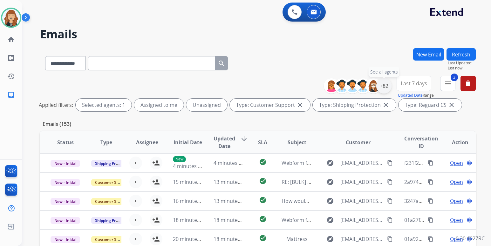
click at [381, 85] on div "+82" at bounding box center [383, 85] width 15 height 15
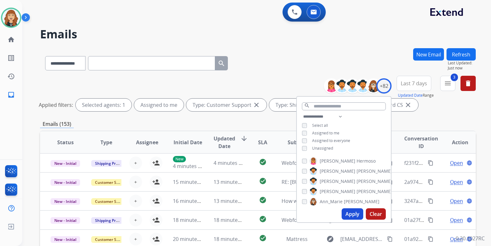
click at [347, 217] on button "Apply" at bounding box center [352, 214] width 22 height 11
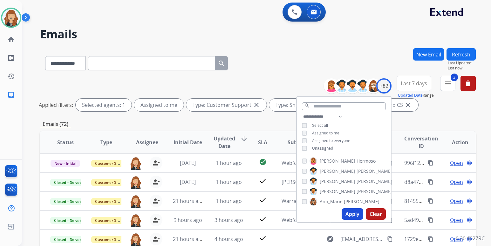
click at [440, 117] on div "**********" at bounding box center [257, 212] width 435 height 328
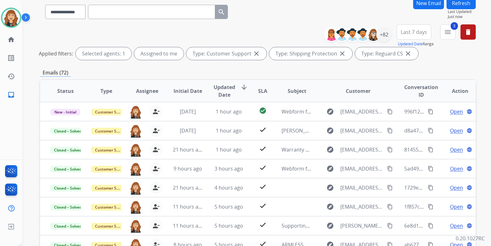
scroll to position [51, 0]
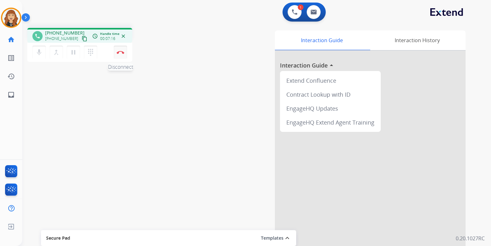
click at [122, 51] on img at bounding box center [121, 52] width 8 height 3
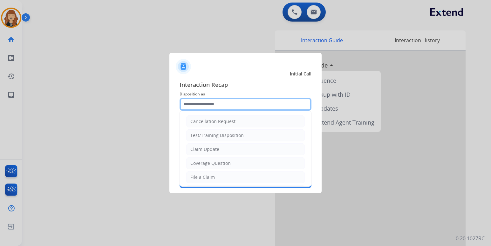
click at [226, 103] on input "text" at bounding box center [245, 104] width 132 height 13
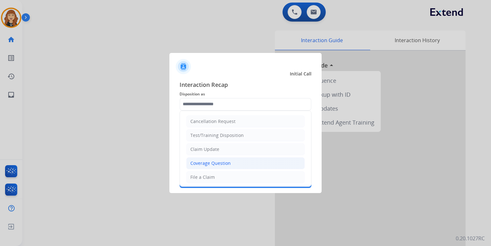
click at [206, 162] on div "Coverage Question" at bounding box center [210, 163] width 40 height 6
type input "**********"
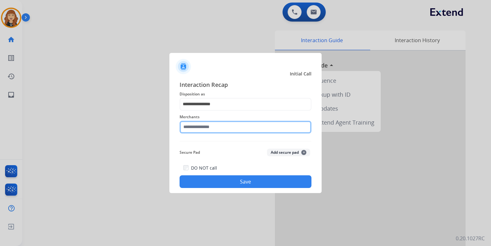
click at [198, 124] on input "text" at bounding box center [245, 127] width 132 height 13
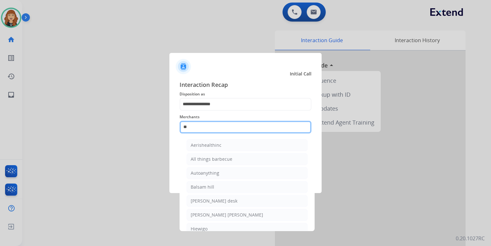
type input "*"
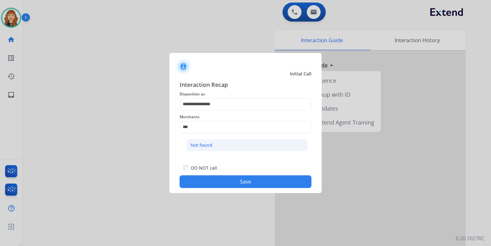
click at [196, 145] on div "Not found" at bounding box center [202, 145] width 22 height 6
type input "*********"
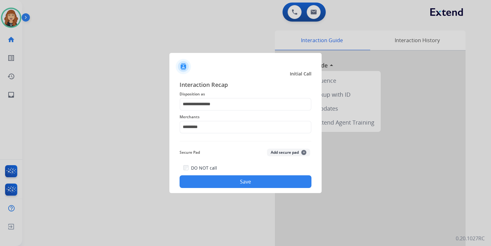
click at [231, 183] on button "Save" at bounding box center [245, 182] width 132 height 13
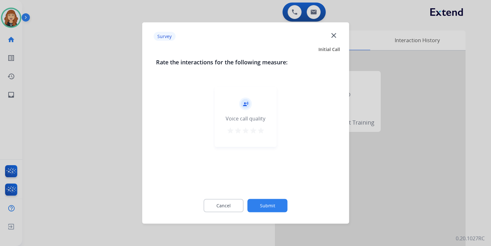
click at [263, 129] on mat-icon "star" at bounding box center [261, 131] width 8 height 8
click at [266, 205] on button "Submit" at bounding box center [267, 205] width 40 height 13
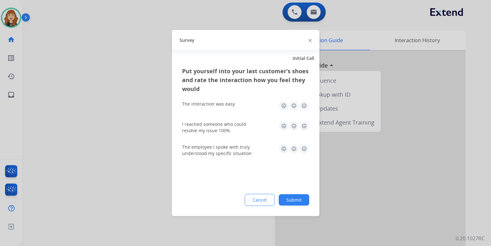
click at [303, 104] on img at bounding box center [304, 106] width 10 height 10
click at [305, 129] on img at bounding box center [304, 126] width 10 height 10
click at [304, 149] on img at bounding box center [304, 149] width 10 height 10
click at [284, 198] on button "Submit" at bounding box center [294, 200] width 30 height 11
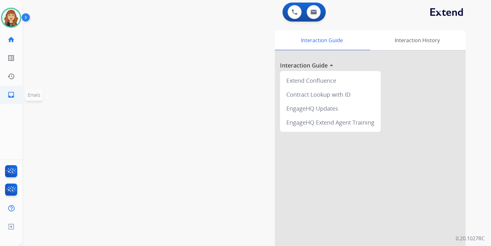
click at [8, 98] on mat-icon "inbox" at bounding box center [11, 95] width 8 height 8
select select "**********"
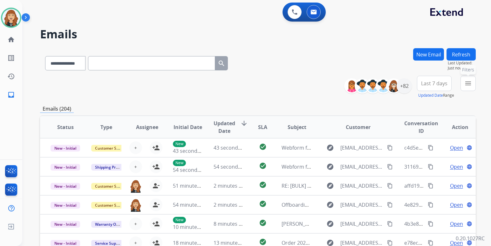
click at [464, 84] on mat-icon "menu" at bounding box center [468, 84] width 8 height 8
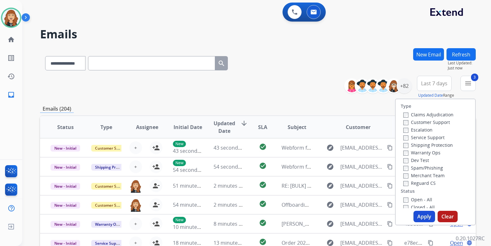
click at [422, 214] on button "Apply" at bounding box center [424, 216] width 22 height 11
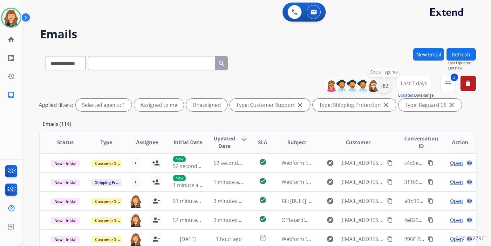
click at [381, 87] on div "+82" at bounding box center [383, 85] width 15 height 15
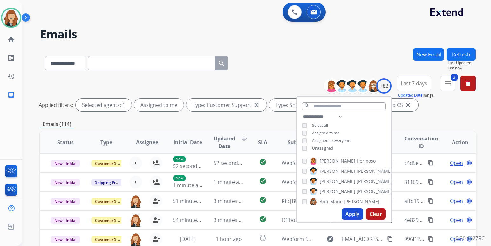
click at [352, 213] on button "Apply" at bounding box center [352, 214] width 22 height 11
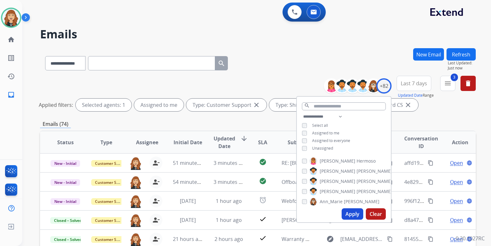
click at [469, 108] on div "Applied filters: Selected agents: 1 Assigned to me Type: Customer Support close…" at bounding box center [256, 105] width 435 height 13
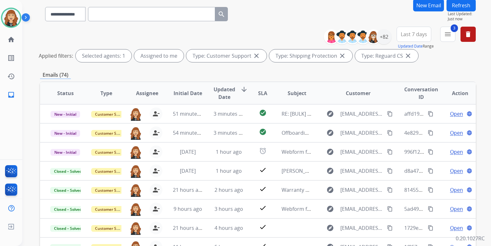
scroll to position [51, 0]
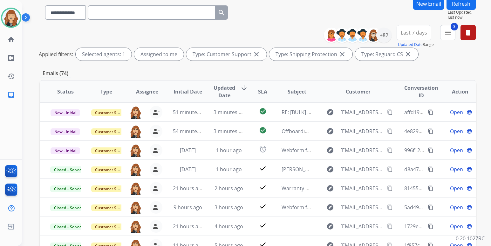
click at [483, 55] on div "**********" at bounding box center [256, 123] width 468 height 246
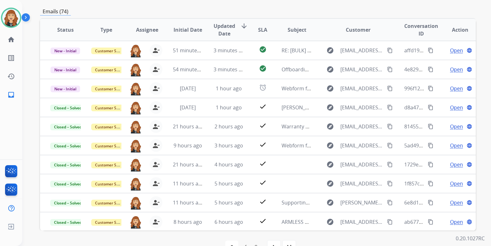
scroll to position [127, 0]
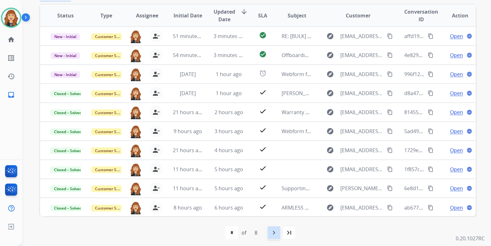
click at [272, 234] on mat-icon "navigate_next" at bounding box center [274, 233] width 8 height 8
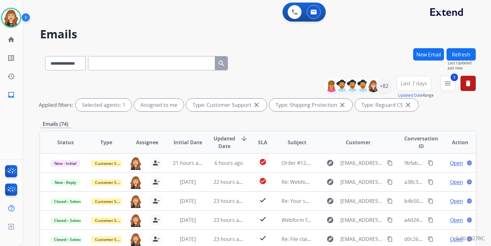
click at [478, 121] on div "**********" at bounding box center [256, 123] width 468 height 246
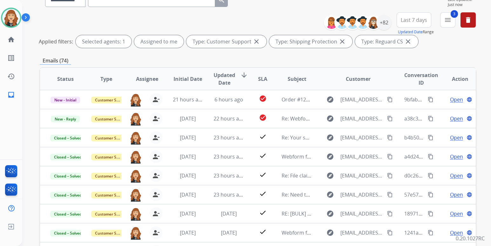
scroll to position [51, 0]
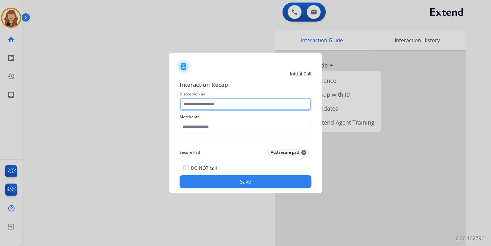
click at [230, 108] on input "text" at bounding box center [245, 104] width 132 height 13
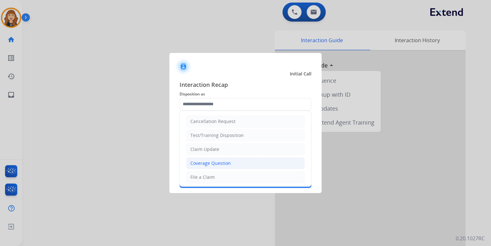
click at [214, 162] on div "Coverage Question" at bounding box center [210, 163] width 40 height 6
type input "**********"
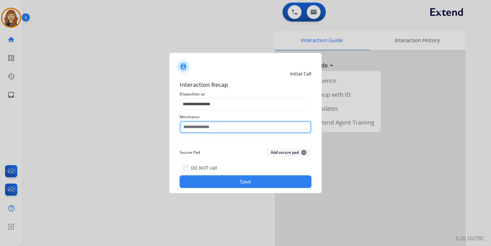
click at [222, 127] on input "text" at bounding box center [245, 127] width 132 height 13
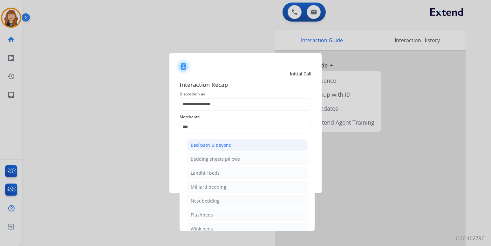
click at [226, 147] on div "Bed bath & beyond" at bounding box center [211, 145] width 41 height 6
type input "**********"
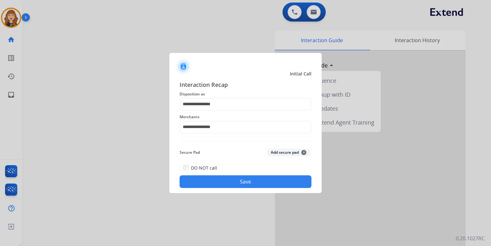
click at [238, 182] on button "Save" at bounding box center [245, 182] width 132 height 13
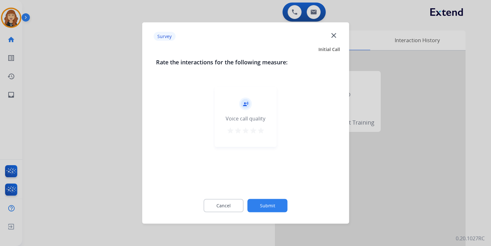
click at [259, 132] on mat-icon "star" at bounding box center [261, 131] width 8 height 8
click at [267, 208] on button "Submit" at bounding box center [267, 205] width 40 height 13
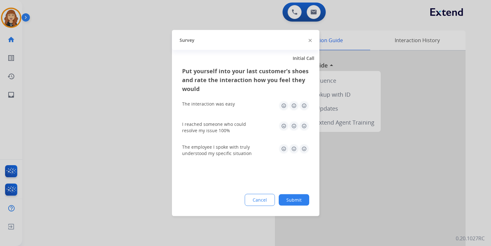
click at [301, 110] on img at bounding box center [304, 106] width 10 height 10
click at [302, 123] on img at bounding box center [304, 126] width 10 height 10
click at [303, 150] on img at bounding box center [304, 149] width 10 height 10
click at [292, 194] on div "Cancel Submit" at bounding box center [245, 200] width 127 height 12
click at [288, 201] on button "Submit" at bounding box center [294, 200] width 30 height 11
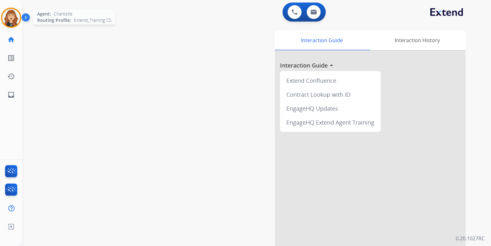
click at [4, 17] on img at bounding box center [11, 18] width 18 height 18
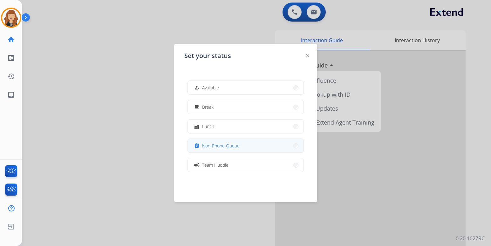
click at [215, 147] on span "Non-Phone Queue" at bounding box center [220, 146] width 37 height 7
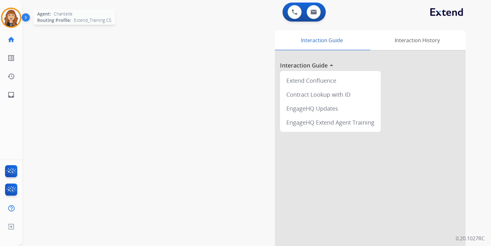
click at [13, 17] on img at bounding box center [11, 18] width 18 height 18
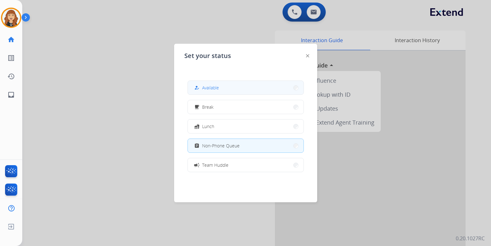
click at [205, 86] on span "Available" at bounding box center [210, 87] width 17 height 7
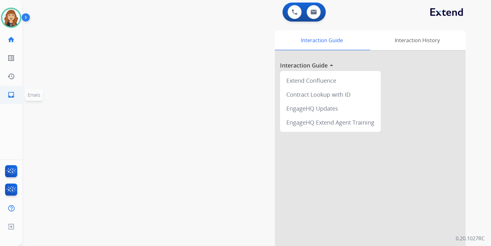
click at [9, 96] on mat-icon "inbox" at bounding box center [11, 95] width 8 height 8
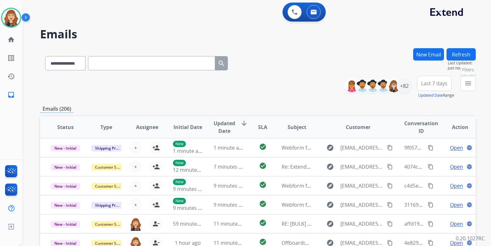
click at [466, 88] on button "menu Filters" at bounding box center [467, 83] width 15 height 15
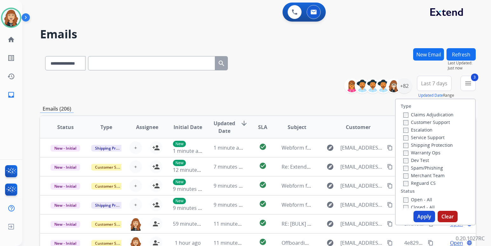
click at [424, 216] on button "Apply" at bounding box center [424, 216] width 22 height 11
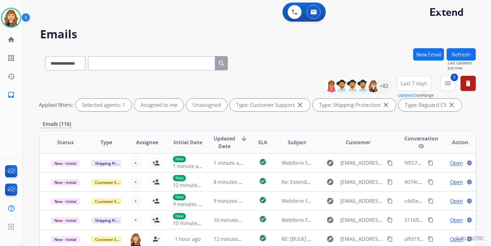
click at [480, 116] on div "**********" at bounding box center [256, 123] width 468 height 246
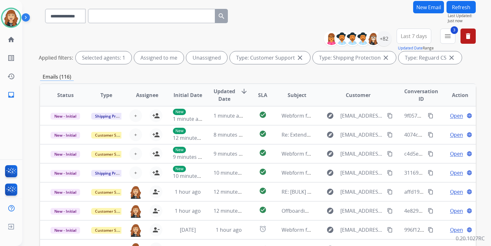
scroll to position [51, 0]
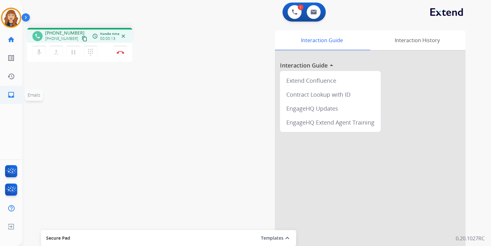
click at [12, 94] on mat-icon "inbox" at bounding box center [11, 95] width 8 height 8
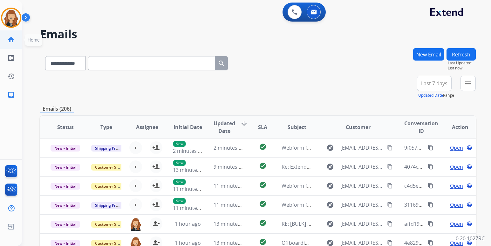
click at [13, 38] on mat-icon "home" at bounding box center [11, 40] width 8 height 8
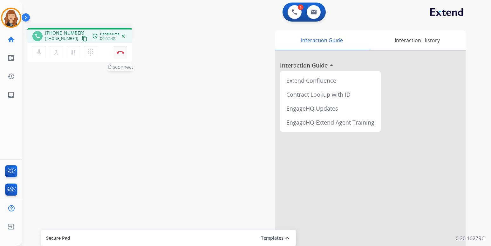
click at [123, 48] on button "Disconnect" at bounding box center [120, 52] width 13 height 13
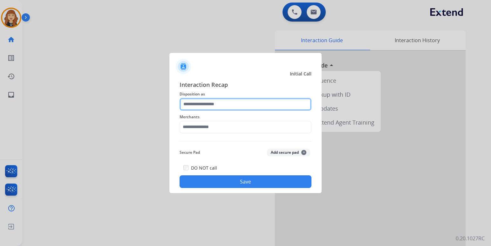
click at [213, 109] on input "text" at bounding box center [245, 104] width 132 height 13
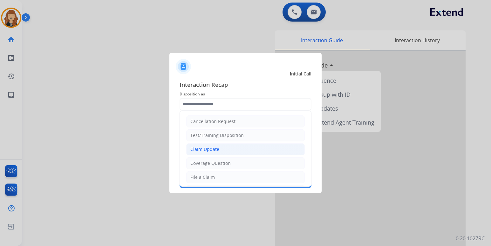
click at [204, 146] on div "Claim Update" at bounding box center [204, 149] width 29 height 6
type input "**********"
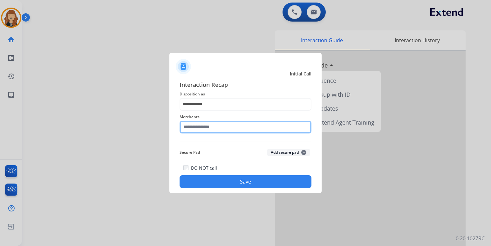
click at [194, 128] on input "text" at bounding box center [245, 127] width 132 height 13
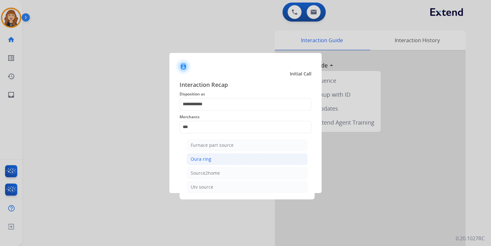
click at [200, 163] on li "Oura ring" at bounding box center [246, 159] width 121 height 12
type input "*********"
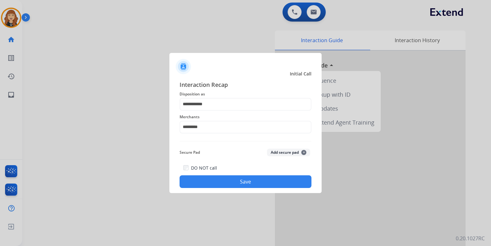
click at [230, 178] on button "Save" at bounding box center [245, 182] width 132 height 13
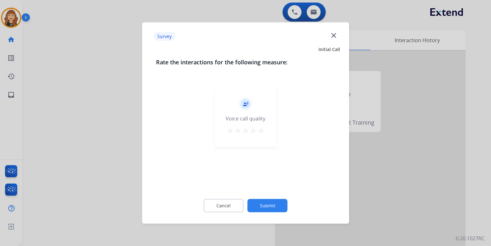
click at [261, 130] on mat-icon "star" at bounding box center [261, 131] width 8 height 8
click at [267, 200] on button "Submit" at bounding box center [267, 205] width 40 height 13
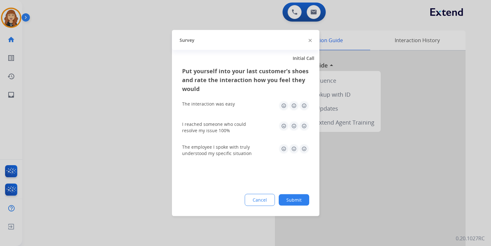
click at [302, 102] on img at bounding box center [304, 106] width 10 height 10
click at [302, 125] on img at bounding box center [304, 126] width 10 height 10
click at [303, 147] on img at bounding box center [304, 149] width 10 height 10
click at [290, 200] on button "Submit" at bounding box center [294, 200] width 30 height 11
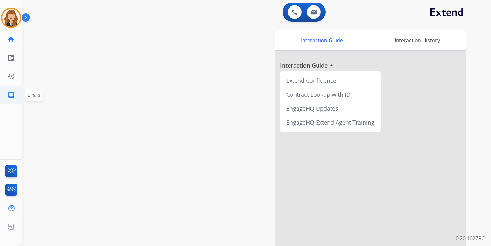
click at [7, 95] on link "inbox Emails" at bounding box center [11, 95] width 18 height 18
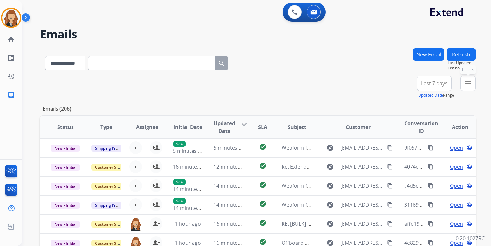
click at [469, 87] on button "menu Filters" at bounding box center [467, 83] width 15 height 15
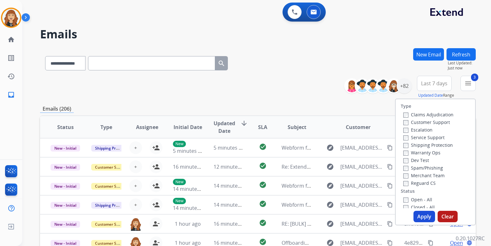
click at [420, 218] on button "Apply" at bounding box center [424, 216] width 22 height 11
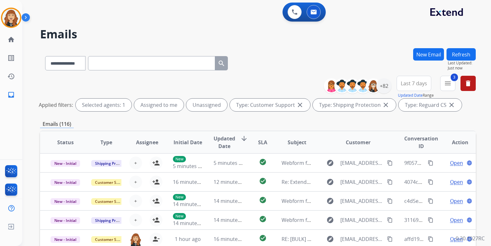
click at [473, 104] on div "Applied filters: Selected agents: 1 Assigned to me Unassigned Type: Customer Su…" at bounding box center [256, 105] width 435 height 13
click at [381, 87] on div "+82" at bounding box center [383, 85] width 15 height 15
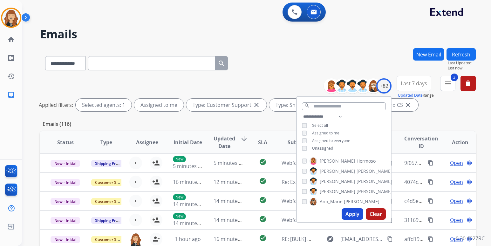
click at [346, 212] on button "Apply" at bounding box center [352, 214] width 22 height 11
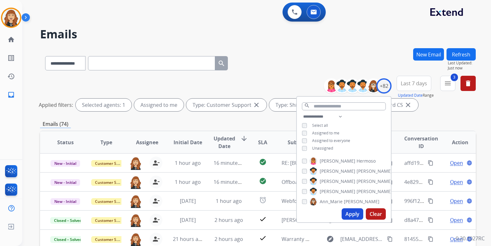
click at [477, 114] on div "**********" at bounding box center [256, 123] width 468 height 246
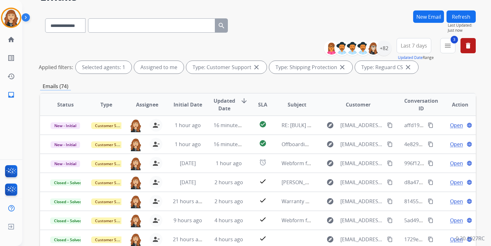
scroll to position [51, 0]
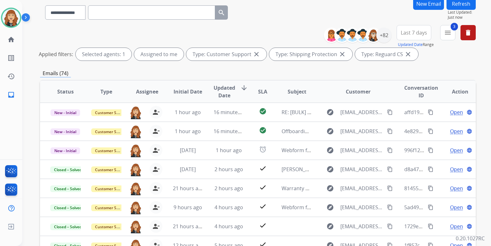
click at [477, 63] on div "**********" at bounding box center [256, 123] width 468 height 246
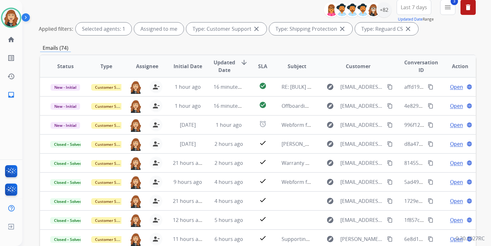
scroll to position [130, 0]
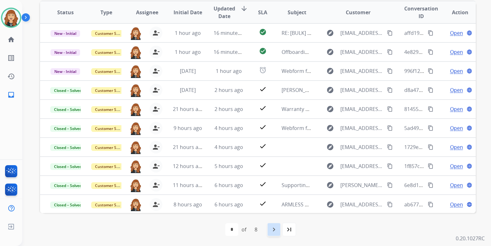
click at [271, 233] on mat-icon "navigate_next" at bounding box center [274, 230] width 8 height 8
select select "*"
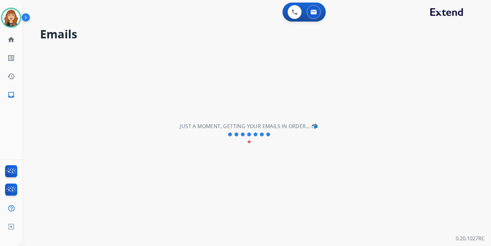
scroll to position [0, 0]
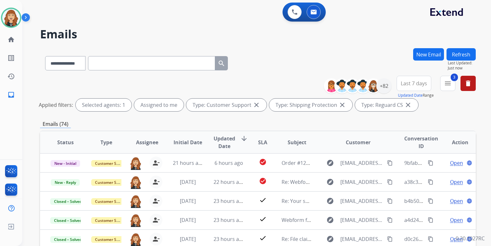
click at [484, 116] on div "**********" at bounding box center [256, 123] width 468 height 246
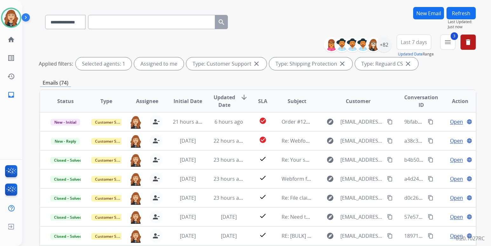
scroll to position [54, 0]
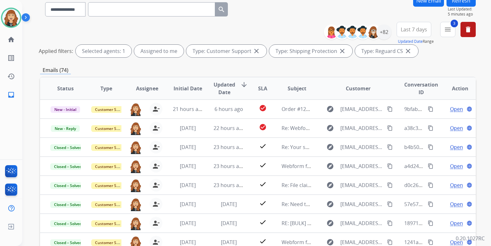
click at [452, 5] on button "Refresh" at bounding box center [460, 0] width 29 height 12
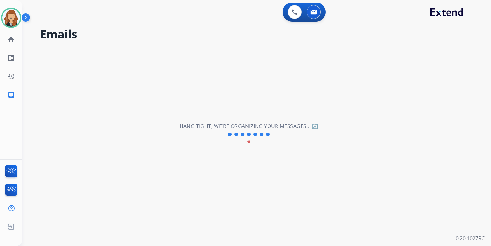
scroll to position [0, 0]
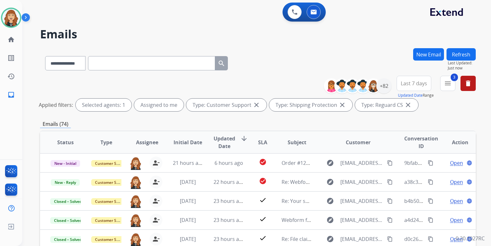
click at [484, 111] on div "**********" at bounding box center [256, 123] width 468 height 246
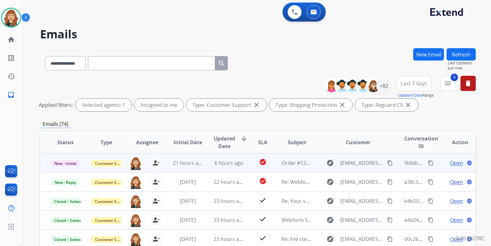
click at [450, 163] on span "Open" at bounding box center [456, 163] width 13 height 8
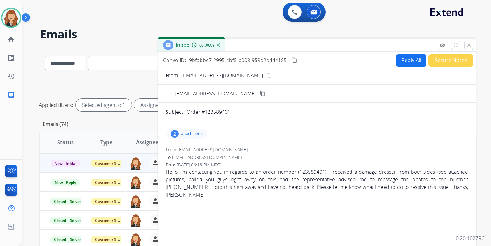
click at [266, 77] on mat-icon "content_copy" at bounding box center [269, 76] width 6 height 6
click at [405, 63] on button "Reply All" at bounding box center [411, 60] width 30 height 12
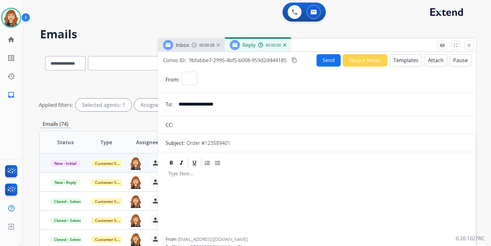
select select "**********"
click at [405, 63] on button "Templates" at bounding box center [406, 60] width 32 height 12
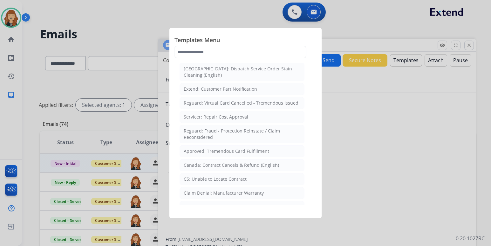
scroll to position [220, 0]
click at [227, 178] on div "CS: Unable to Locate Contract" at bounding box center [215, 181] width 63 height 6
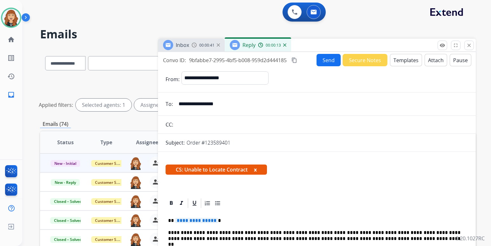
click at [246, 221] on p "**********" at bounding box center [314, 221] width 292 height 6
click at [328, 59] on button "Send" at bounding box center [328, 60] width 24 height 12
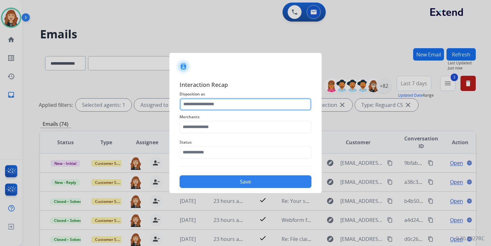
click at [242, 104] on input "text" at bounding box center [245, 104] width 132 height 13
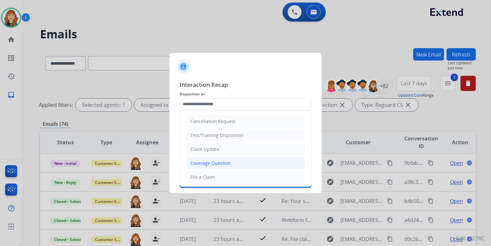
click at [208, 164] on div "Coverage Question" at bounding box center [210, 163] width 40 height 6
type input "**********"
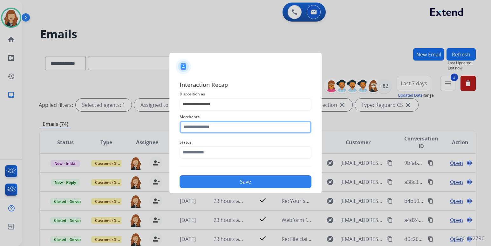
click at [217, 125] on input "text" at bounding box center [245, 127] width 132 height 13
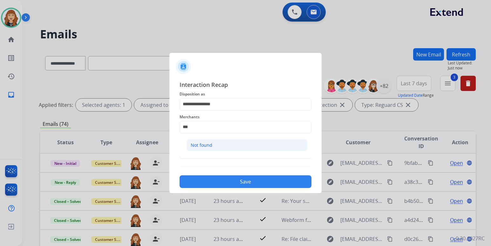
click at [217, 148] on li "Not found" at bounding box center [246, 145] width 121 height 12
type input "*********"
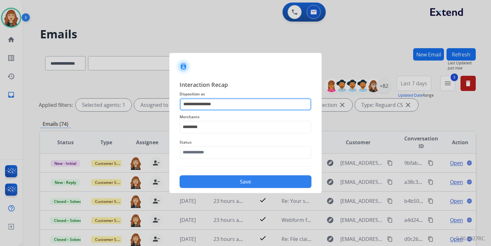
click at [229, 104] on input "**********" at bounding box center [245, 104] width 132 height 13
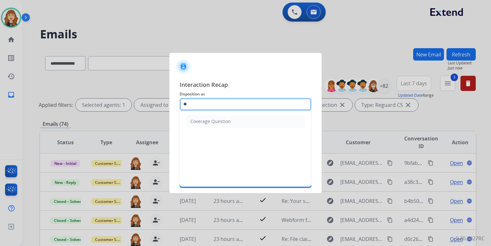
type input "*"
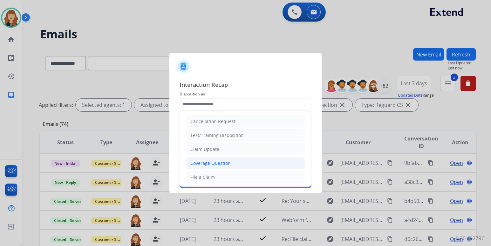
click at [201, 161] on div "Coverage Question" at bounding box center [210, 163] width 40 height 6
type input "**********"
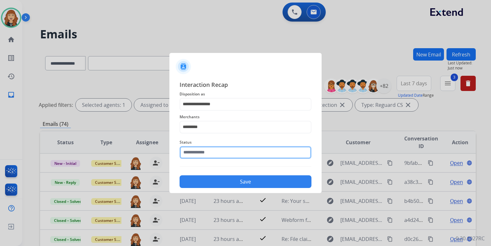
click at [214, 153] on input "text" at bounding box center [245, 152] width 132 height 13
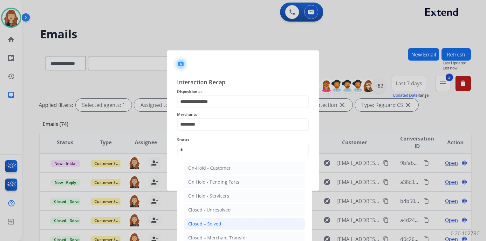
click at [220, 223] on div "Closed – Solved" at bounding box center [204, 224] width 33 height 6
type input "**********"
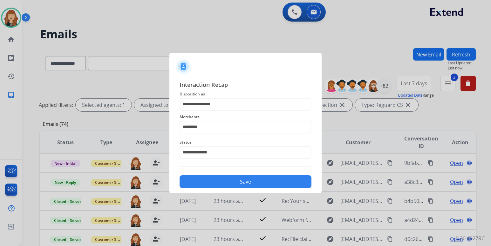
click at [227, 180] on button "Save" at bounding box center [245, 182] width 132 height 13
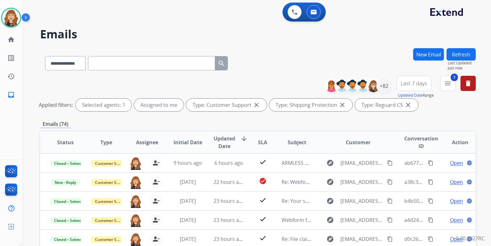
click at [482, 132] on div "**********" at bounding box center [256, 123] width 468 height 246
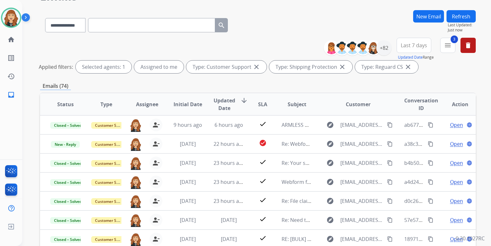
scroll to position [51, 0]
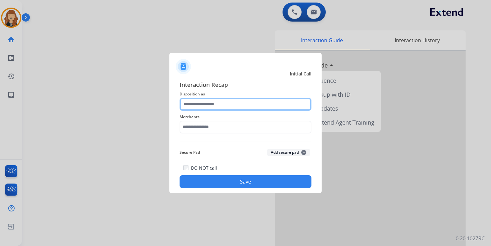
click at [210, 108] on input "text" at bounding box center [245, 104] width 132 height 13
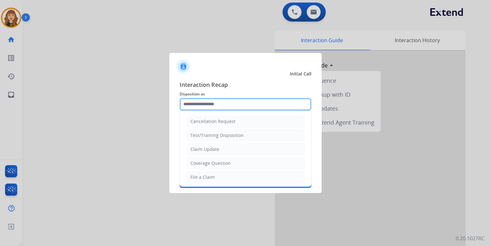
click at [244, 106] on input "text" at bounding box center [245, 104] width 132 height 13
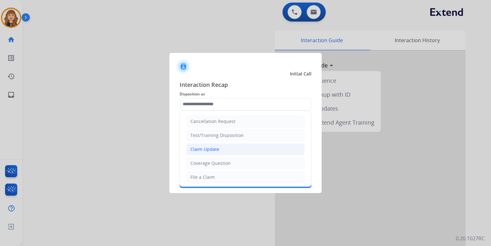
click at [205, 153] on li "Claim Update" at bounding box center [245, 150] width 118 height 12
type input "**********"
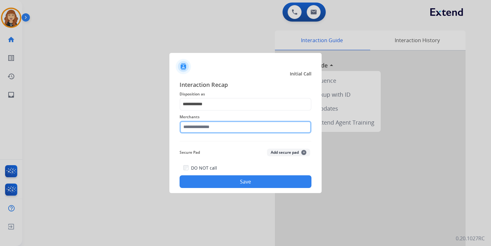
click at [203, 126] on input "text" at bounding box center [245, 127] width 132 height 13
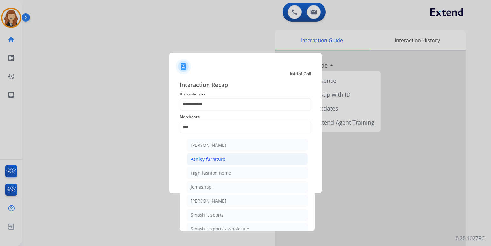
click at [212, 158] on div "Ashley furniture" at bounding box center [208, 159] width 35 height 6
type input "**********"
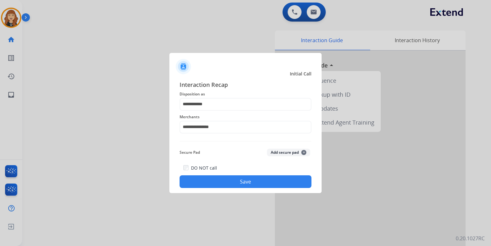
click at [228, 181] on button "Save" at bounding box center [245, 182] width 132 height 13
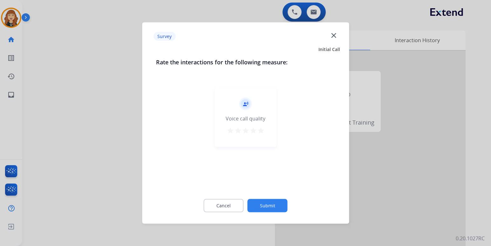
click at [259, 130] on mat-icon "star" at bounding box center [261, 131] width 8 height 8
click at [266, 200] on button "Submit" at bounding box center [267, 205] width 40 height 13
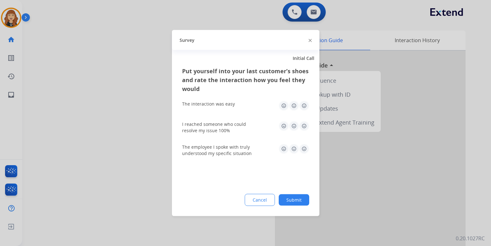
click at [298, 106] on img at bounding box center [294, 106] width 10 height 10
click at [305, 106] on img at bounding box center [304, 106] width 10 height 10
click at [304, 126] on img at bounding box center [304, 126] width 10 height 10
click at [304, 141] on div "The employee I spoke with truly understood my specific situation" at bounding box center [245, 150] width 127 height 23
click at [304, 150] on img at bounding box center [304, 149] width 10 height 10
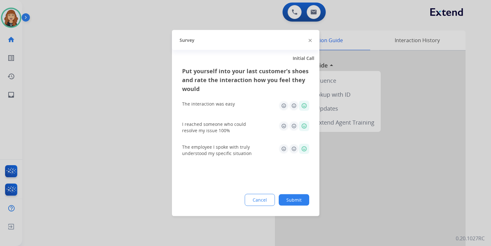
click at [297, 199] on button "Submit" at bounding box center [294, 200] width 30 height 11
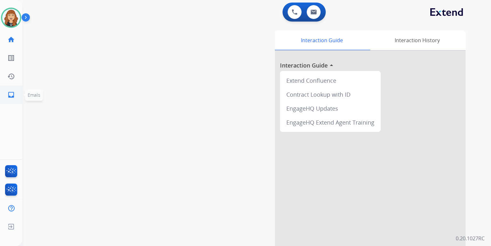
click at [10, 94] on mat-icon "inbox" at bounding box center [11, 95] width 8 height 8
select select "**********"
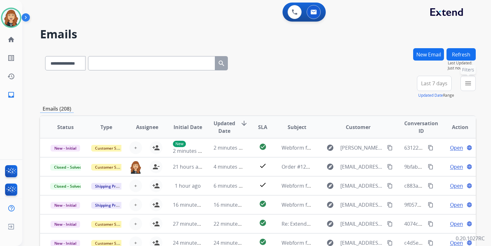
click at [468, 90] on button "menu Filters" at bounding box center [467, 83] width 15 height 15
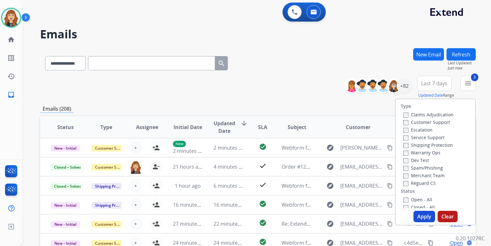
click at [424, 216] on button "Apply" at bounding box center [424, 216] width 22 height 11
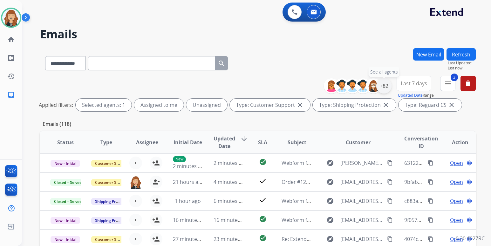
click at [387, 85] on div "+82" at bounding box center [383, 85] width 15 height 15
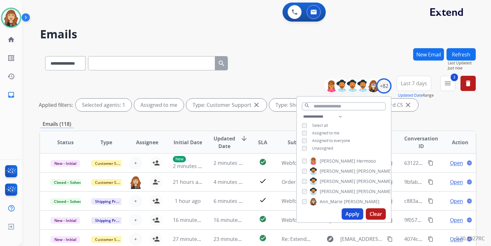
click at [357, 217] on button "Apply" at bounding box center [352, 214] width 22 height 11
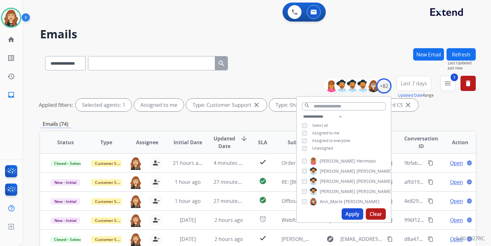
click at [476, 114] on div "**********" at bounding box center [256, 123] width 468 height 246
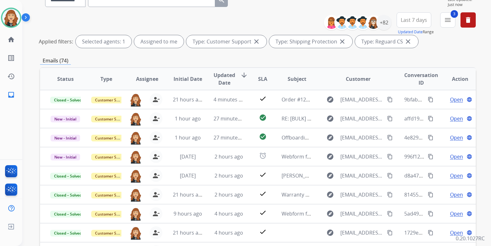
scroll to position [51, 0]
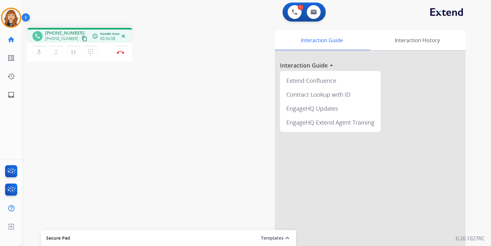
click at [206, 141] on div "Interaction Guide Interaction History Interaction Guide arrow_drop_up Extend Co…" at bounding box center [331, 158] width 270 height 257
click at [120, 53] on img at bounding box center [121, 52] width 8 height 3
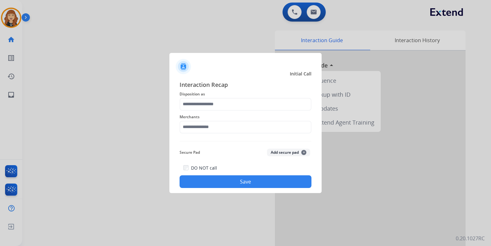
click at [14, 24] on div at bounding box center [245, 123] width 491 height 246
click at [218, 103] on input "text" at bounding box center [245, 104] width 132 height 13
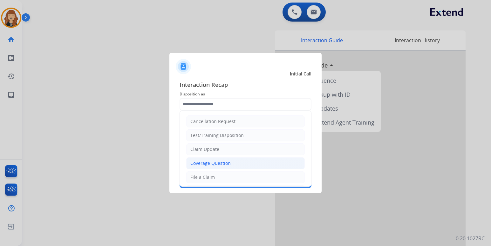
click at [198, 163] on div "Coverage Question" at bounding box center [210, 163] width 40 height 6
type input "**********"
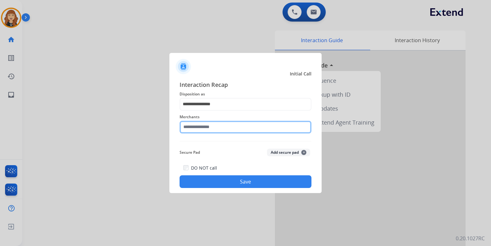
click at [211, 125] on input "text" at bounding box center [245, 127] width 132 height 13
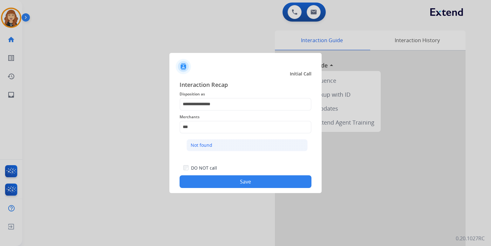
click at [215, 147] on li "Not found" at bounding box center [246, 145] width 121 height 12
type input "*********"
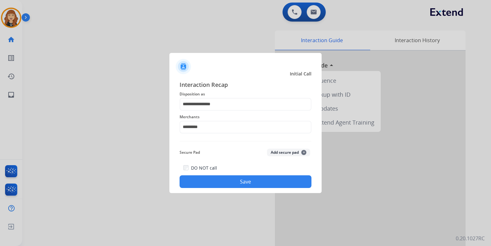
click at [220, 182] on button "Save" at bounding box center [245, 182] width 132 height 13
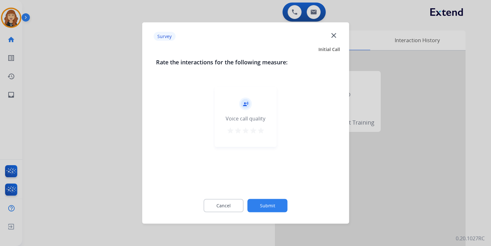
click at [267, 206] on button "Submit" at bounding box center [267, 205] width 40 height 13
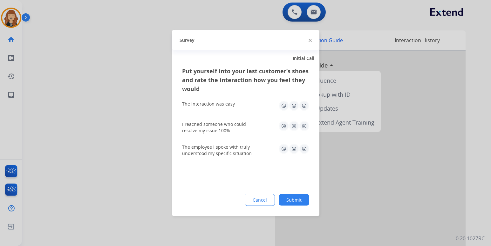
click at [295, 201] on button "Submit" at bounding box center [294, 200] width 30 height 11
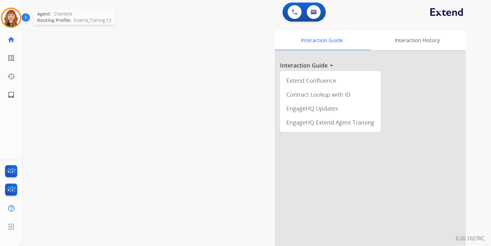
click at [11, 20] on img at bounding box center [11, 18] width 18 height 18
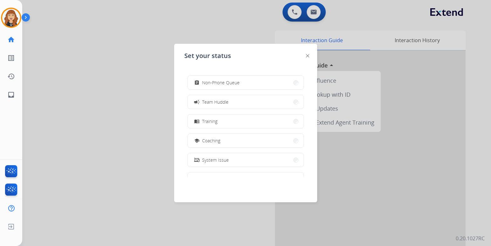
scroll to position [100, 0]
click at [226, 163] on button "work_off Offline" at bounding box center [246, 162] width 116 height 14
